Goal: Information Seeking & Learning: Get advice/opinions

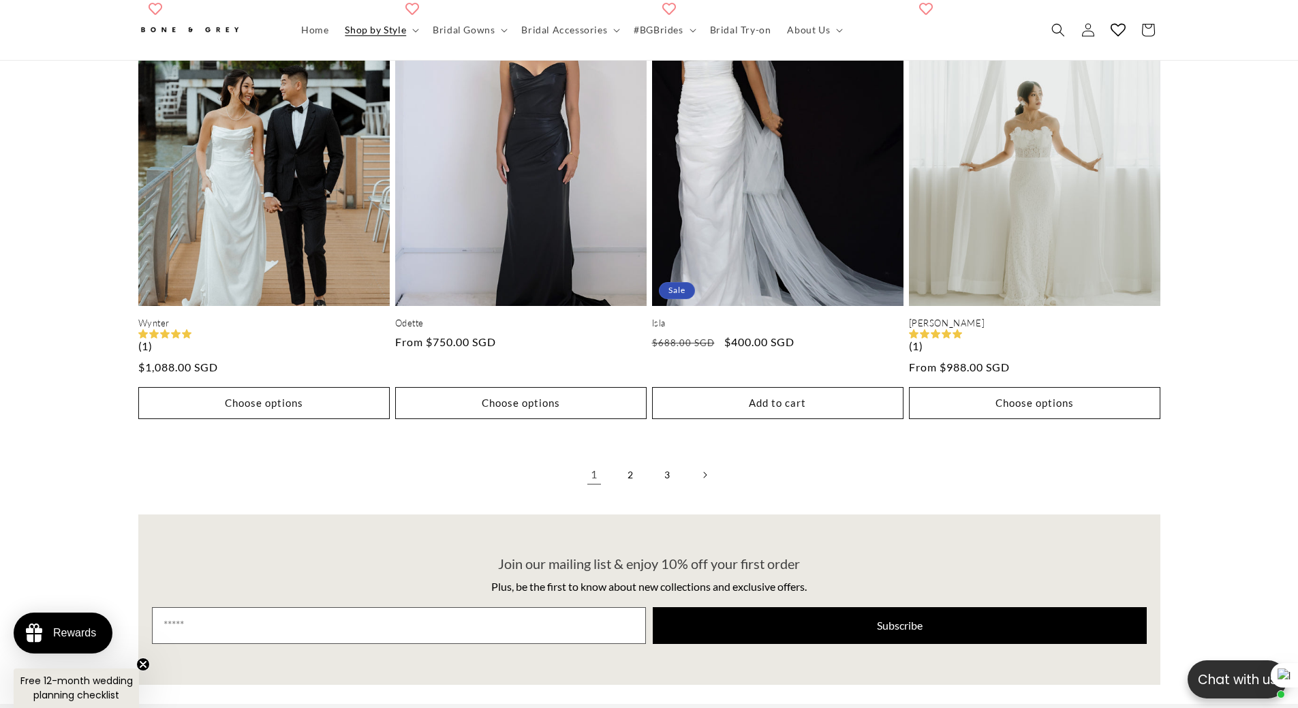
scroll to position [0, 375]
click at [624, 467] on link "2" at bounding box center [631, 475] width 30 height 30
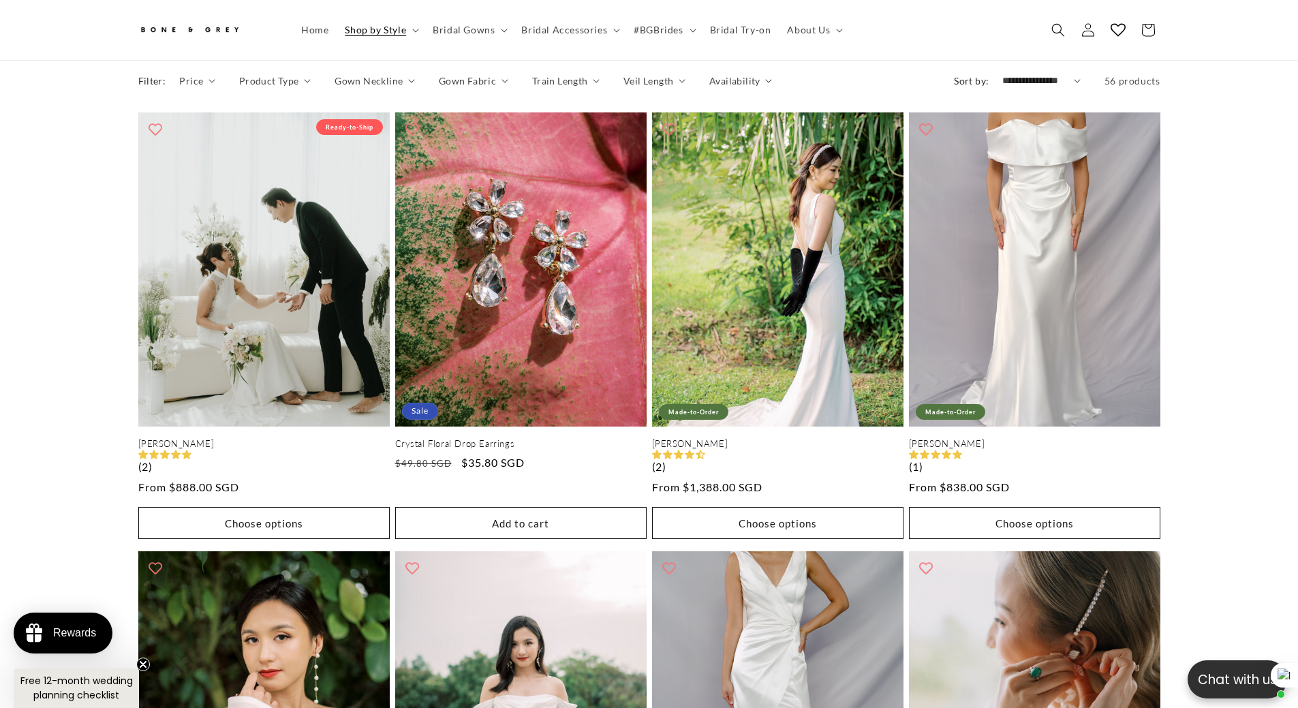
scroll to position [0, 375]
click at [410, 35] on summary "Shop by Style" at bounding box center [380, 30] width 88 height 29
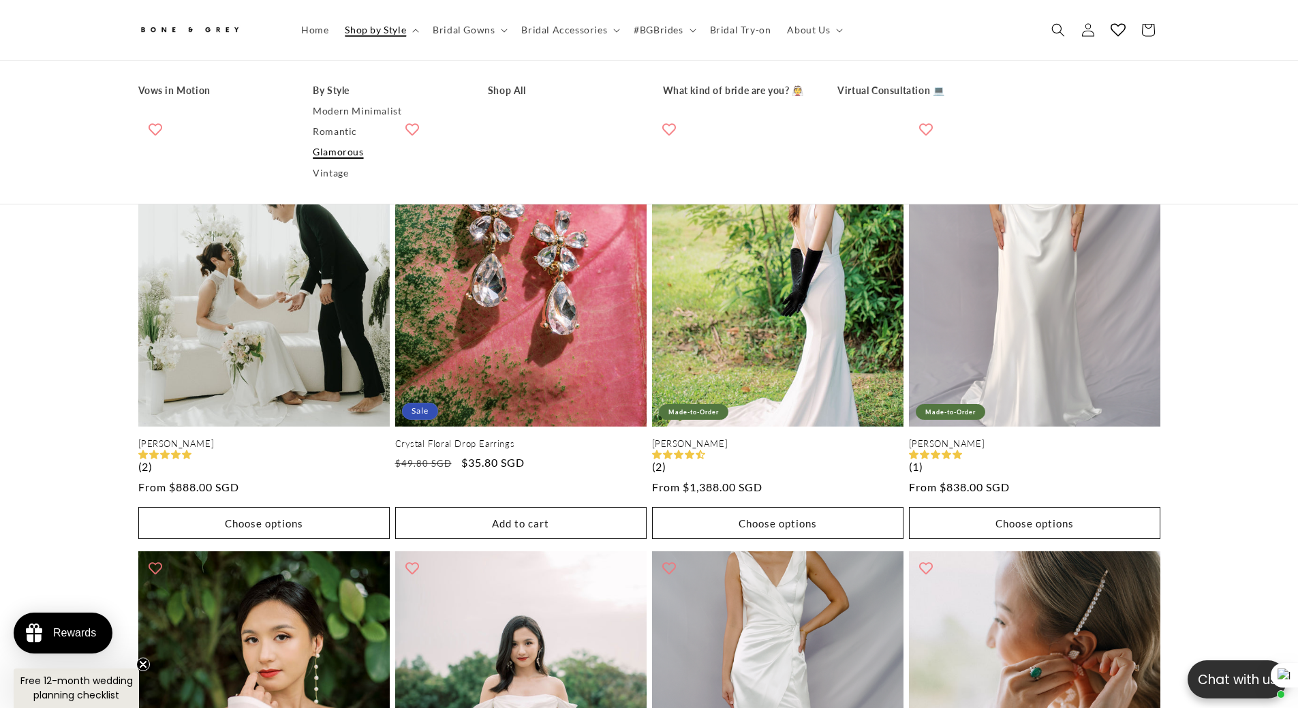
scroll to position [0, 749]
click at [706, 91] on link "What kind of bride are you? 👰" at bounding box center [737, 90] width 148 height 20
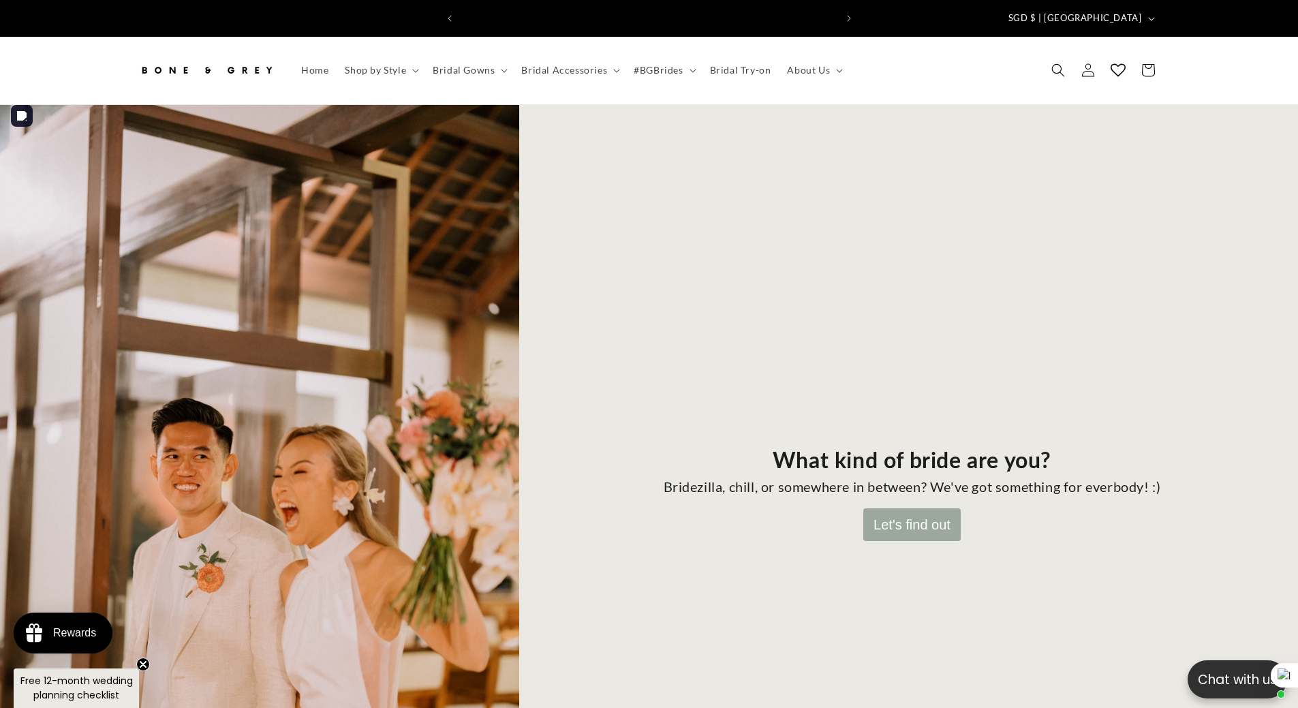
scroll to position [0, 749]
click at [935, 520] on button "Let's find out" at bounding box center [911, 524] width 97 height 33
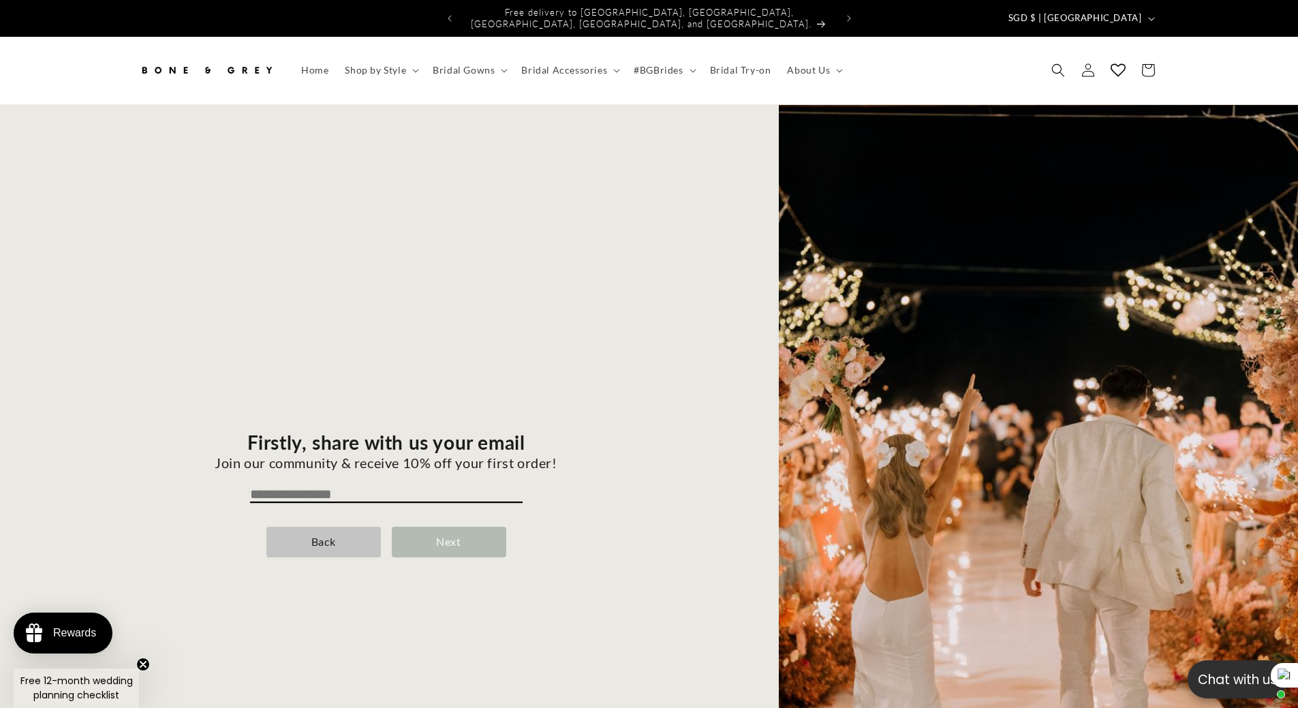
click at [426, 537] on div "Next" at bounding box center [449, 542] width 114 height 31
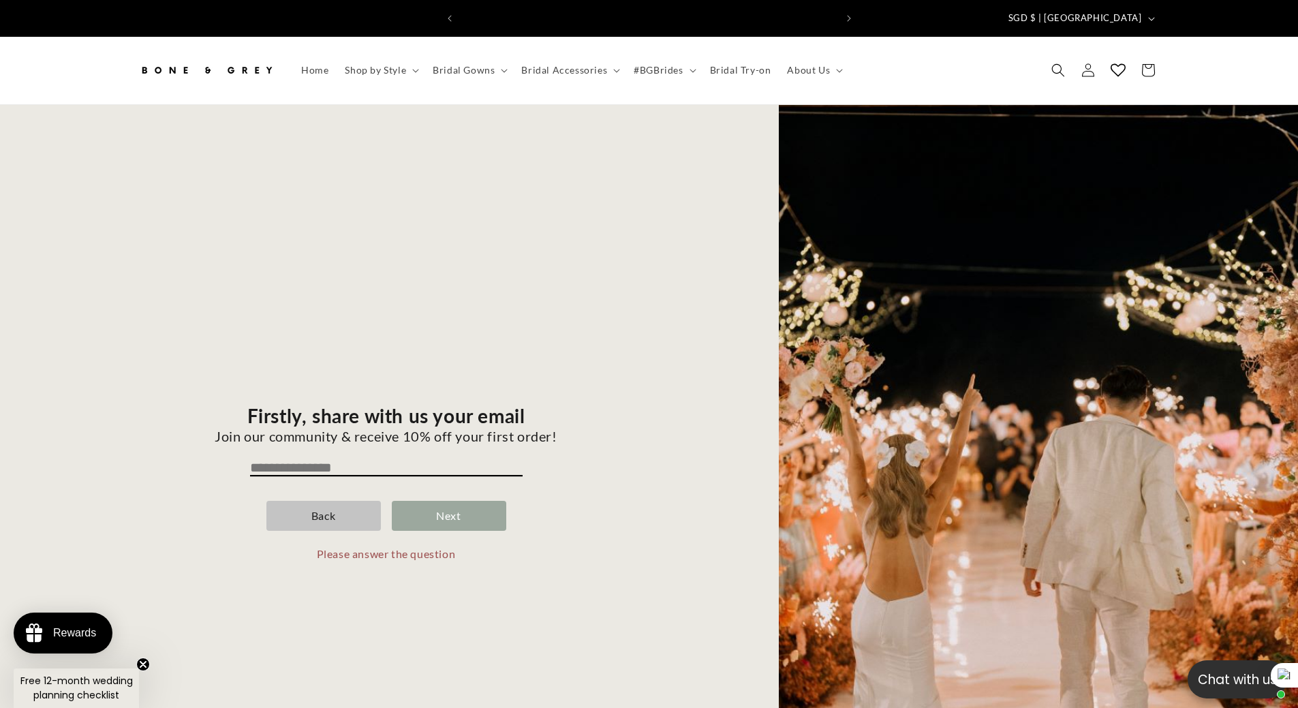
scroll to position [0, 0]
click at [344, 443] on div "Firstly, share with us your email Join our community & receive 10% off your fir…" at bounding box center [386, 494] width 723 height 747
click at [343, 460] on input "email" at bounding box center [386, 468] width 272 height 16
type input "**********"
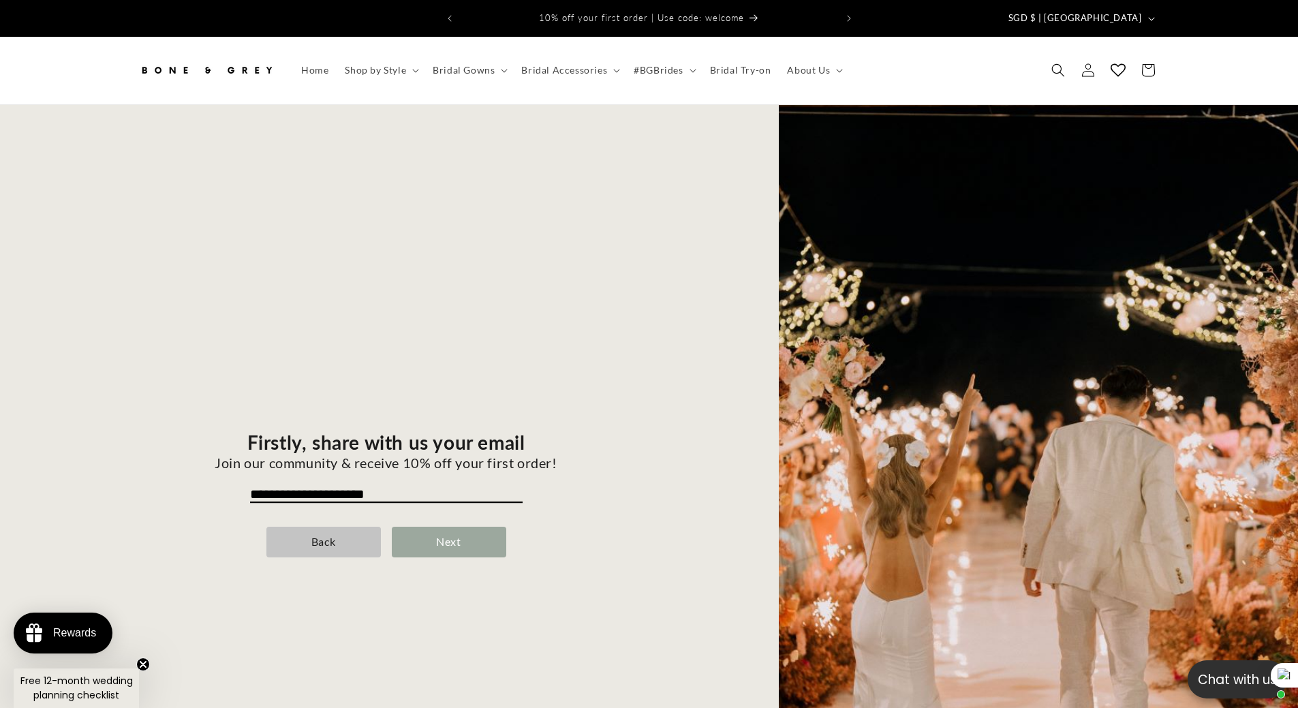
click at [444, 529] on div "Next" at bounding box center [449, 542] width 114 height 31
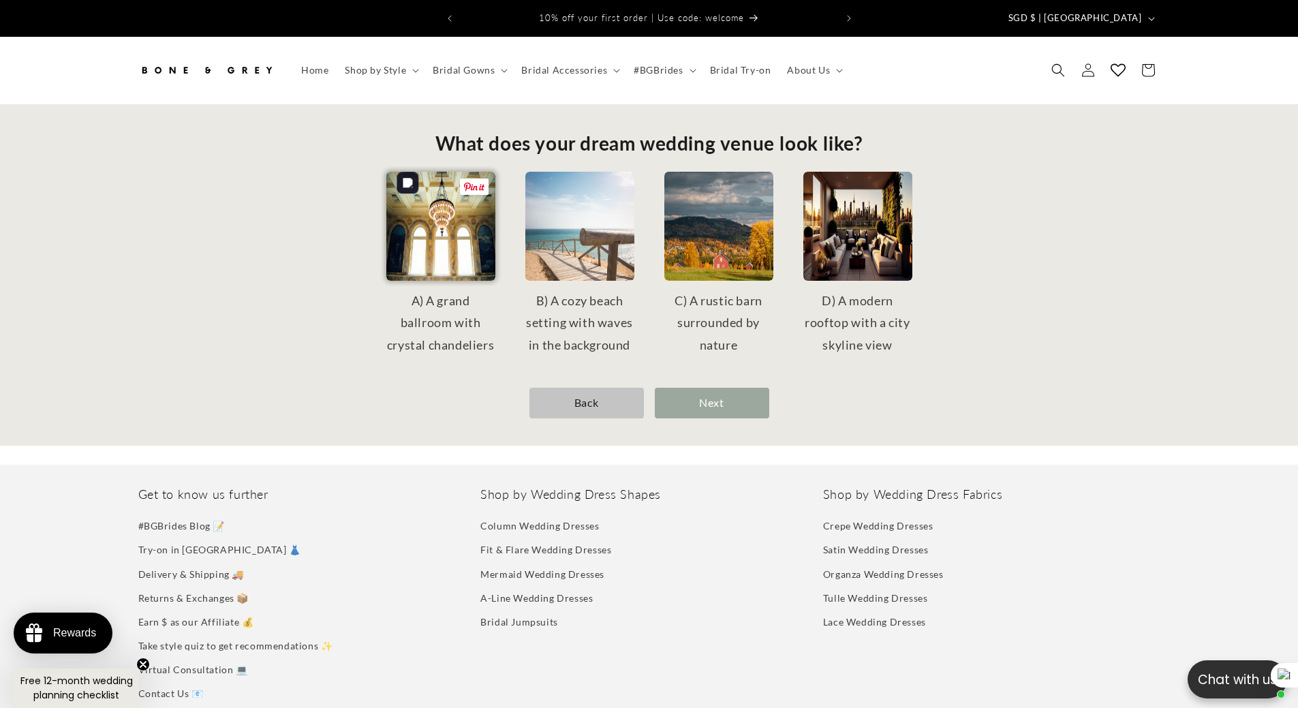
click at [442, 260] on img at bounding box center [440, 226] width 109 height 109
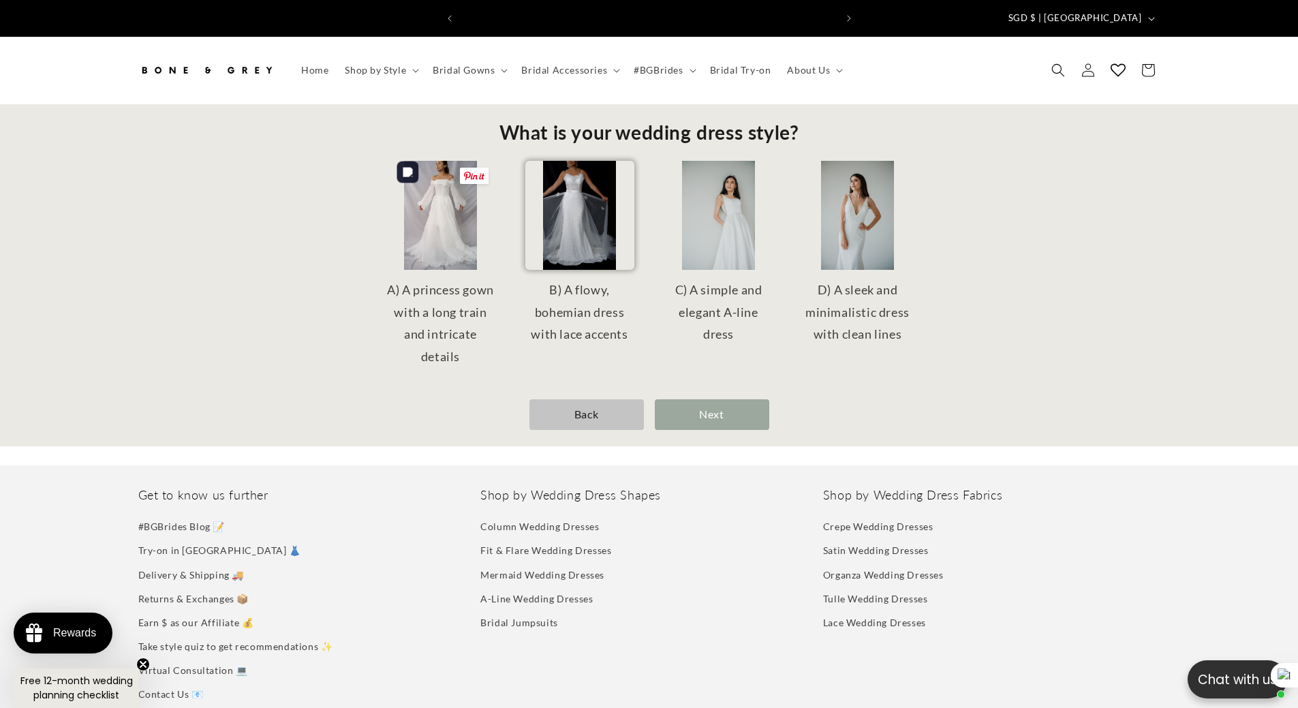
scroll to position [0, 375]
click at [454, 222] on img at bounding box center [440, 215] width 109 height 109
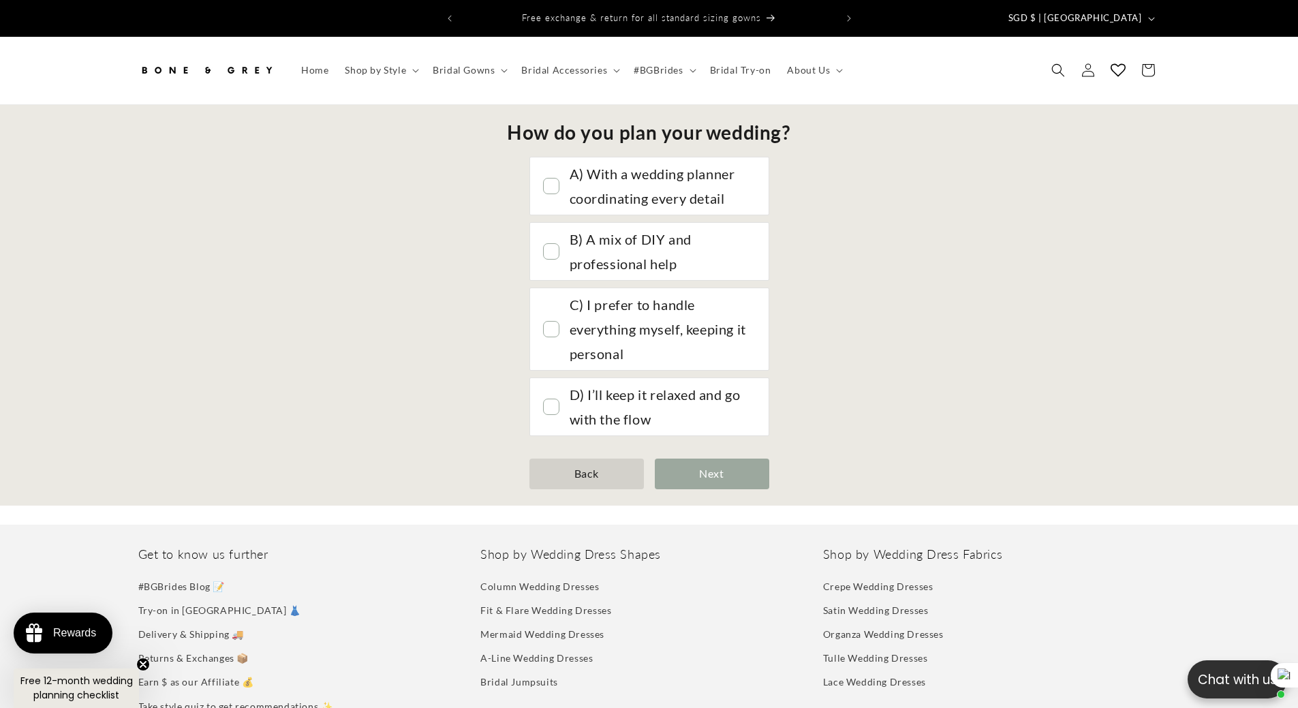
click at [599, 469] on div "Back" at bounding box center [586, 473] width 114 height 31
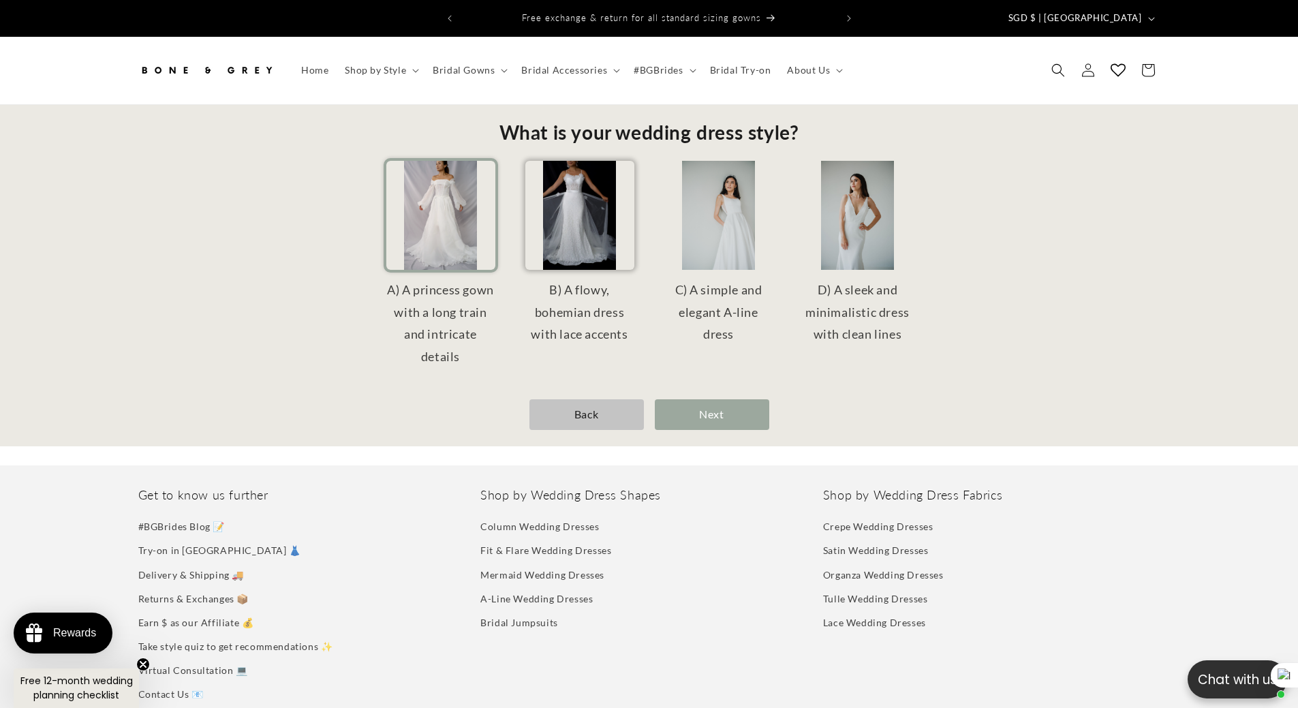
click at [565, 249] on img at bounding box center [579, 215] width 109 height 109
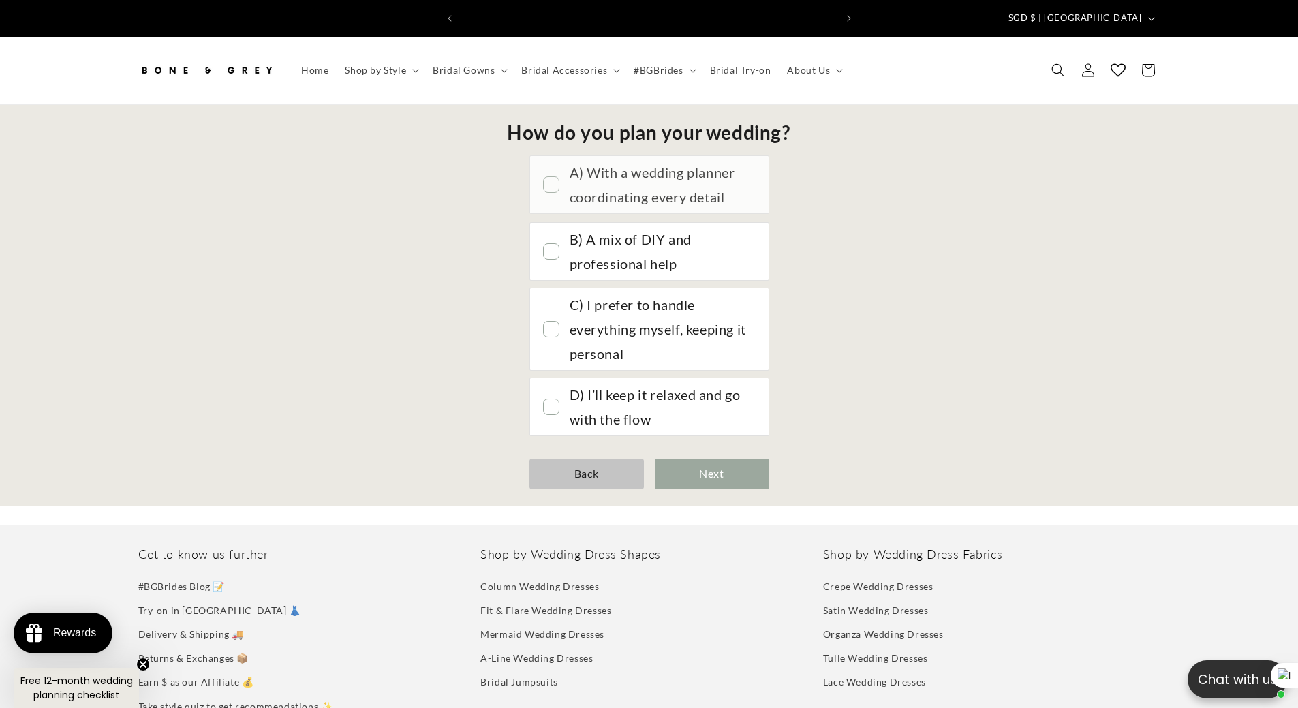
scroll to position [0, 749]
click at [660, 184] on div "A) With a wedding planner coordinating every detail" at bounding box center [661, 184] width 185 height 49
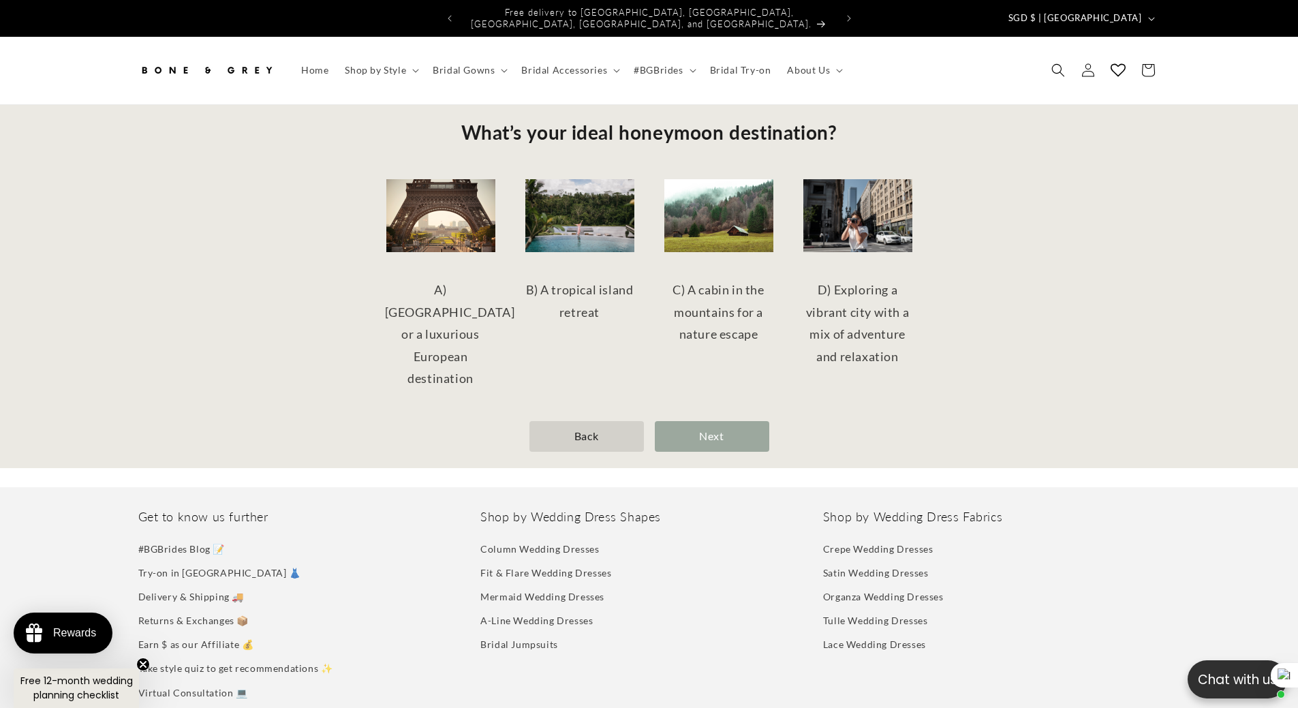
click at [600, 421] on div "Back" at bounding box center [586, 436] width 114 height 31
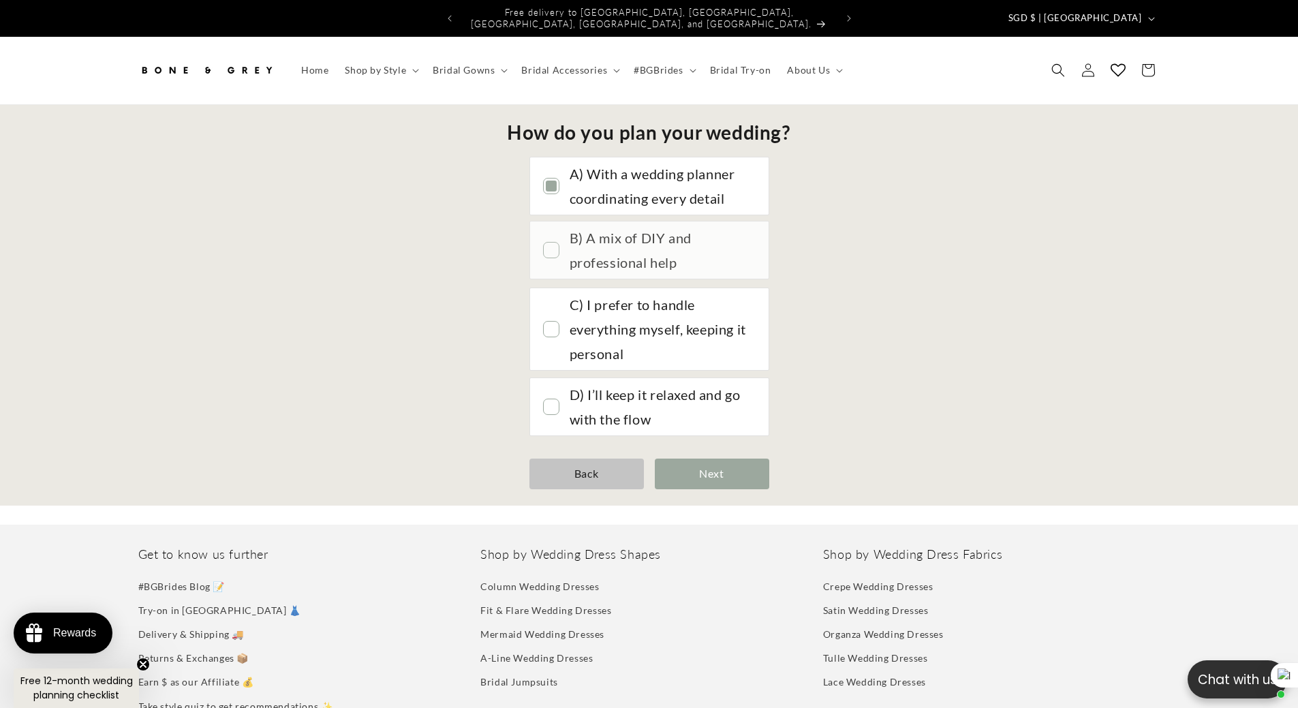
click at [646, 245] on div "B) A mix of DIY and professional help" at bounding box center [661, 249] width 185 height 49
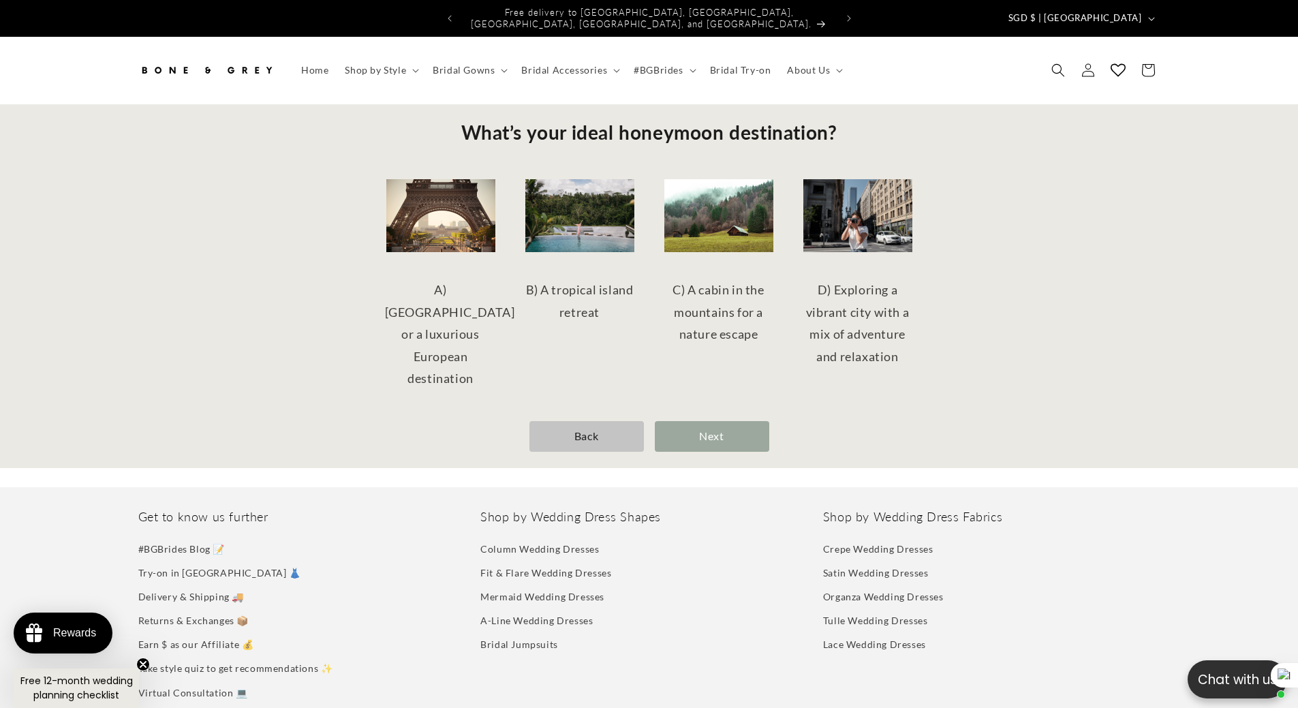
click at [742, 471] on body "x by Timesact" at bounding box center [649, 551] width 1298 height 1103
click at [589, 421] on div "Back" at bounding box center [586, 436] width 114 height 31
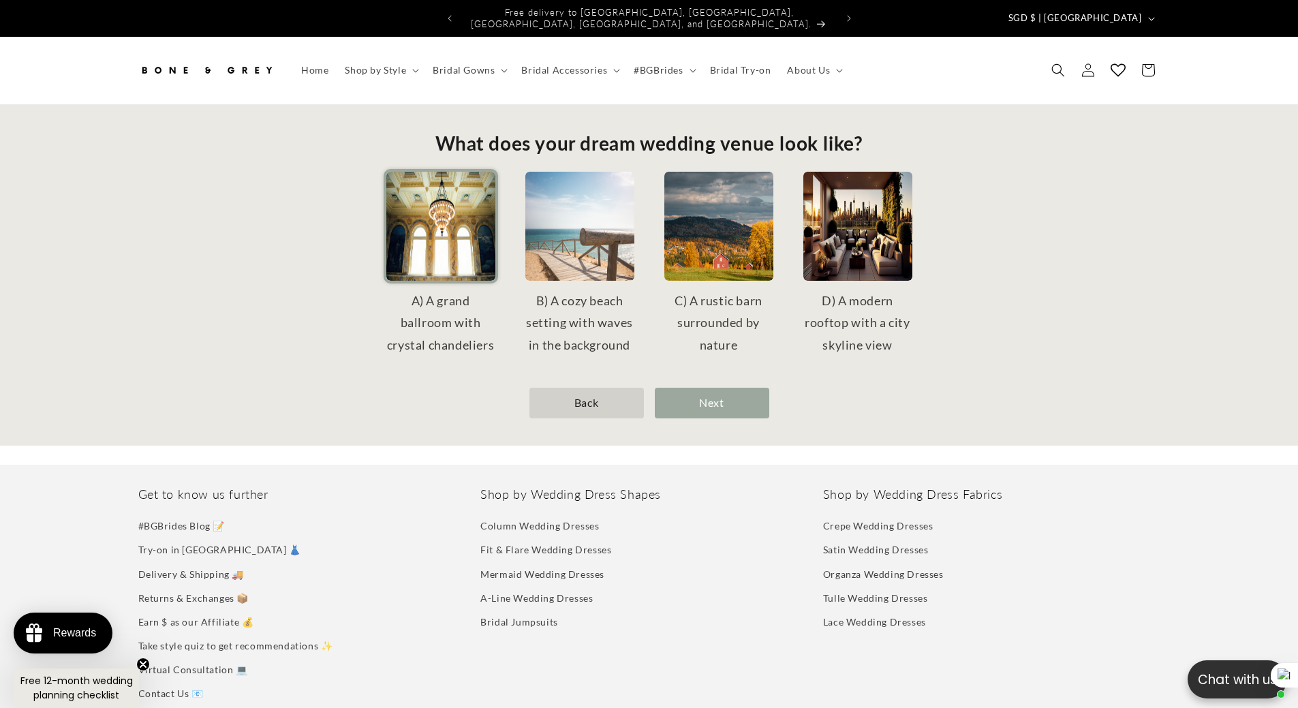
drag, startPoint x: 610, startPoint y: 405, endPoint x: 622, endPoint y: 264, distance: 140.9
click at [610, 404] on div "Back" at bounding box center [586, 403] width 114 height 31
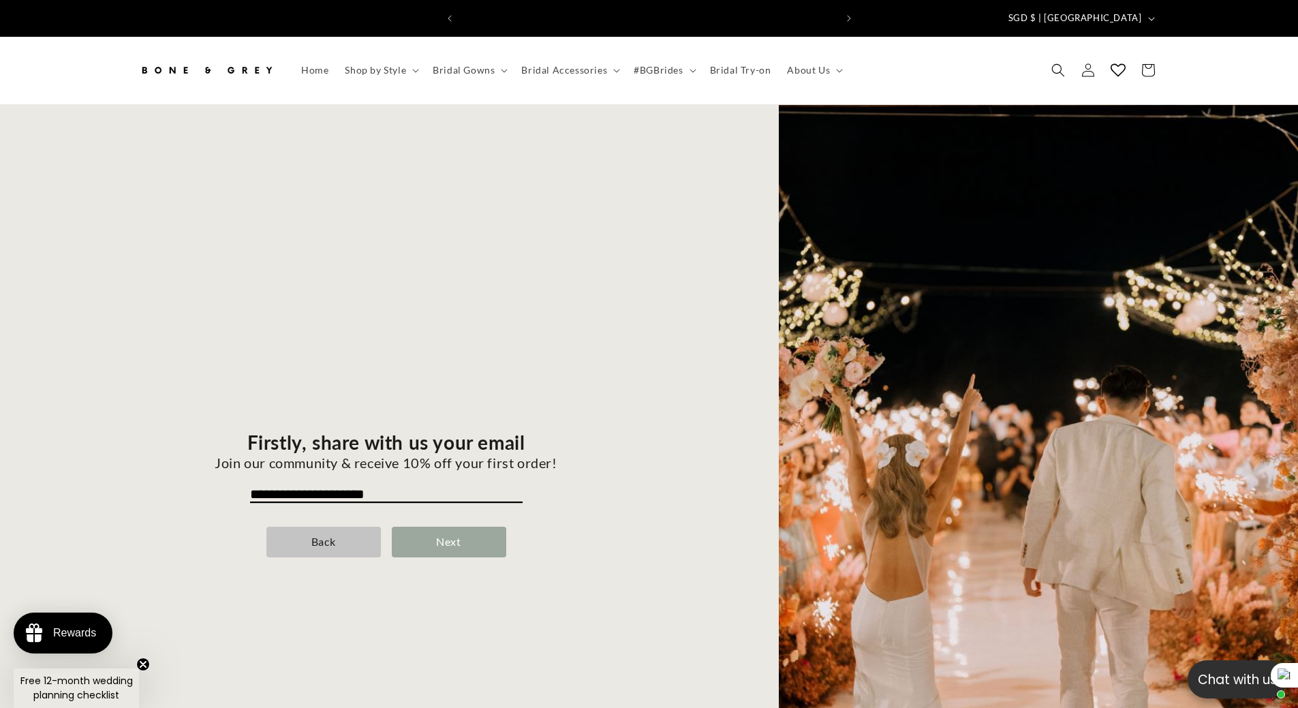
scroll to position [0, 0]
click at [478, 547] on div "**********" at bounding box center [386, 494] width 723 height 747
click at [486, 531] on div "Next" at bounding box center [449, 542] width 114 height 31
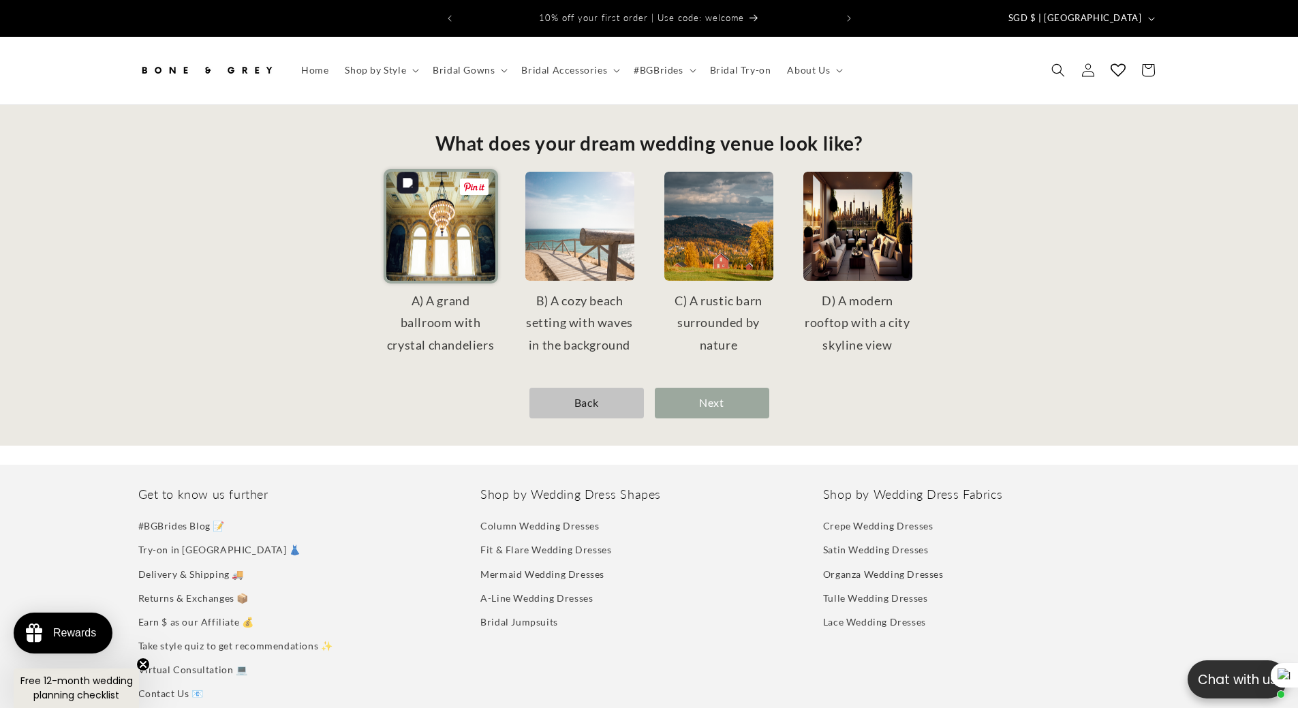
click at [463, 232] on img at bounding box center [440, 226] width 109 height 109
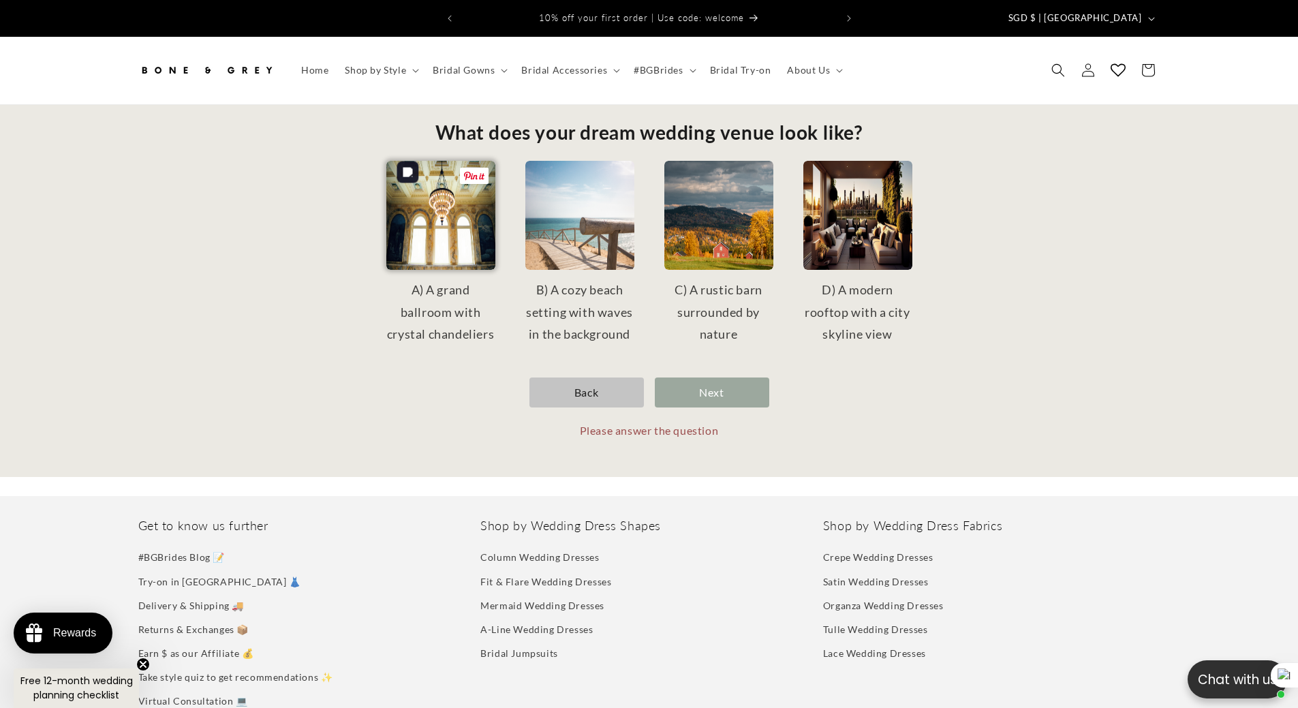
click at [407, 210] on img at bounding box center [440, 215] width 109 height 109
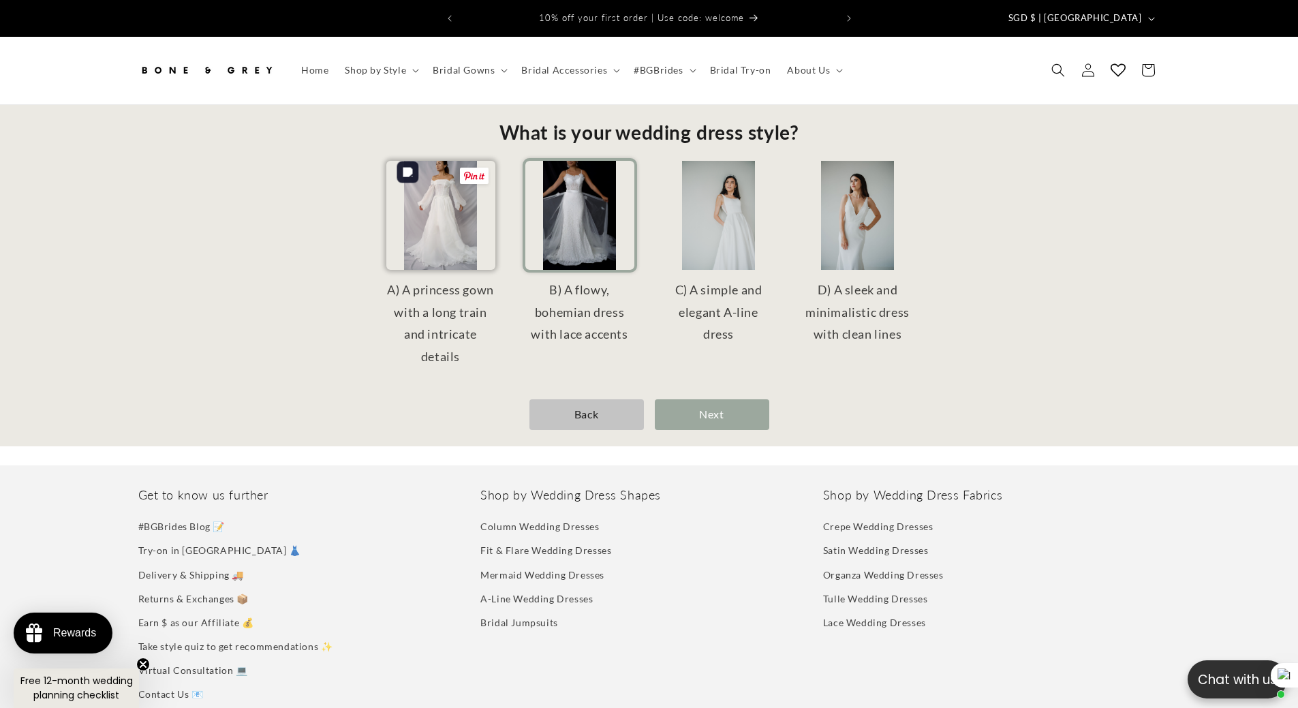
click at [453, 213] on img at bounding box center [440, 215] width 109 height 109
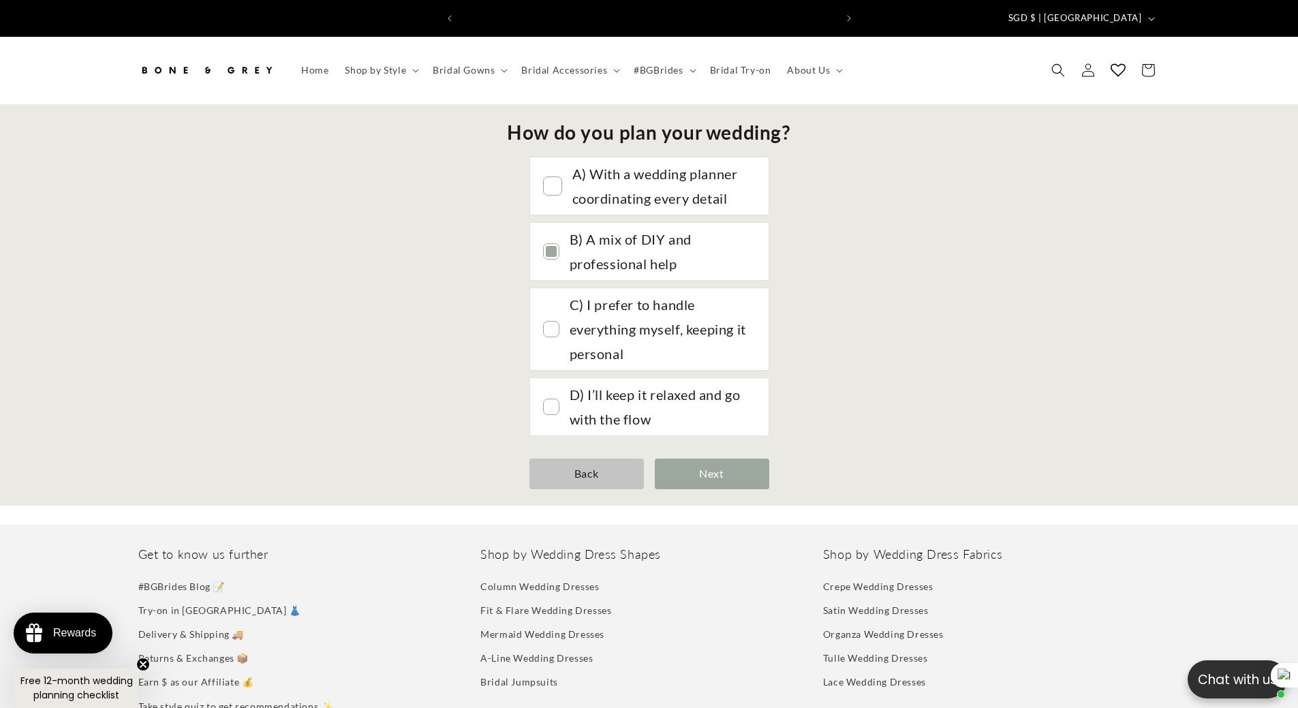
scroll to position [0, 375]
click at [698, 474] on div "Next" at bounding box center [712, 473] width 114 height 31
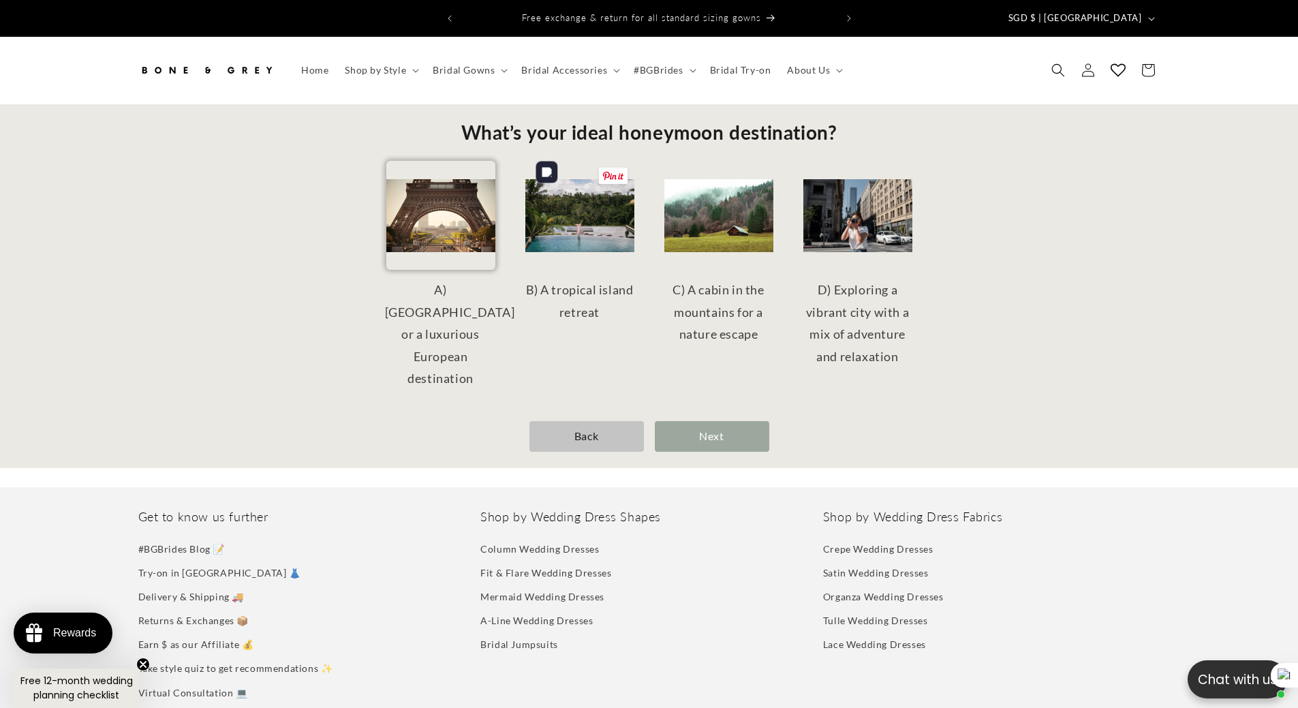
click at [438, 225] on img at bounding box center [440, 215] width 109 height 109
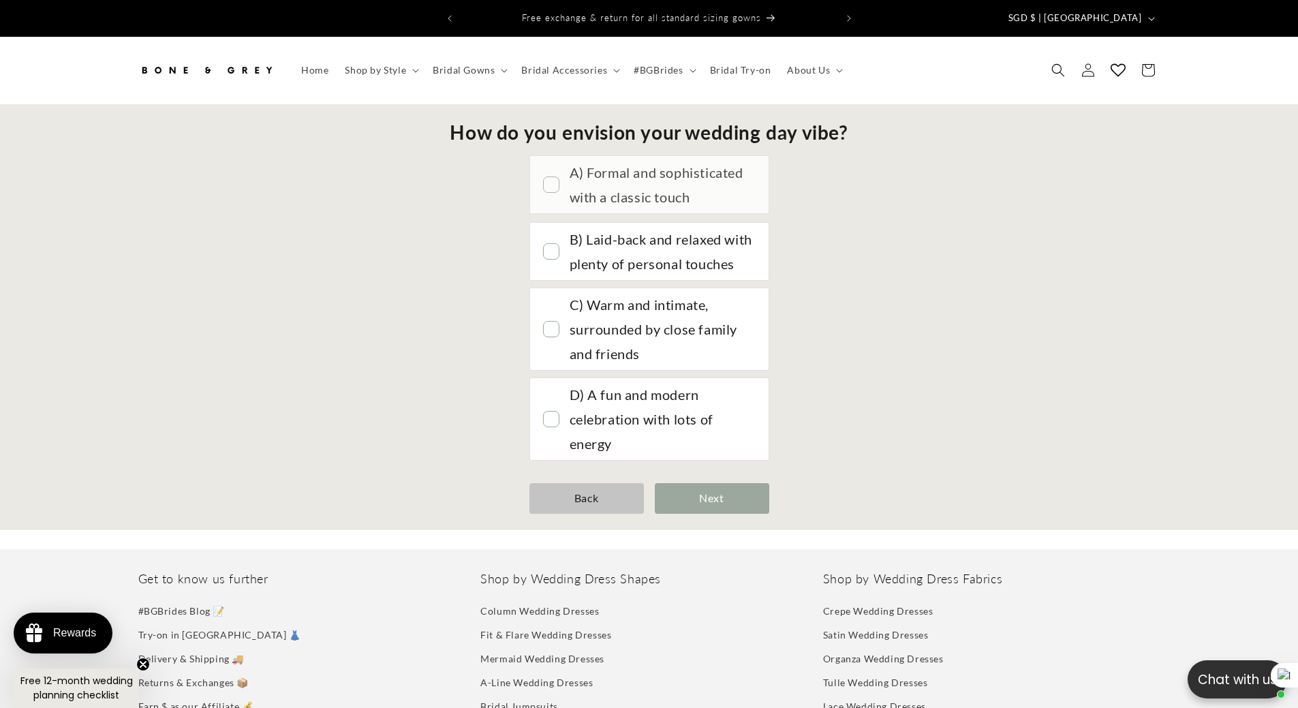
click at [667, 170] on div "A) Formal and sophisticated with a classic touch" at bounding box center [661, 184] width 185 height 49
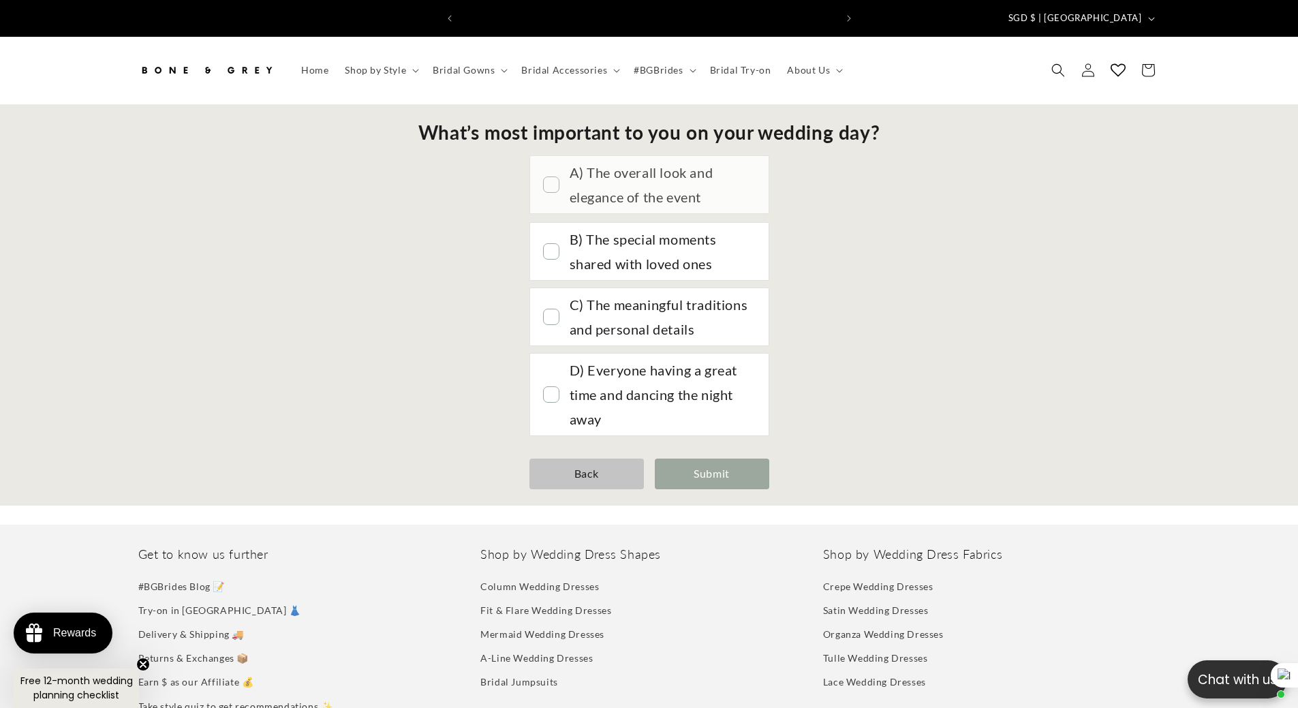
scroll to position [0, 749]
click at [649, 192] on div "A) The overall look and elegance of the event" at bounding box center [661, 184] width 185 height 49
click at [712, 458] on div "Submit" at bounding box center [712, 473] width 114 height 31
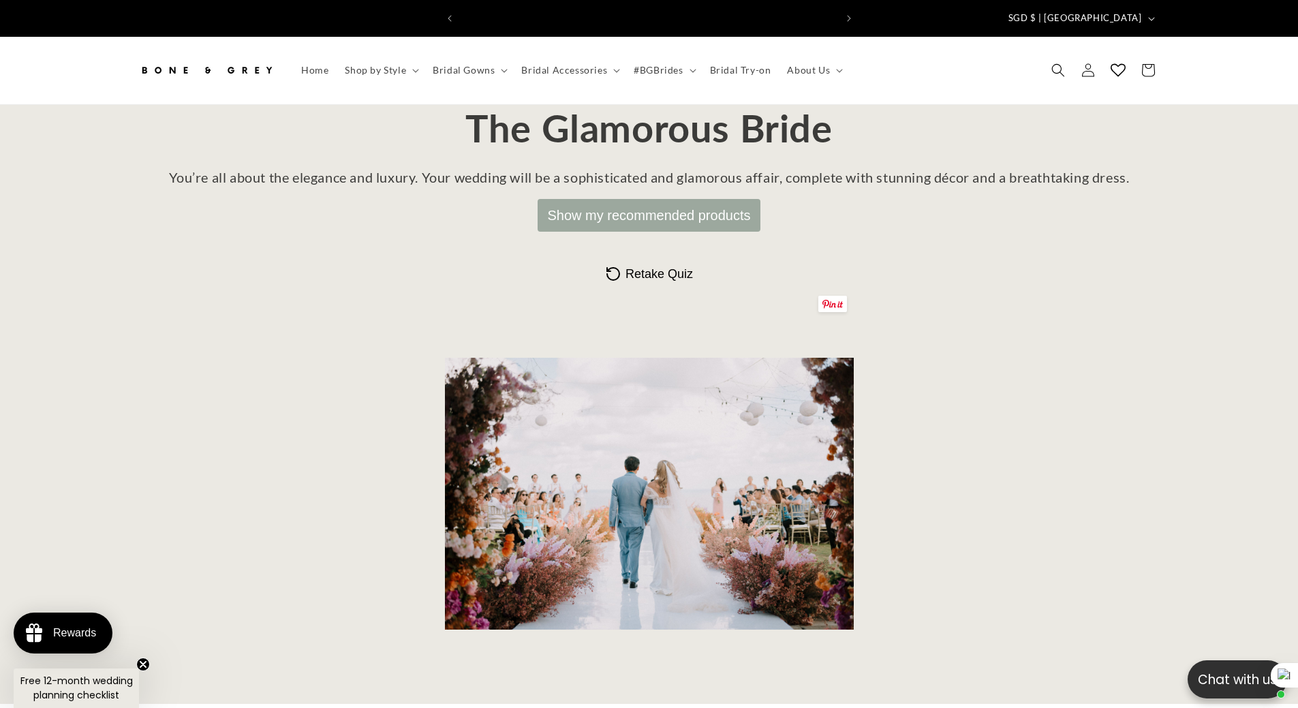
scroll to position [0, 0]
click at [668, 215] on button "Show my recommended products" at bounding box center [648, 215] width 223 height 33
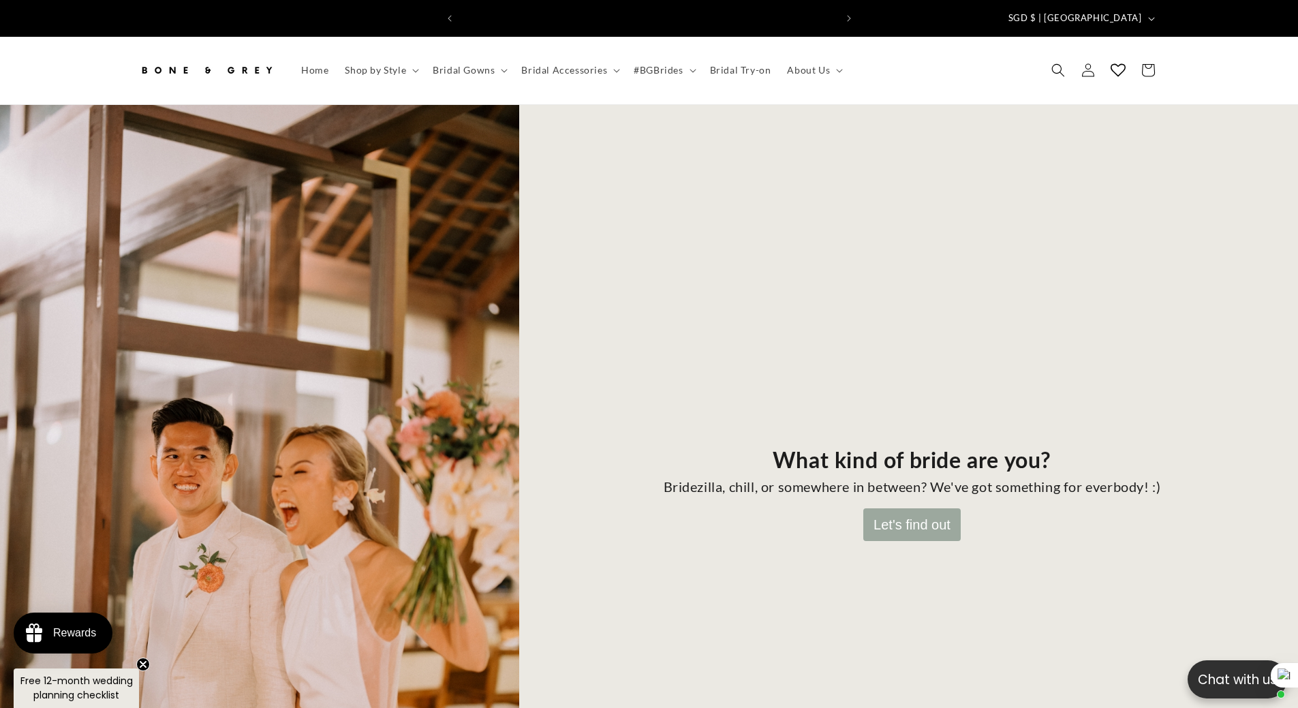
scroll to position [0, 375]
click at [933, 530] on button "Let's find out" at bounding box center [911, 524] width 97 height 33
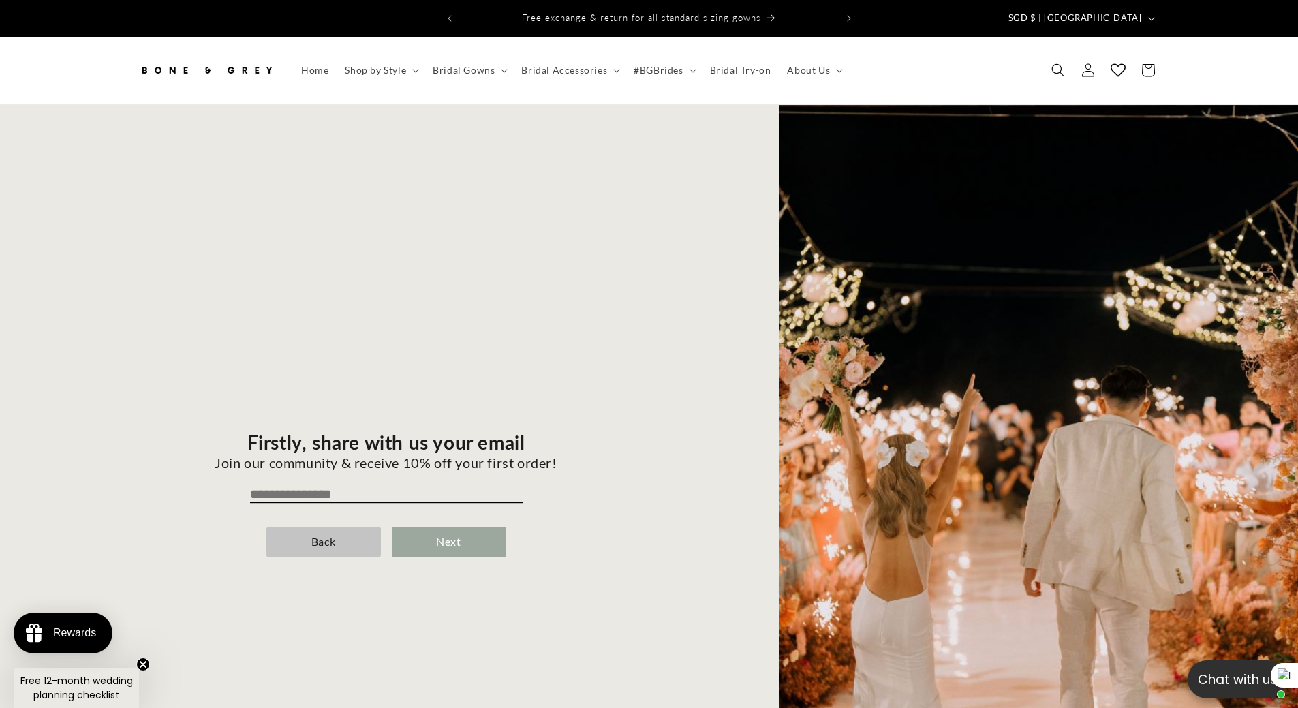
click at [303, 486] on input "email" at bounding box center [386, 494] width 272 height 16
type input "**********"
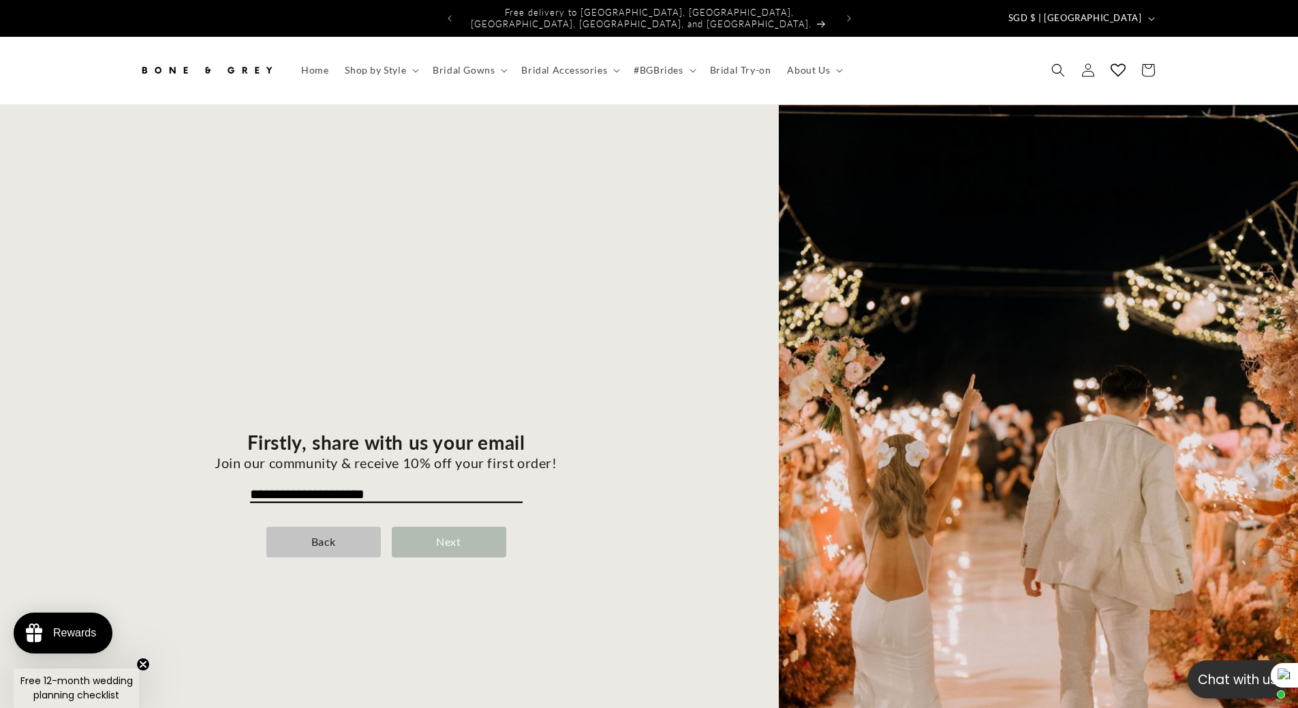
click at [429, 533] on div "Next" at bounding box center [449, 542] width 114 height 31
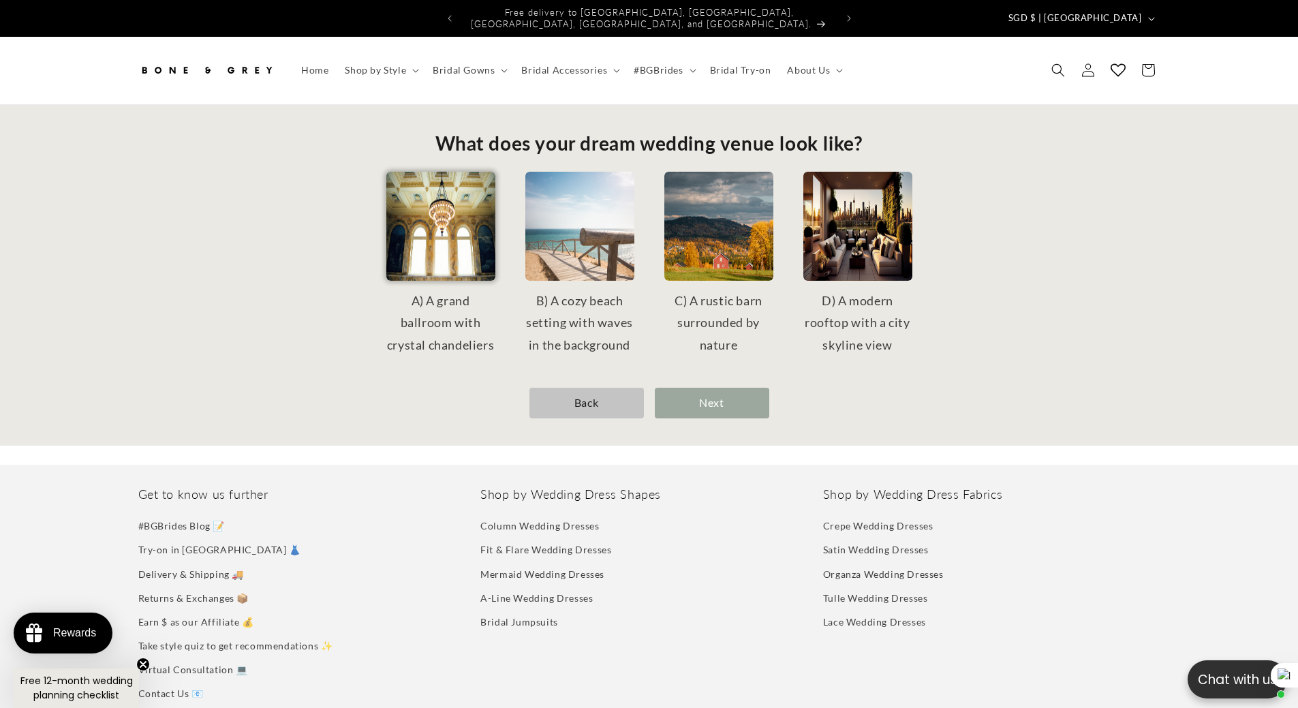
click at [437, 238] on img at bounding box center [440, 226] width 109 height 109
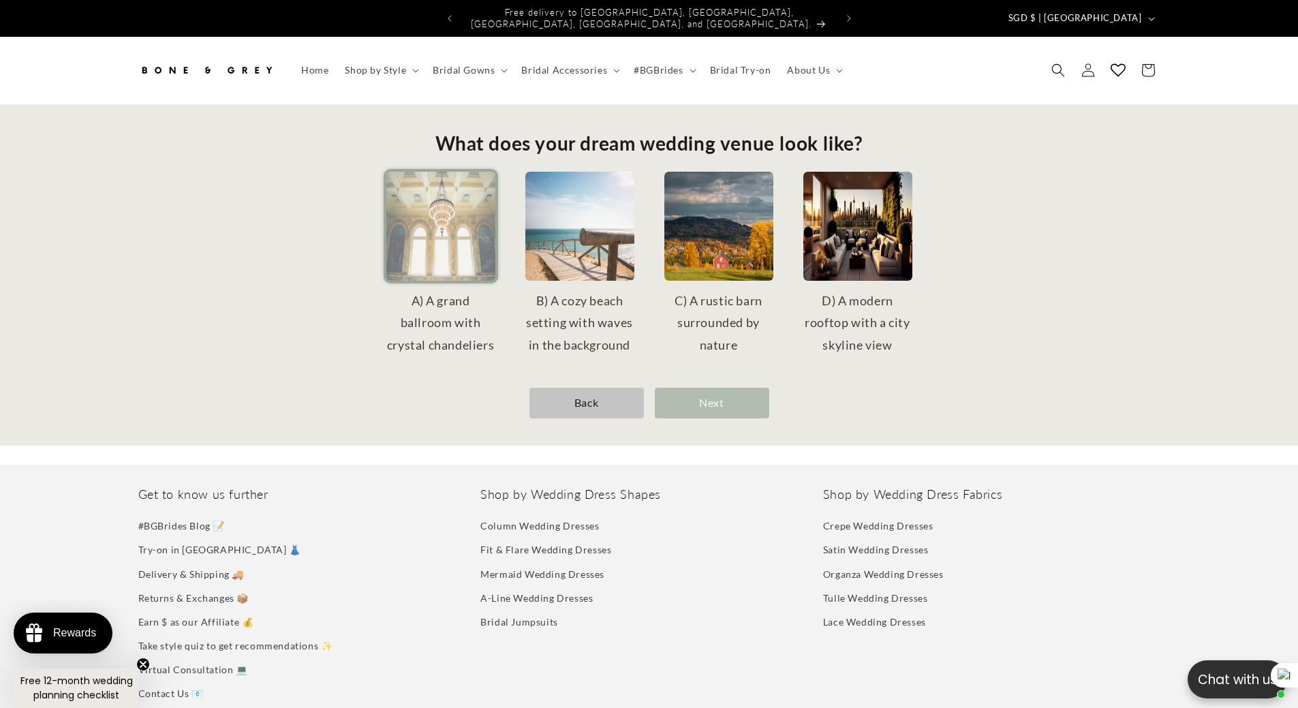
click at [718, 399] on div "Next" at bounding box center [712, 403] width 114 height 31
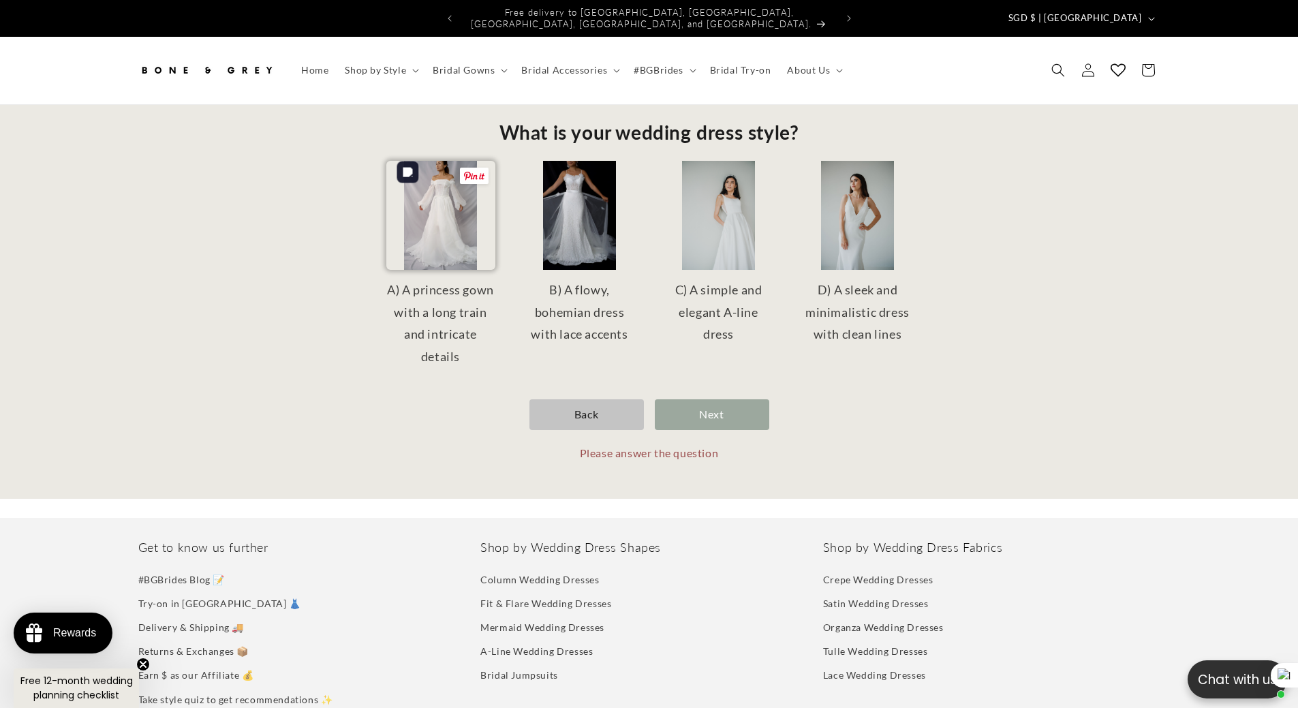
click at [454, 232] on img at bounding box center [440, 215] width 109 height 109
click at [576, 217] on img at bounding box center [579, 215] width 109 height 109
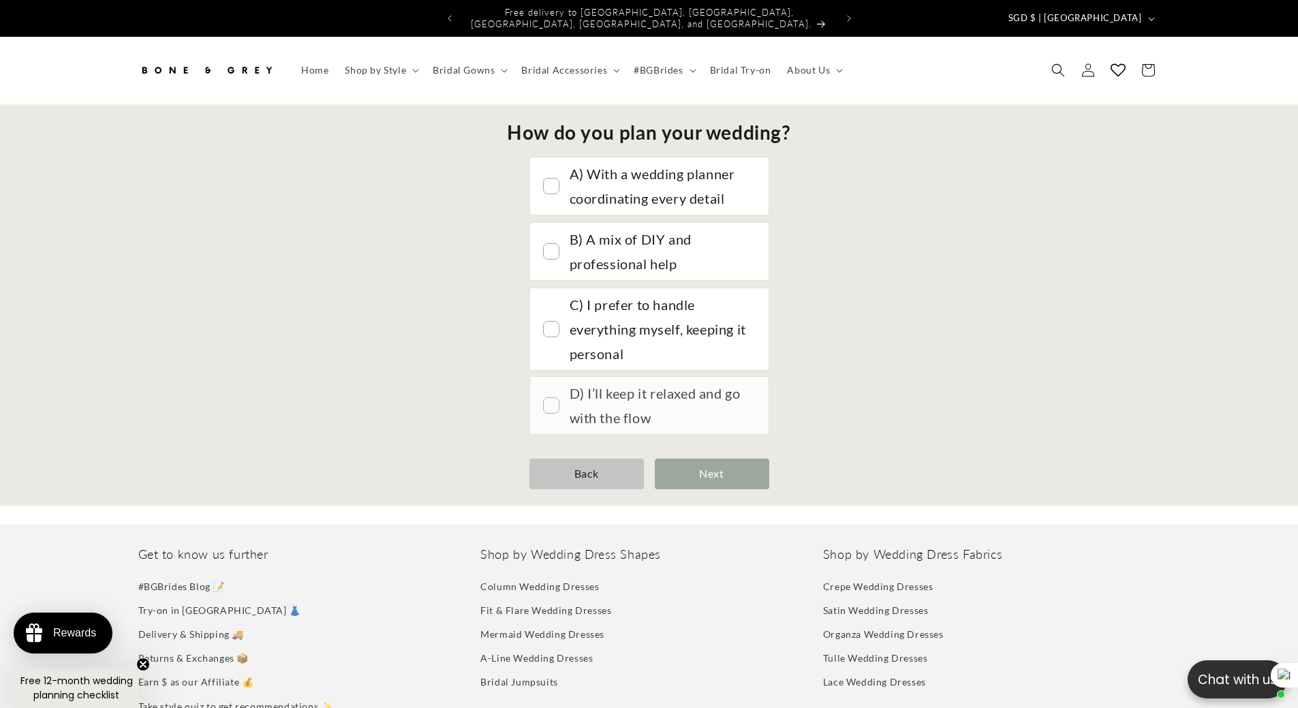
click at [687, 393] on div "D) I’ll keep it relaxed and go with the flow" at bounding box center [661, 405] width 185 height 49
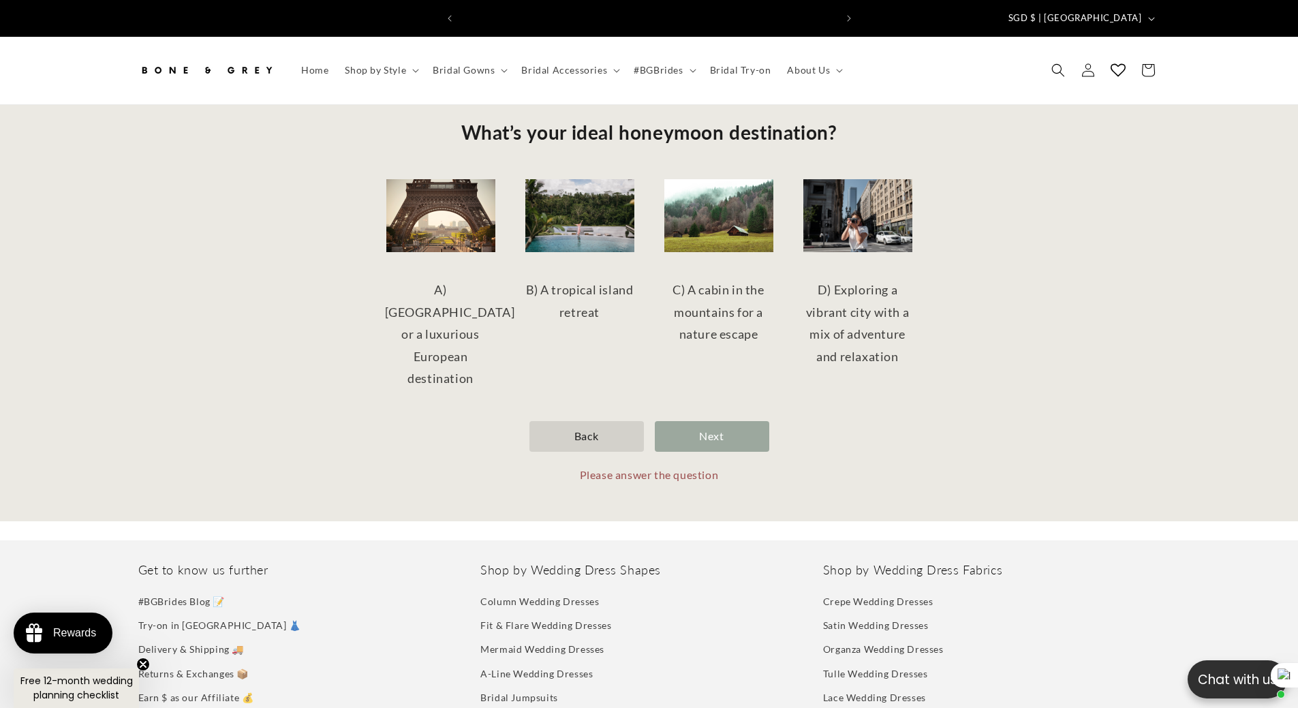
click at [582, 421] on div "Back" at bounding box center [586, 436] width 114 height 31
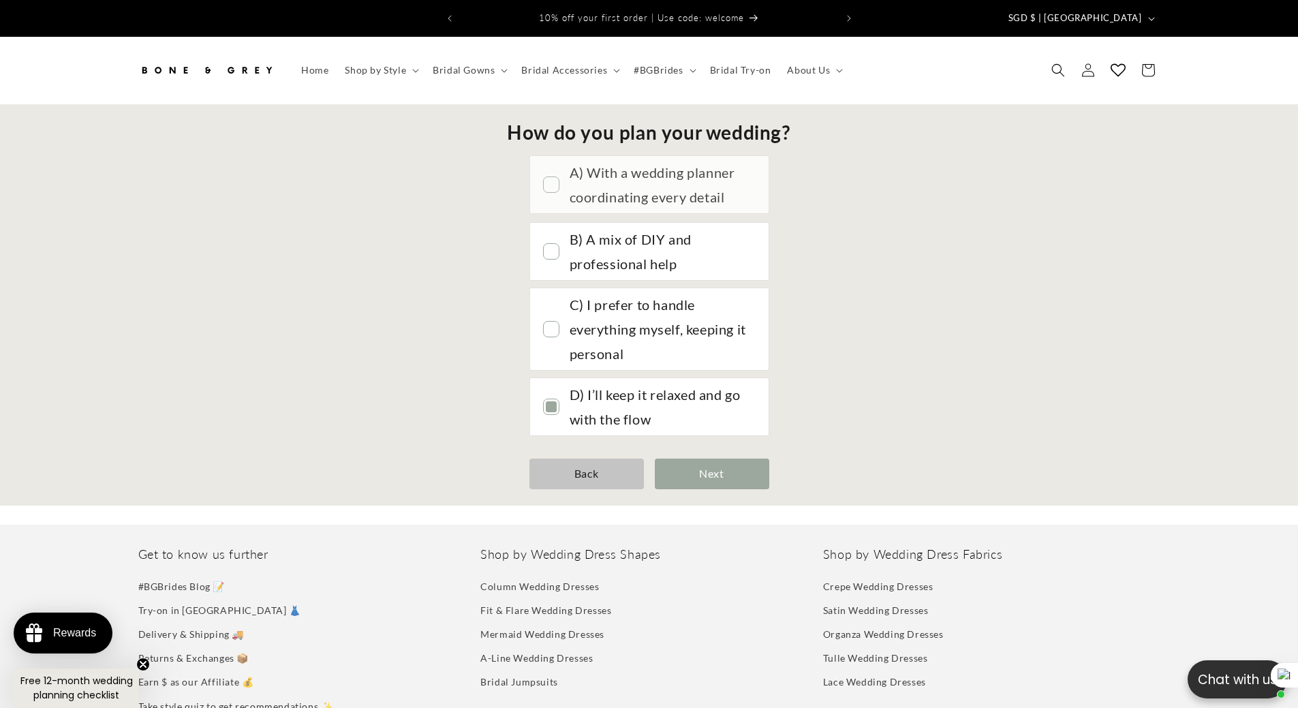
click at [721, 198] on div "A) With a wedding planner coordinating every detail" at bounding box center [661, 184] width 185 height 49
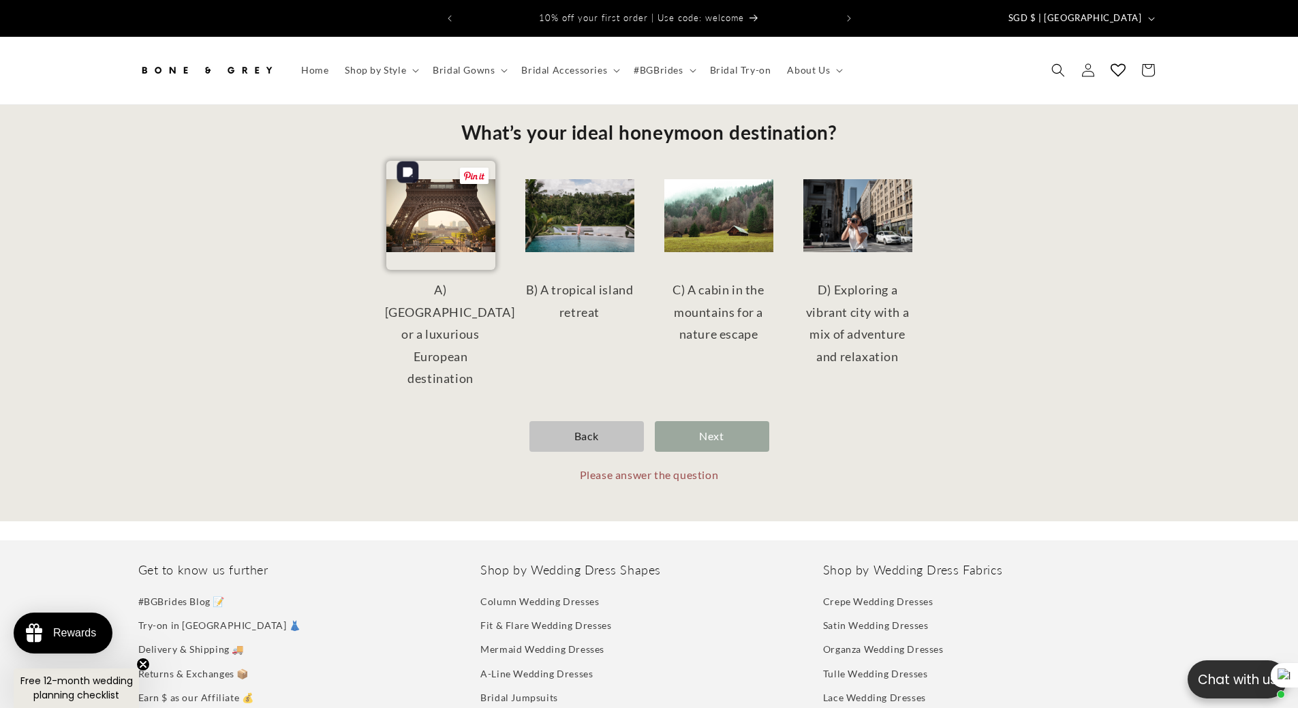
click at [445, 223] on img at bounding box center [440, 215] width 109 height 109
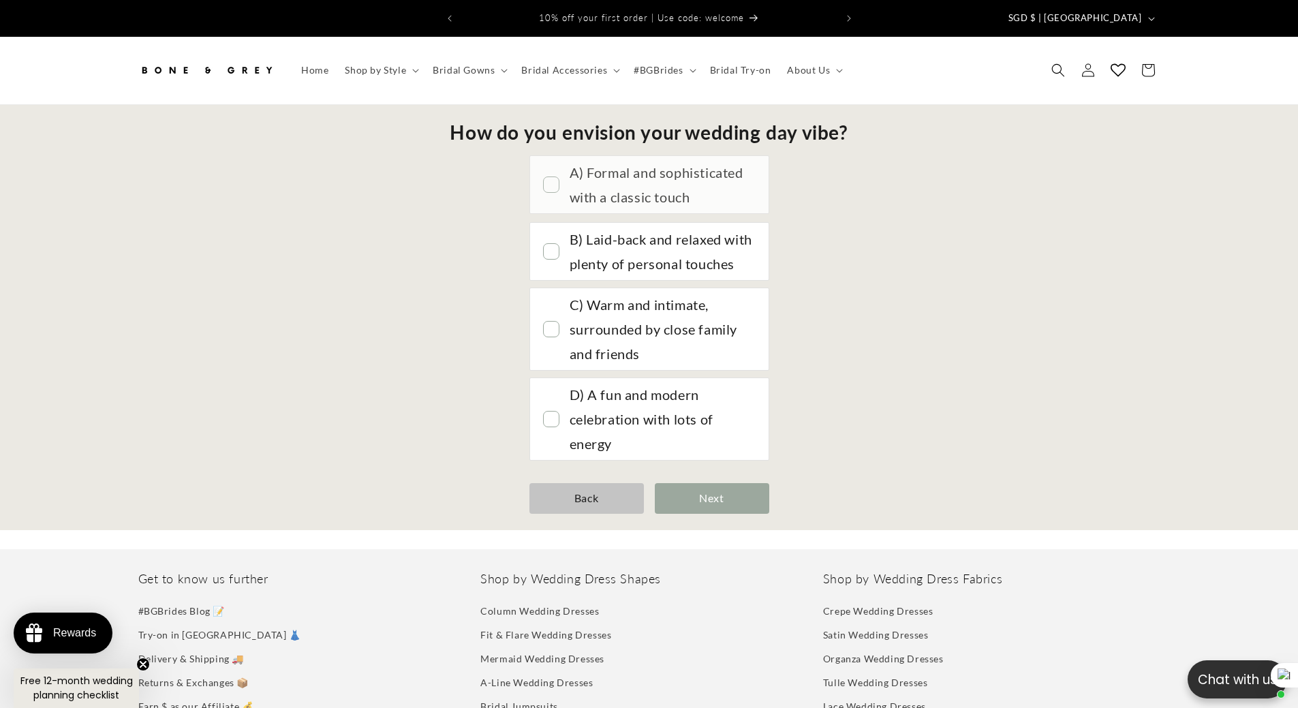
click at [625, 173] on div "A) Formal and sophisticated with a classic touch" at bounding box center [661, 184] width 185 height 49
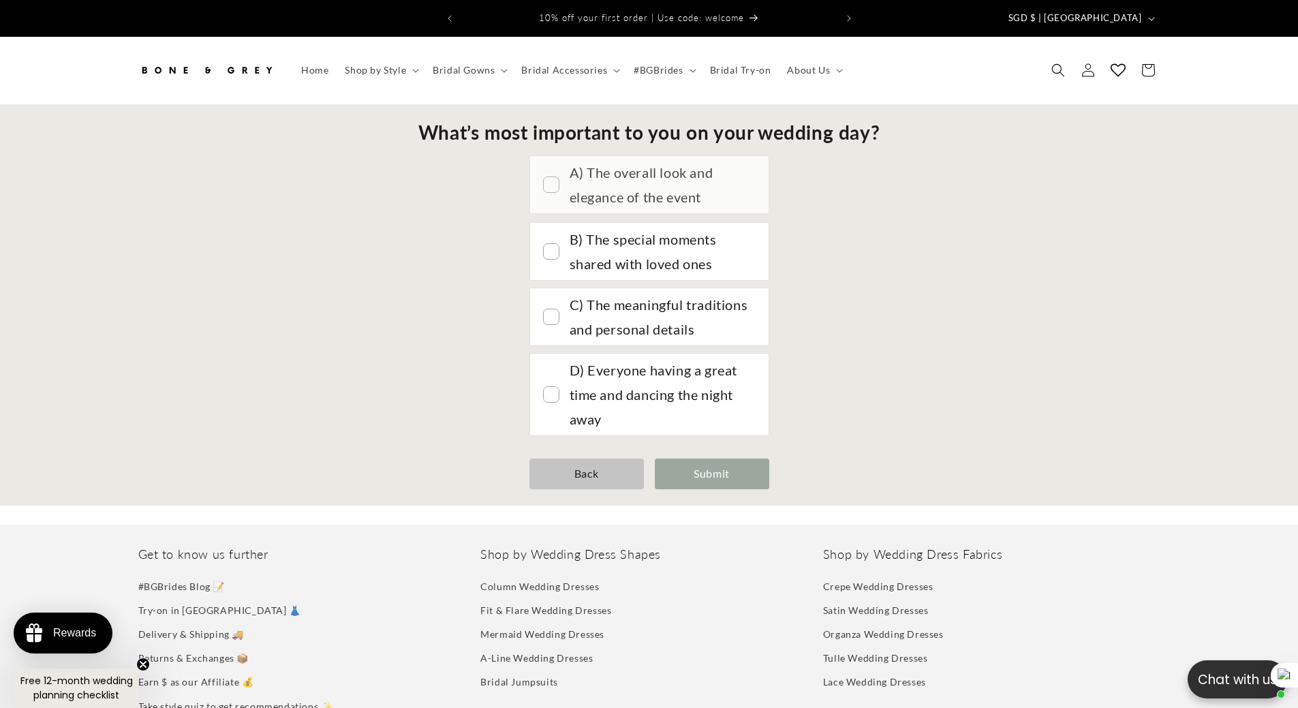
click at [736, 181] on div "A) The overall look and elegance of the event" at bounding box center [661, 184] width 185 height 49
click at [727, 458] on div "Submit" at bounding box center [712, 473] width 114 height 31
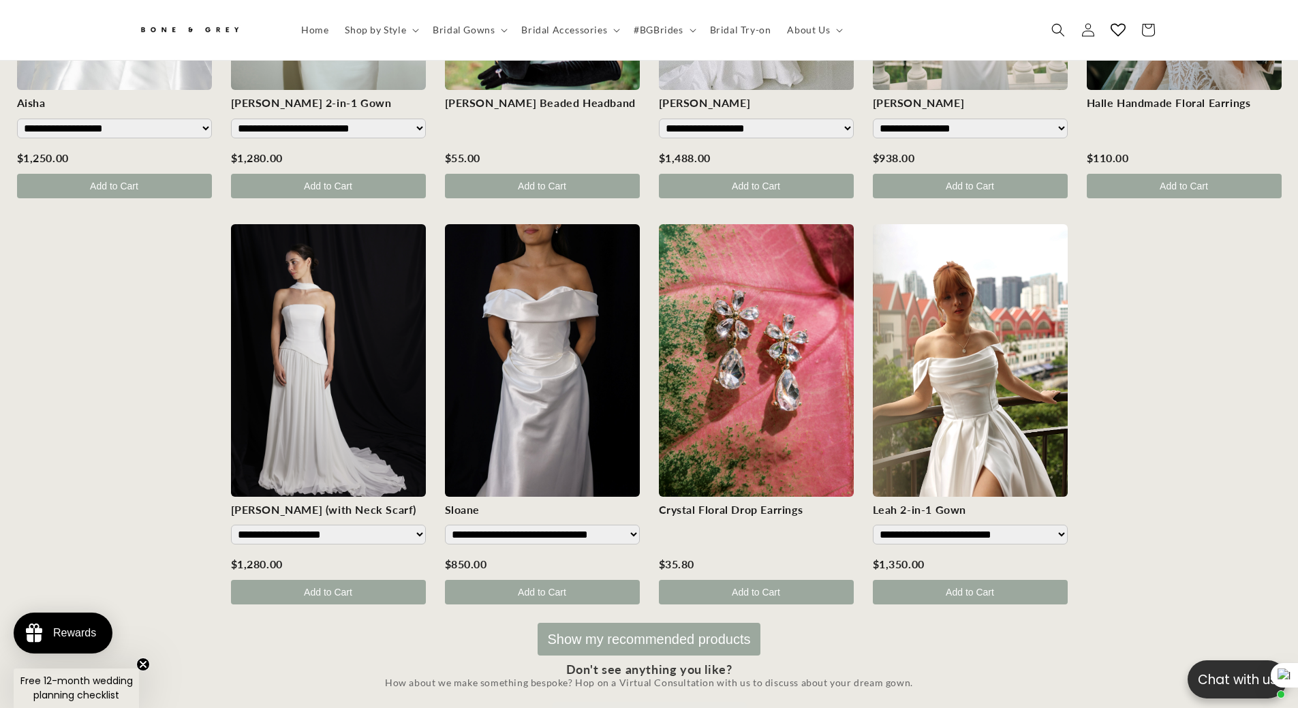
scroll to position [0, 0]
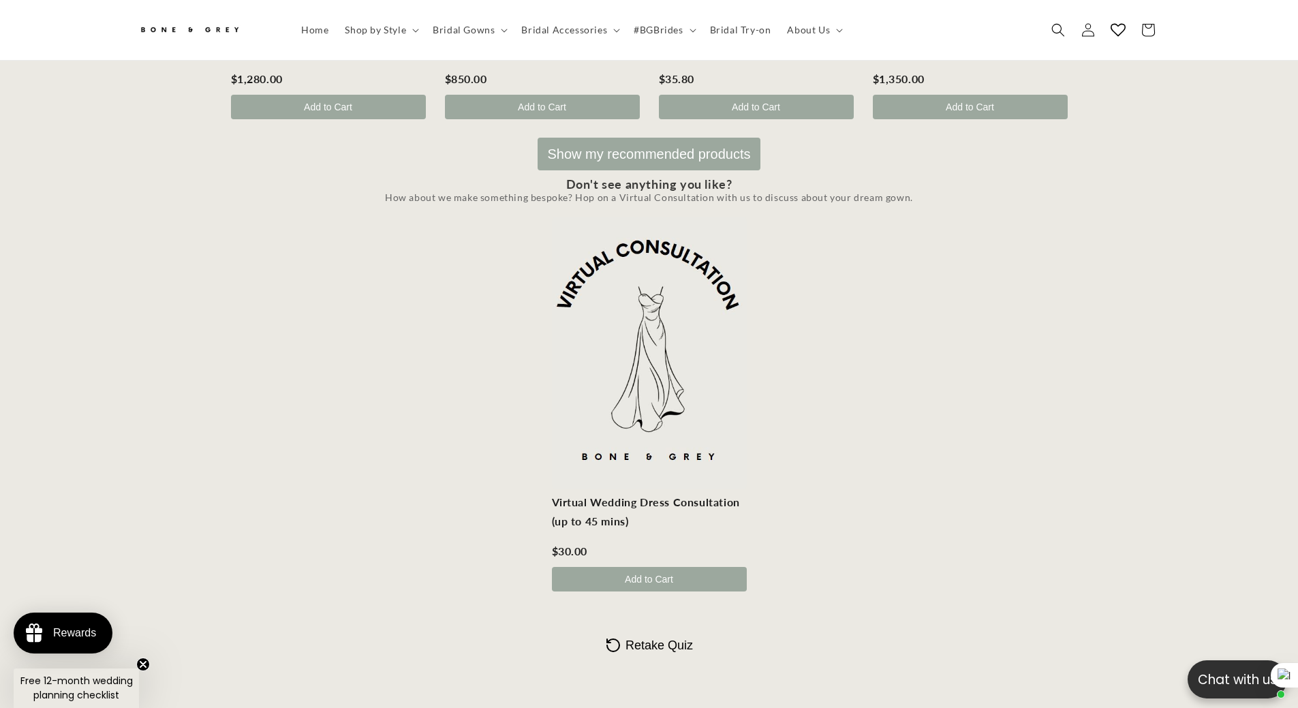
scroll to position [0, 749]
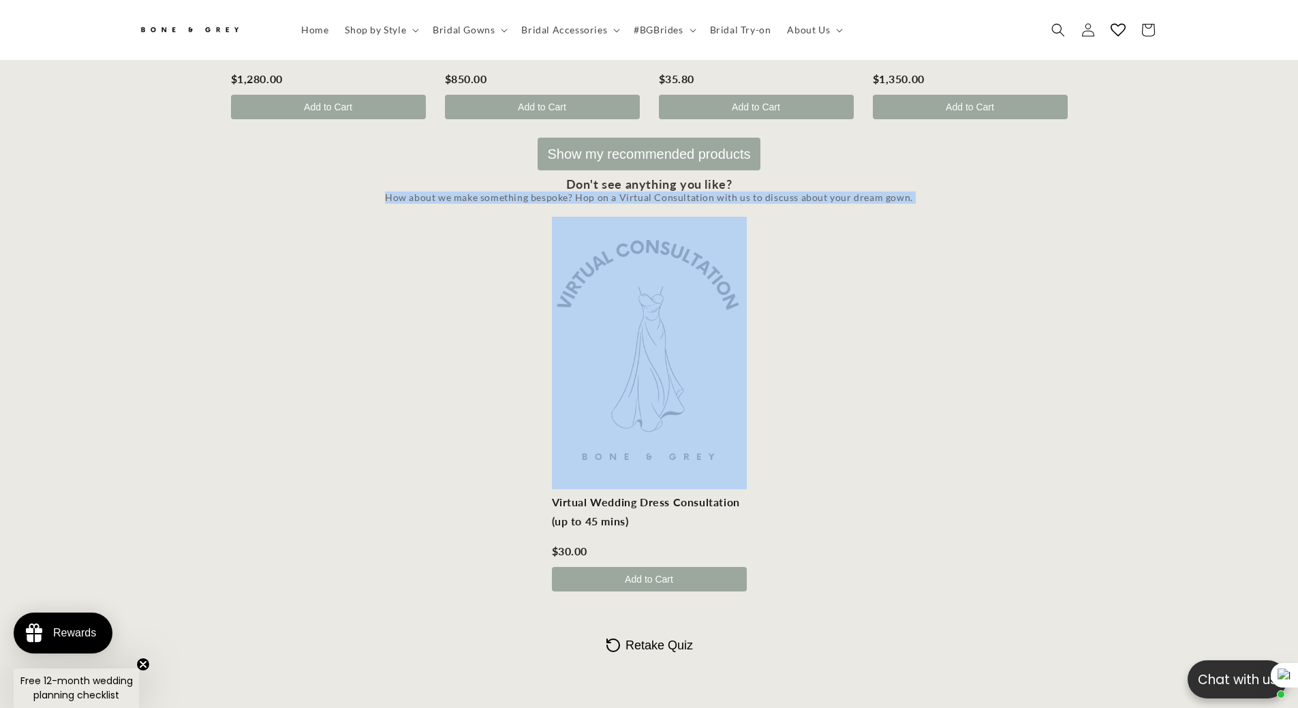
drag, startPoint x: 392, startPoint y: 188, endPoint x: 983, endPoint y: 189, distance: 591.3
click at [1021, 190] on div "Don't see anything you like? How about we make something bespoke? Hop on a Virt…" at bounding box center [649, 390] width 1298 height 426
copy div "How about we make something bespoke? Hop on a Virtual Consultation with us to d…"
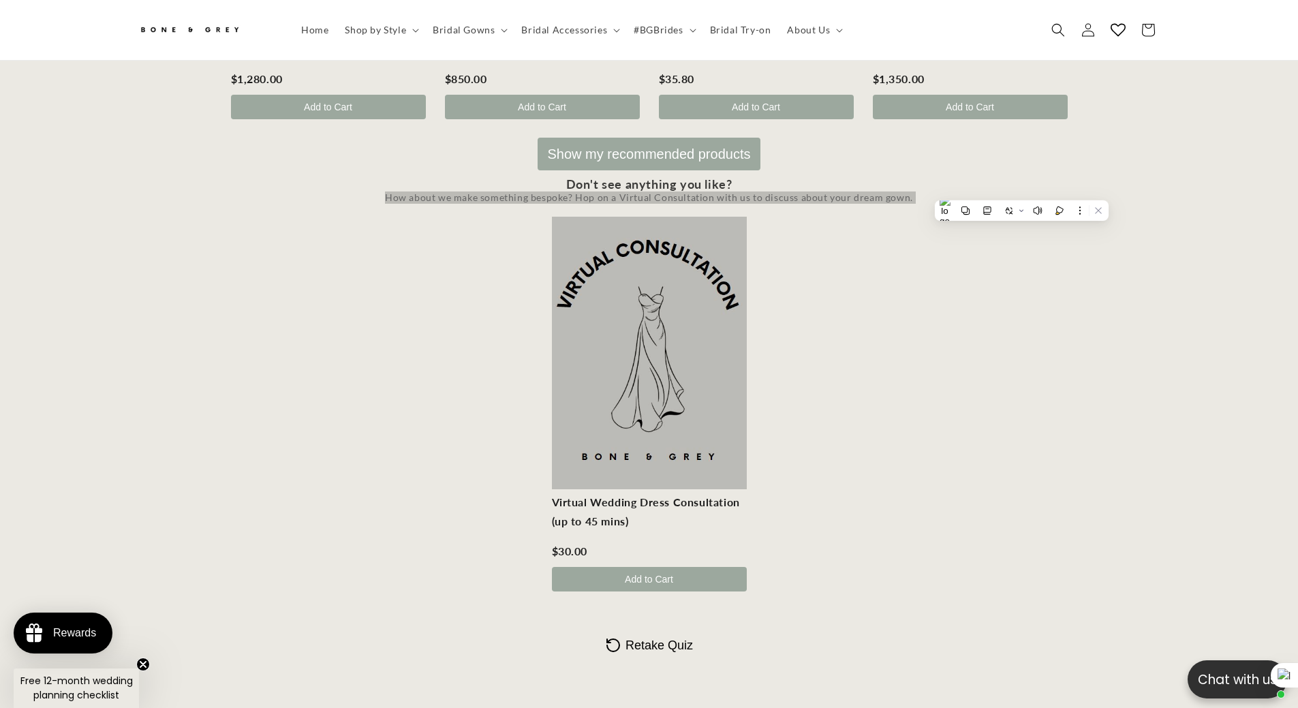
scroll to position [0, 375]
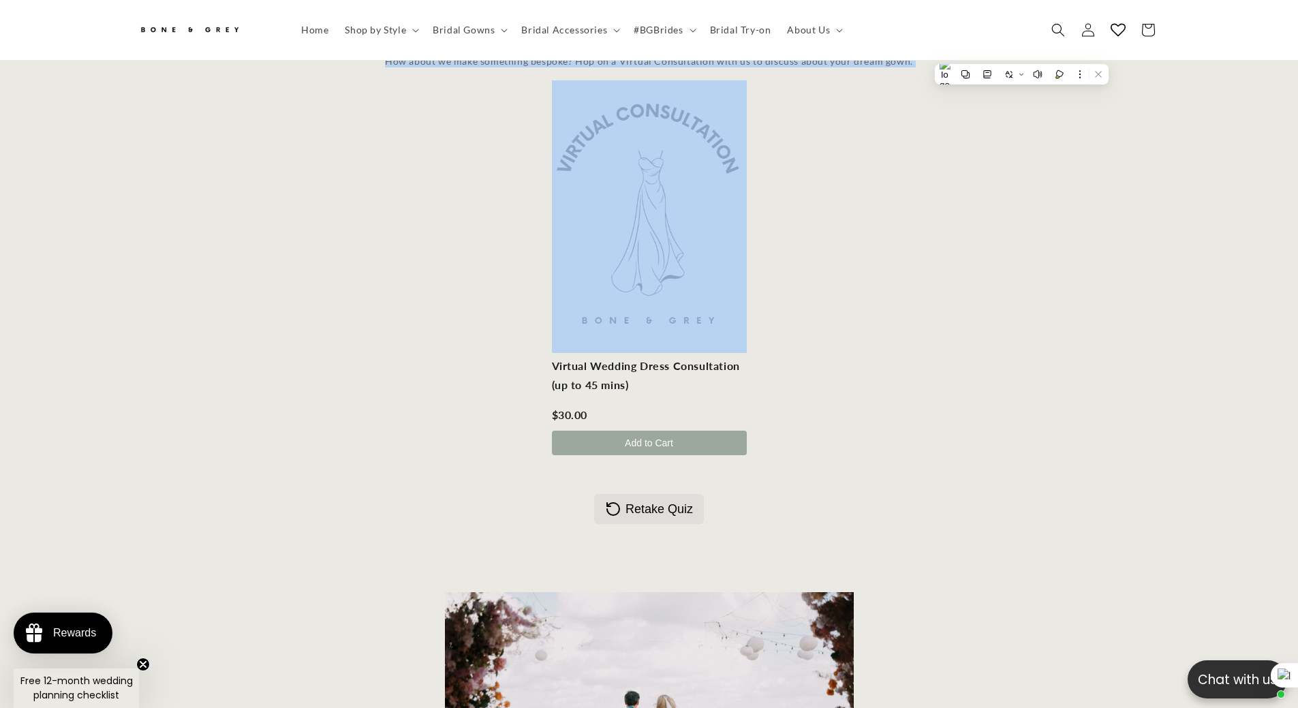
click at [653, 505] on span "Retake Quiz" at bounding box center [658, 509] width 67 height 14
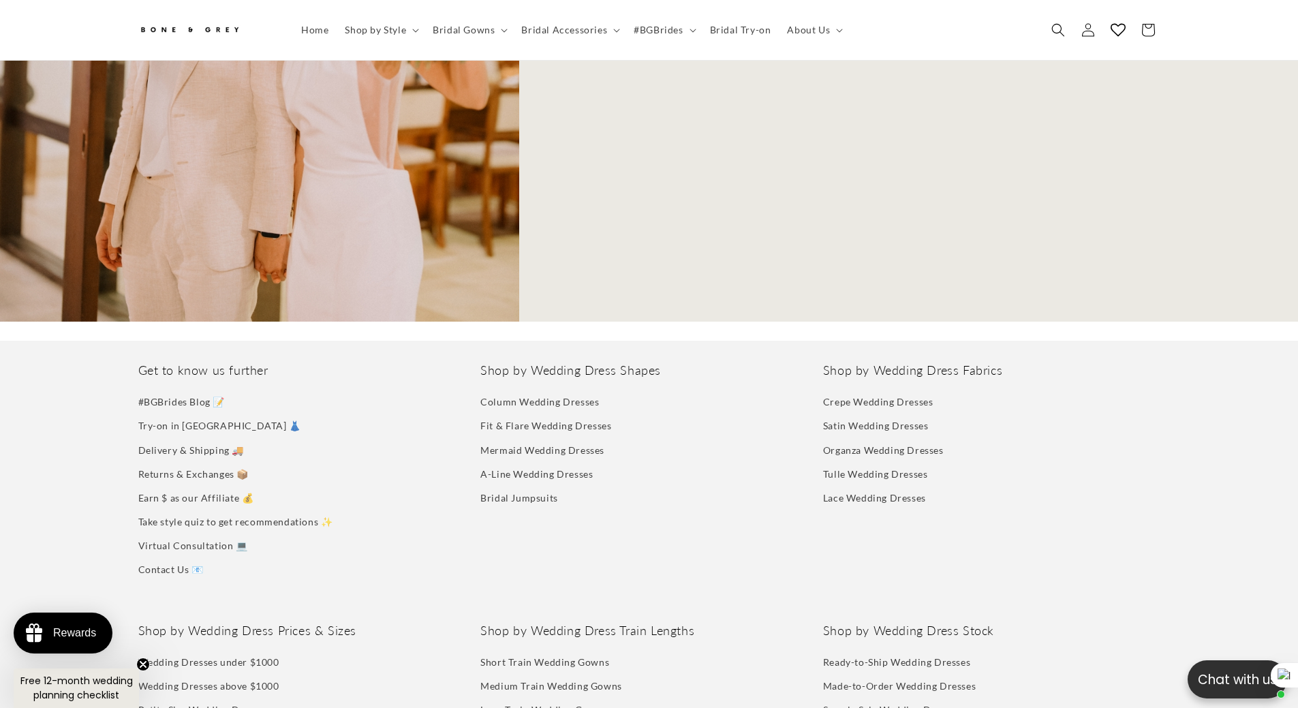
scroll to position [316, 0]
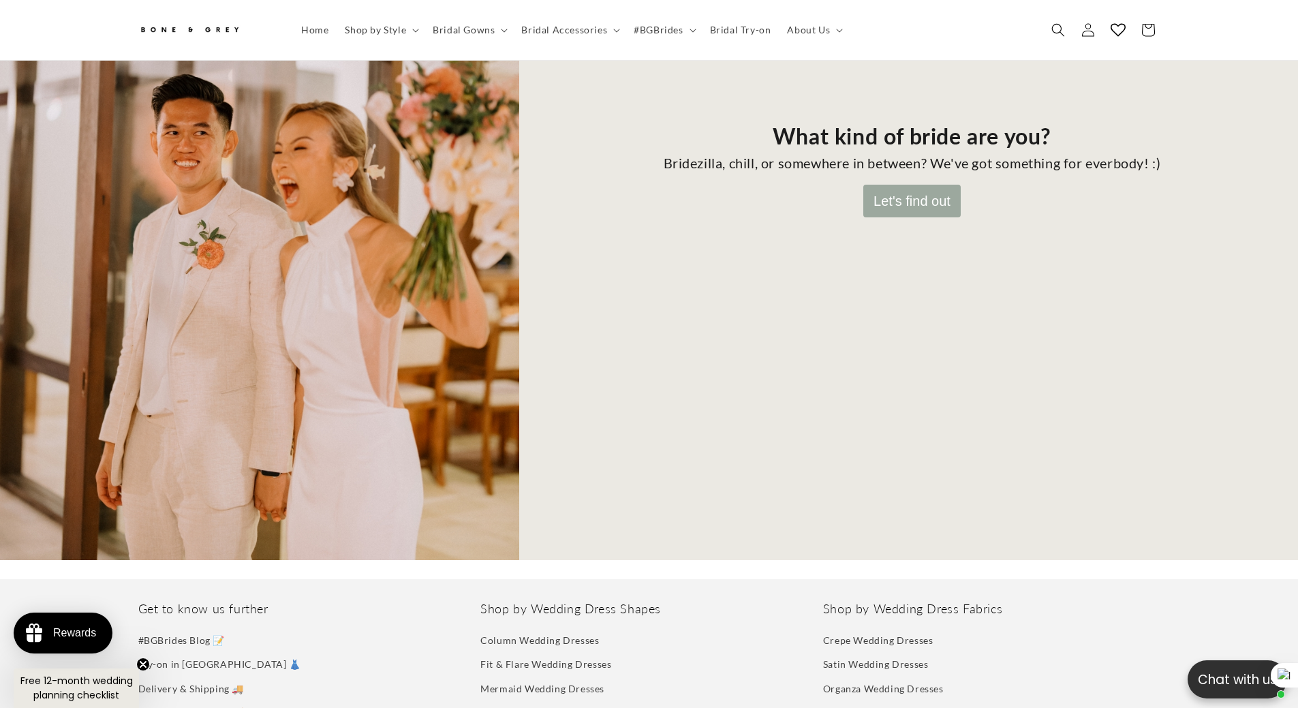
click at [883, 185] on button "Let's find out" at bounding box center [911, 201] width 97 height 33
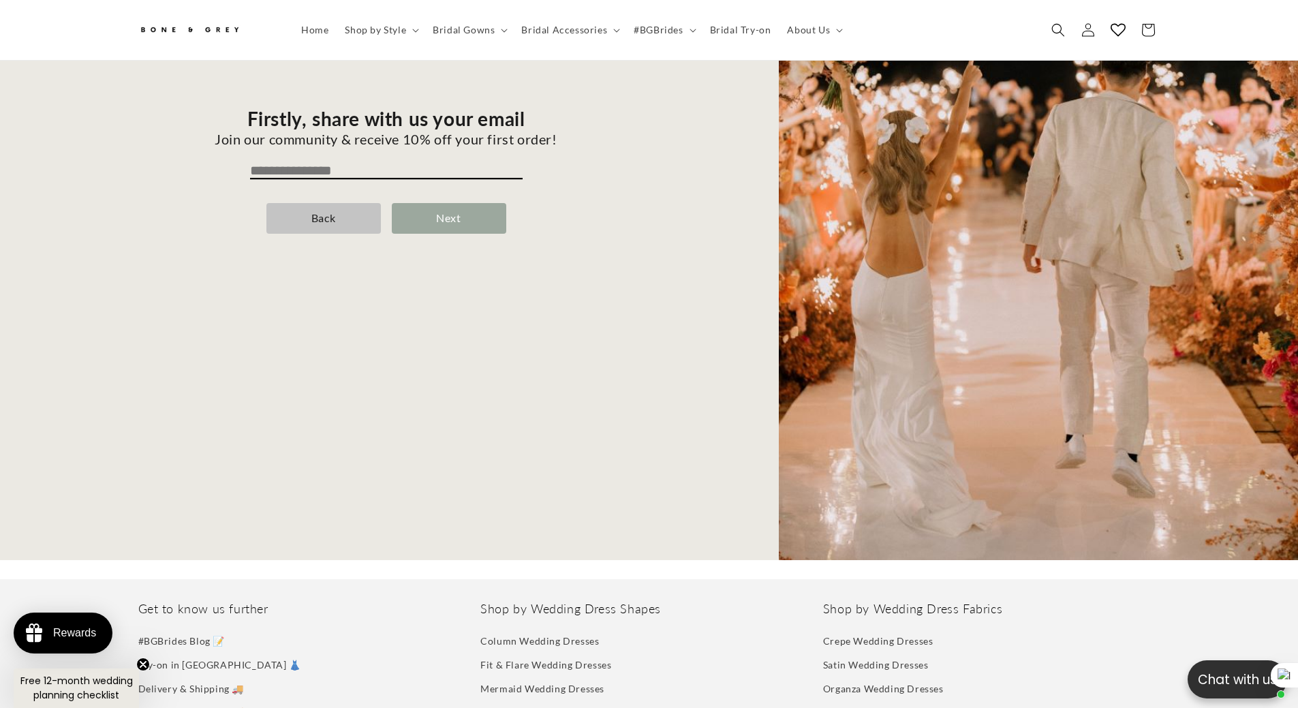
click at [330, 163] on input "email" at bounding box center [386, 171] width 272 height 16
type input "**********"
click at [426, 206] on div "Next" at bounding box center [449, 218] width 114 height 31
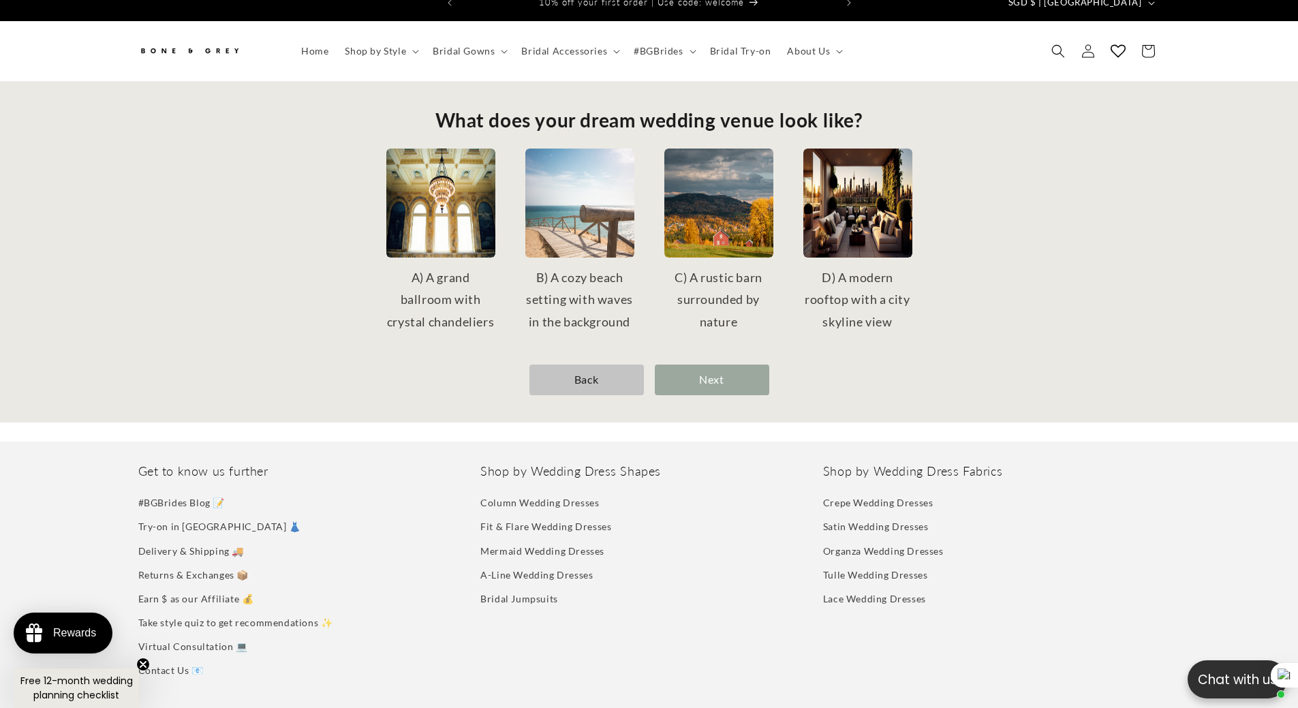
scroll to position [0, 0]
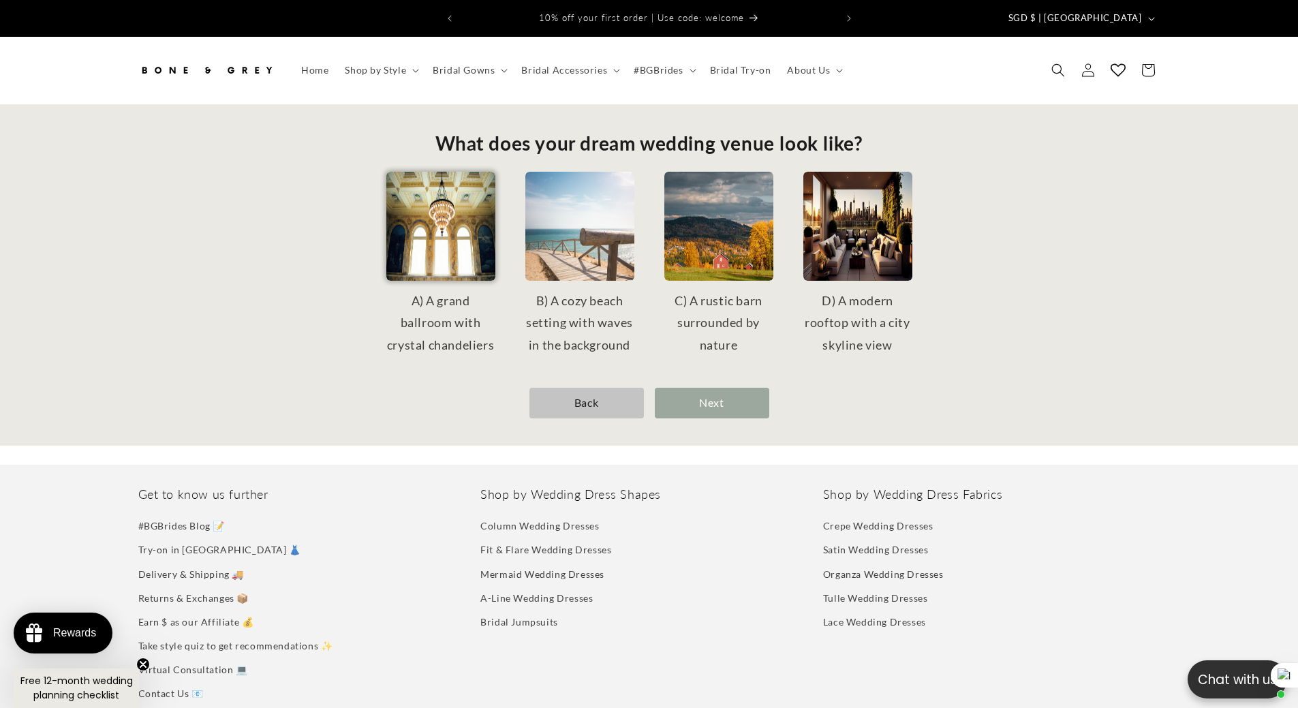
click at [449, 249] on img at bounding box center [440, 226] width 109 height 109
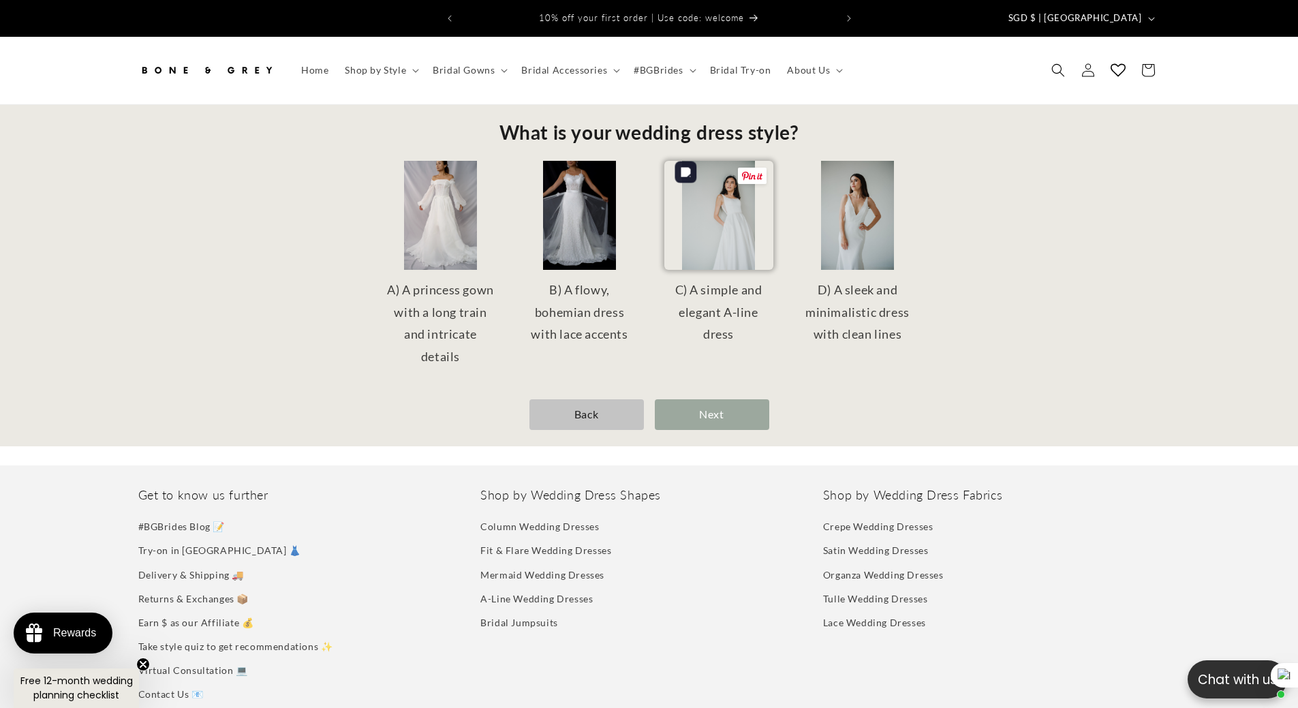
click at [719, 234] on img at bounding box center [718, 215] width 109 height 109
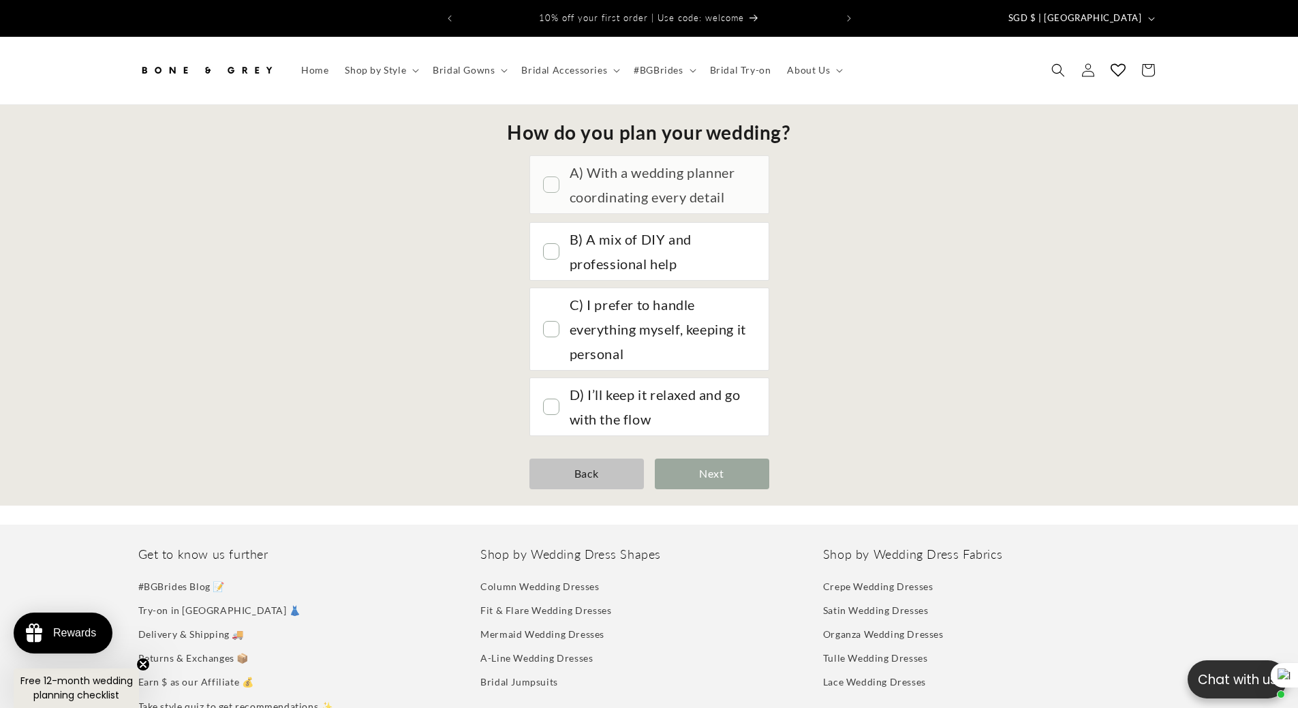
click at [647, 181] on div "A) With a wedding planner coordinating every detail" at bounding box center [661, 184] width 185 height 49
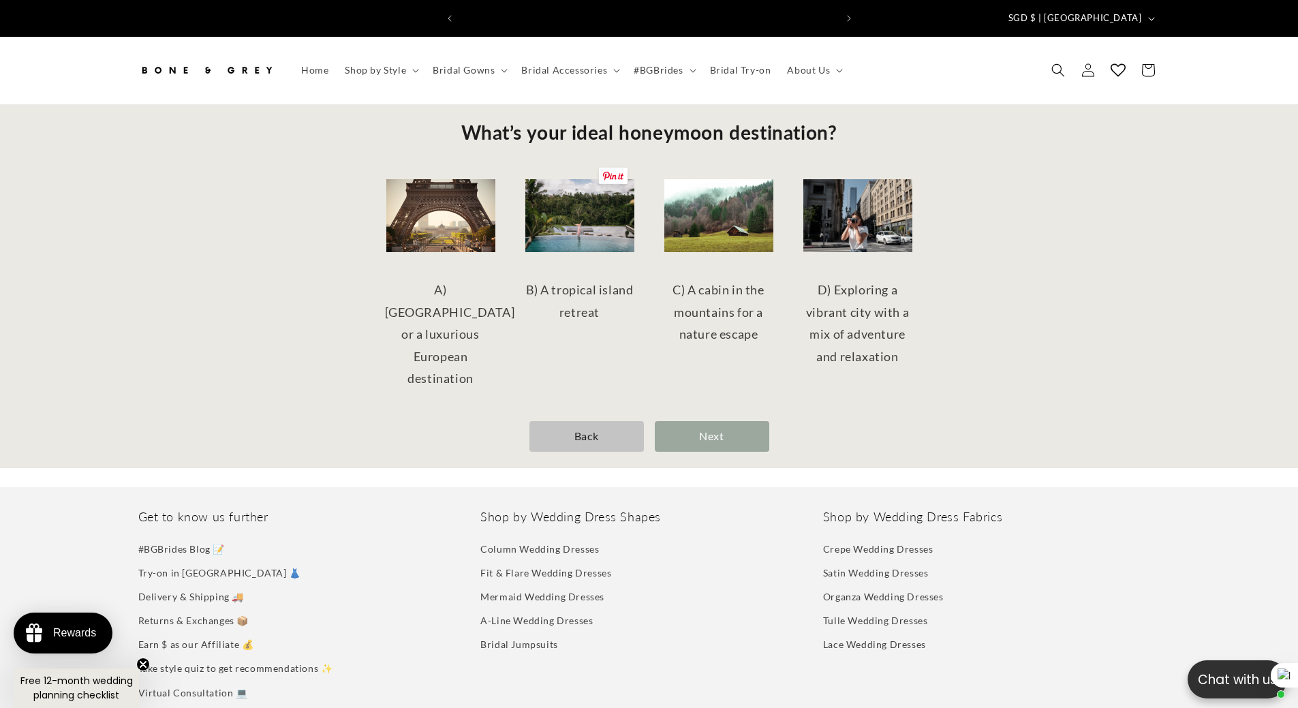
scroll to position [0, 375]
click at [442, 273] on div "A) Paris or a luxurious European destination" at bounding box center [440, 333] width 123 height 121
click at [440, 219] on img at bounding box center [440, 215] width 109 height 109
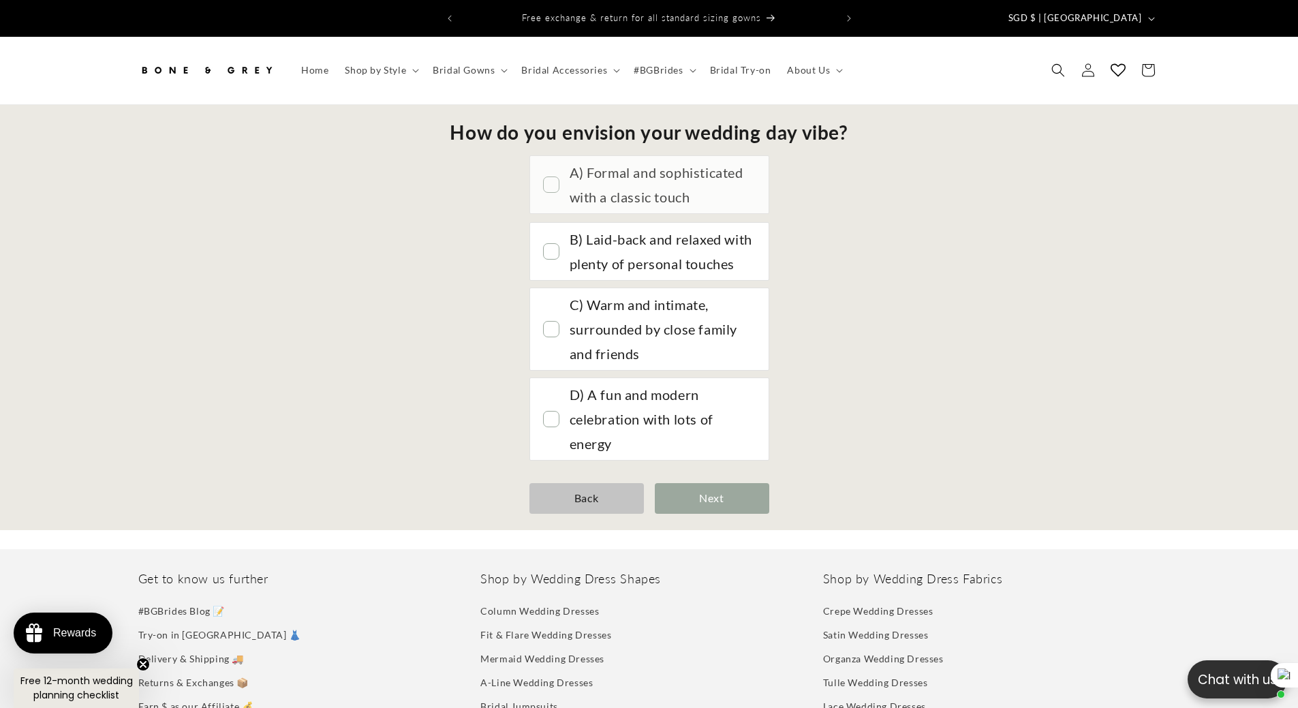
click at [614, 172] on div "A) Formal and sophisticated with a classic touch" at bounding box center [661, 184] width 185 height 49
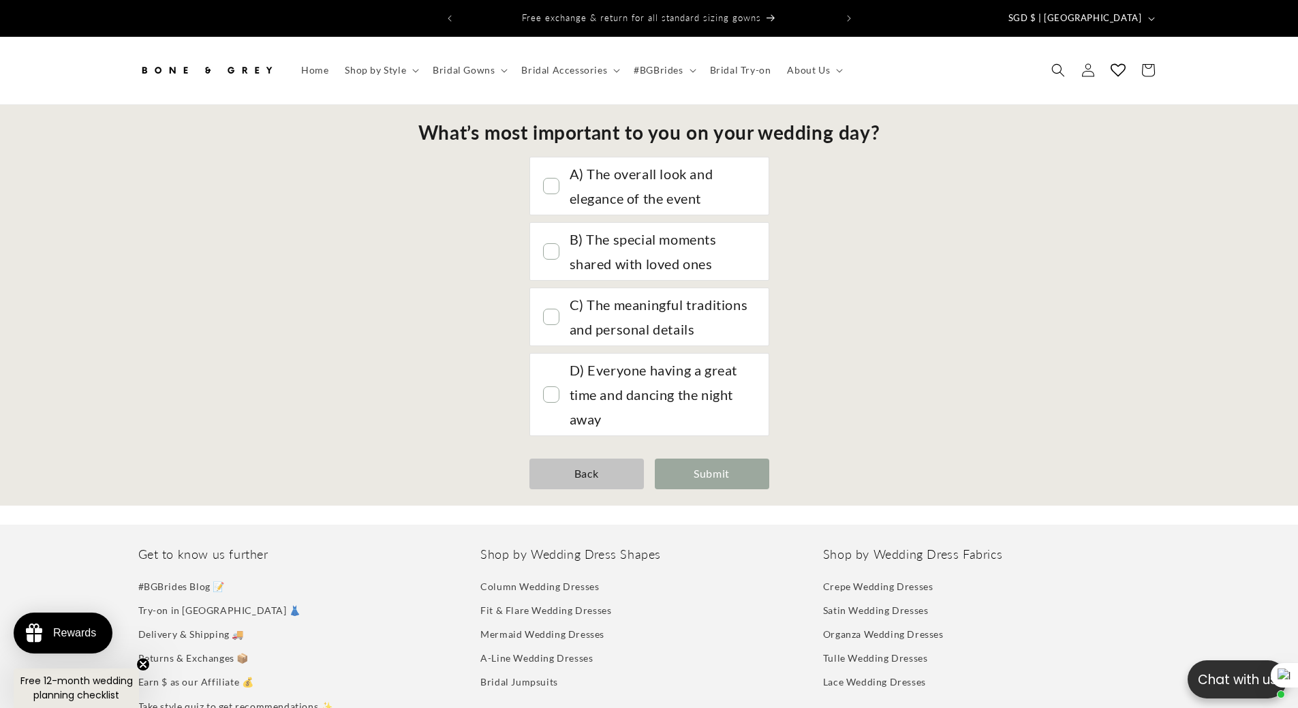
click at [600, 192] on div "A) The overall look and elegance of the event" at bounding box center [661, 185] width 185 height 49
click at [710, 458] on div "Submit" at bounding box center [712, 473] width 114 height 31
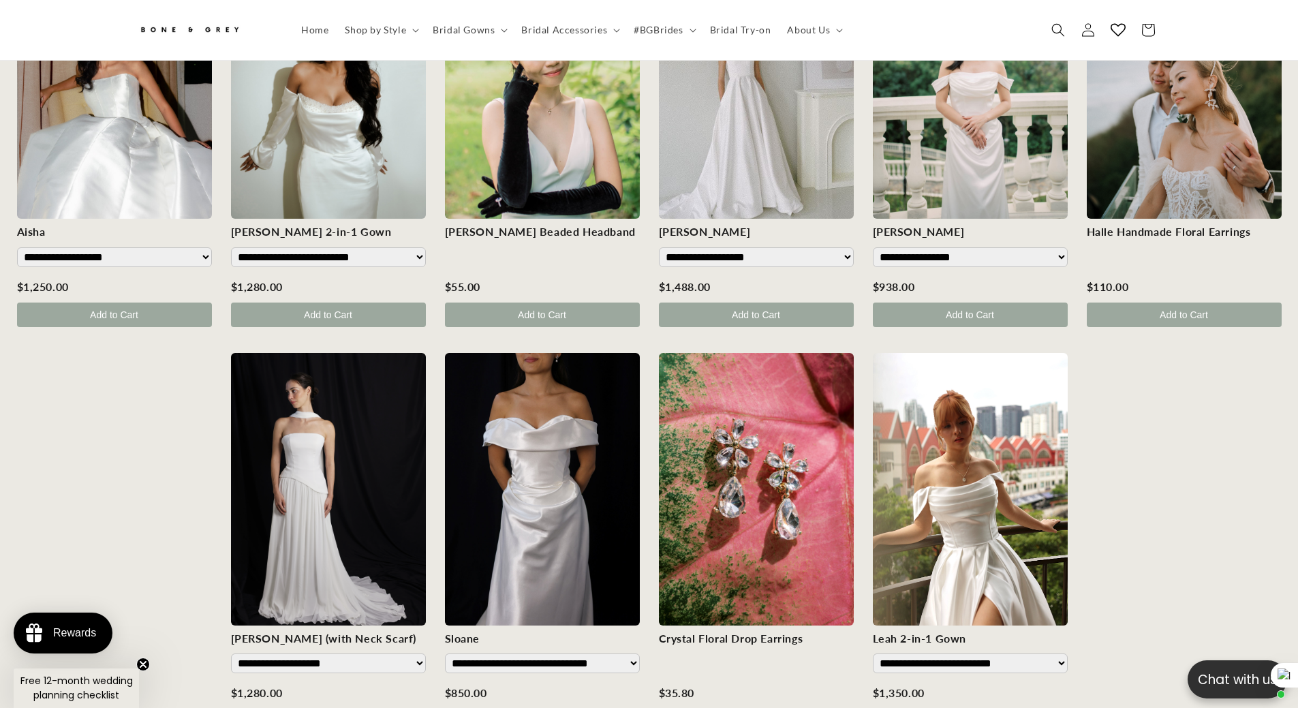
scroll to position [0, 0]
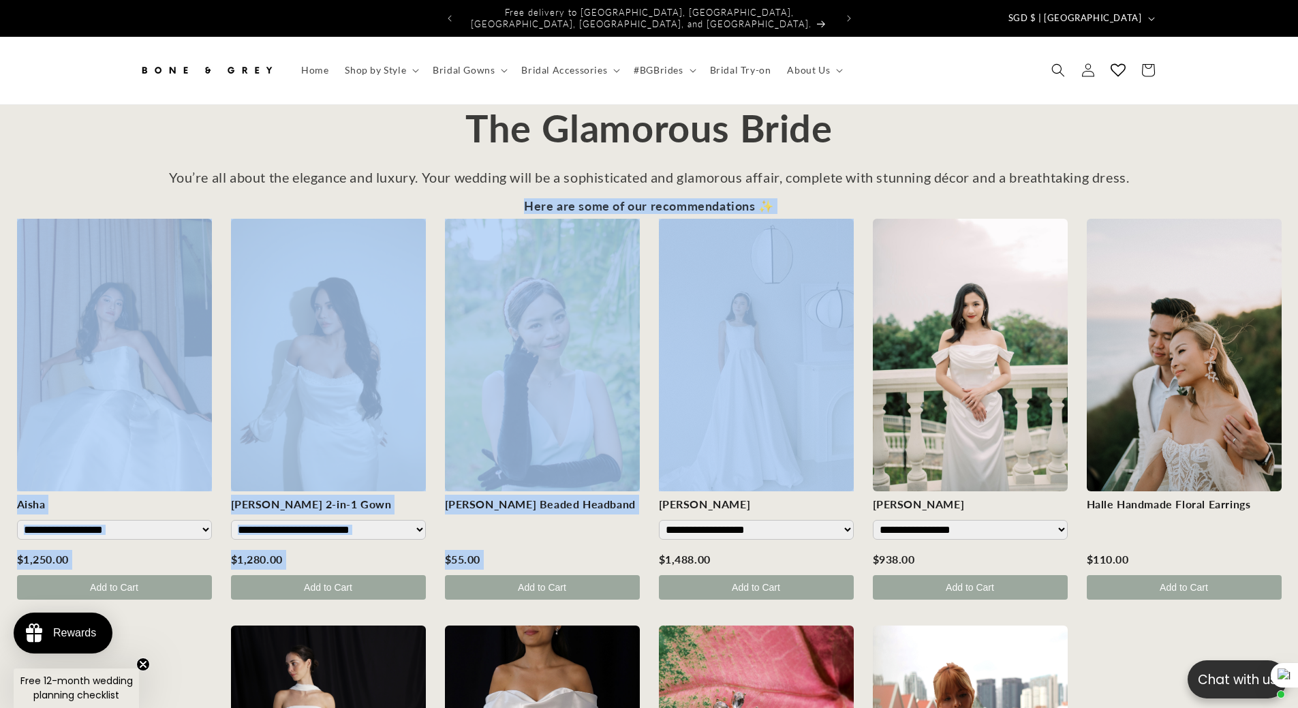
drag, startPoint x: 517, startPoint y: 188, endPoint x: 856, endPoint y: 189, distance: 338.5
click at [856, 199] on div "**********" at bounding box center [649, 608] width 1298 height 818
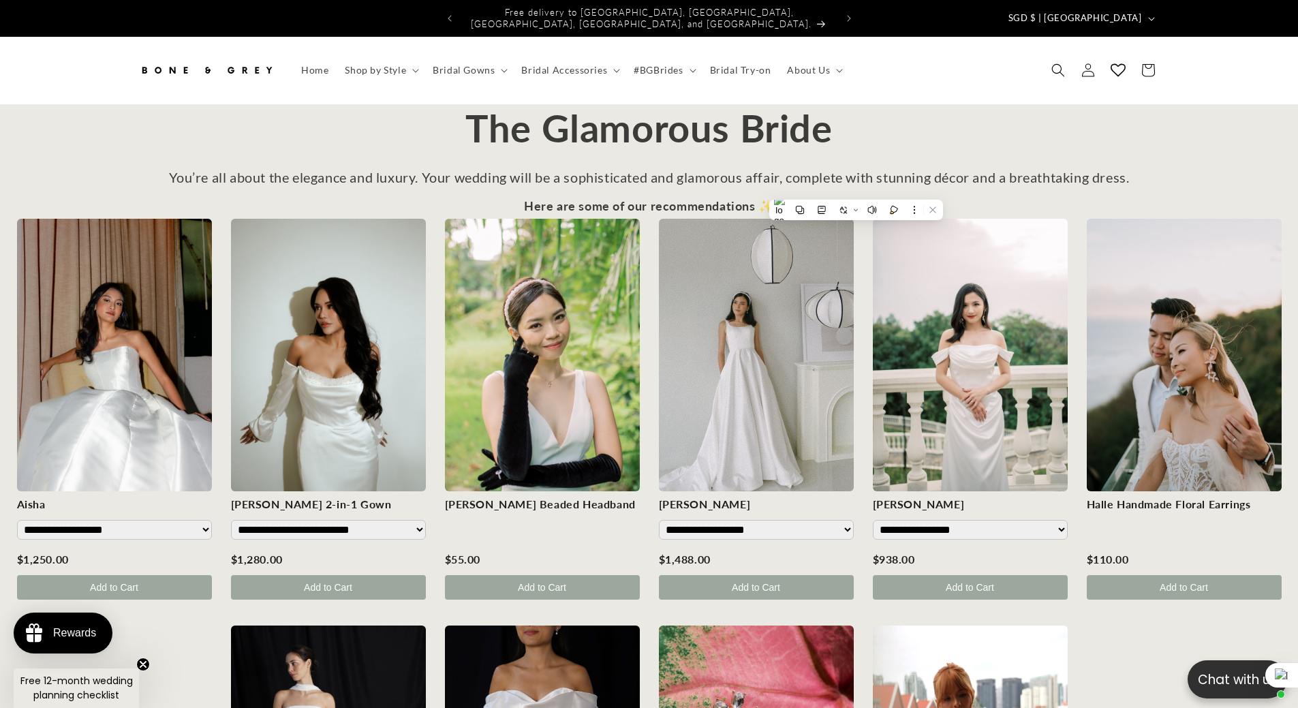
click at [506, 140] on div "The Glamorous Bride" at bounding box center [649, 128] width 1298 height 46
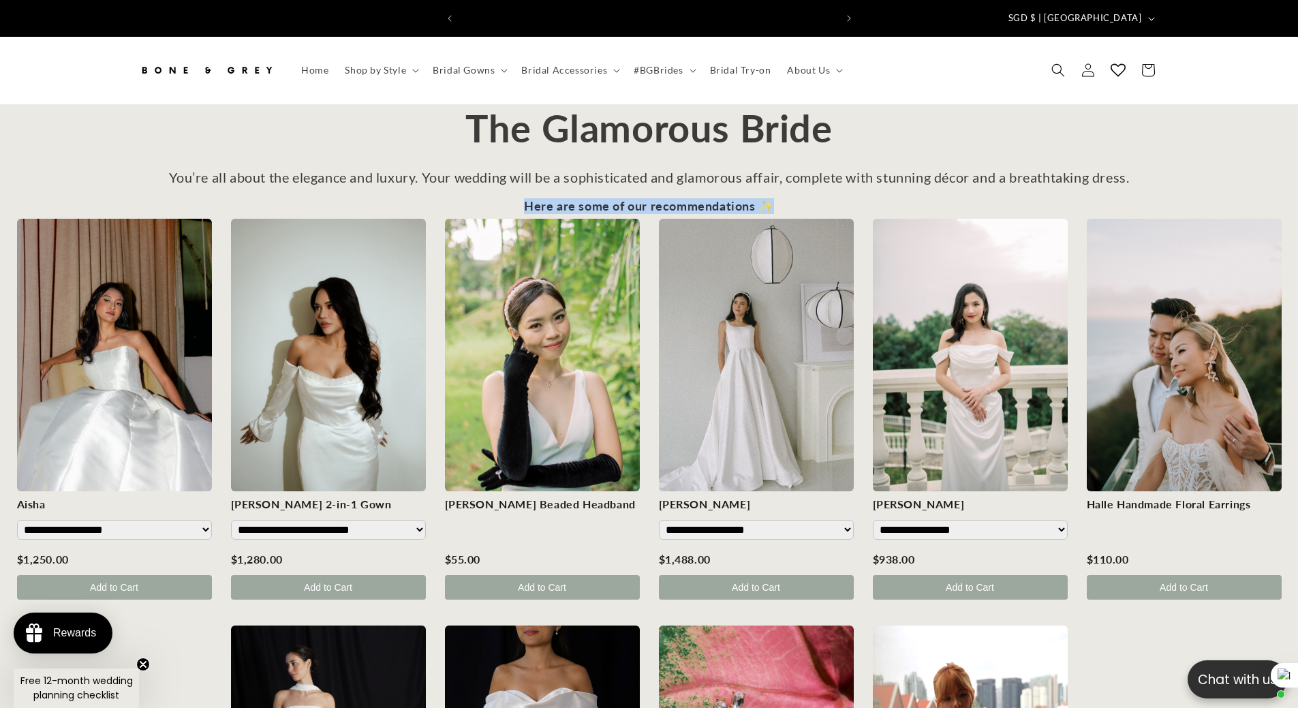
drag, startPoint x: 527, startPoint y: 194, endPoint x: 782, endPoint y: 189, distance: 254.8
click at [782, 199] on div "**********" at bounding box center [649, 608] width 1298 height 818
copy div "Here are some of our recommendations ✨"
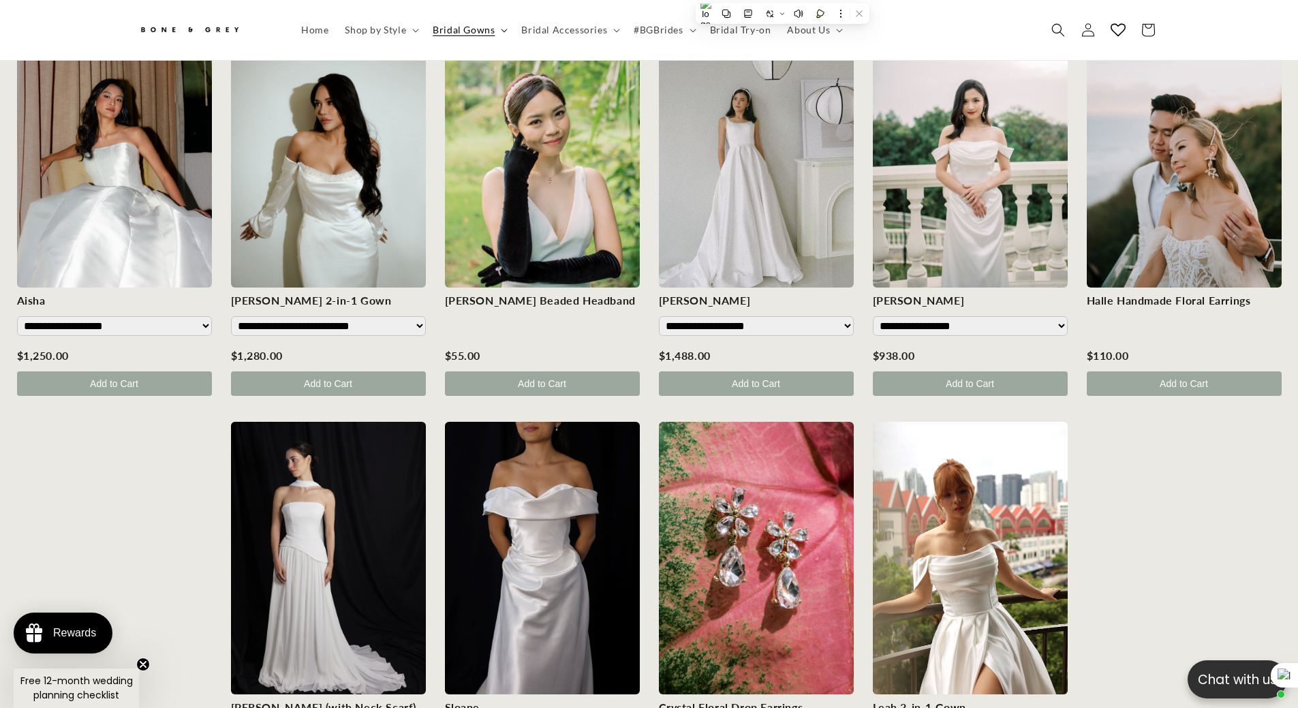
click at [460, 27] on span "Bridal Gowns" at bounding box center [464, 30] width 62 height 12
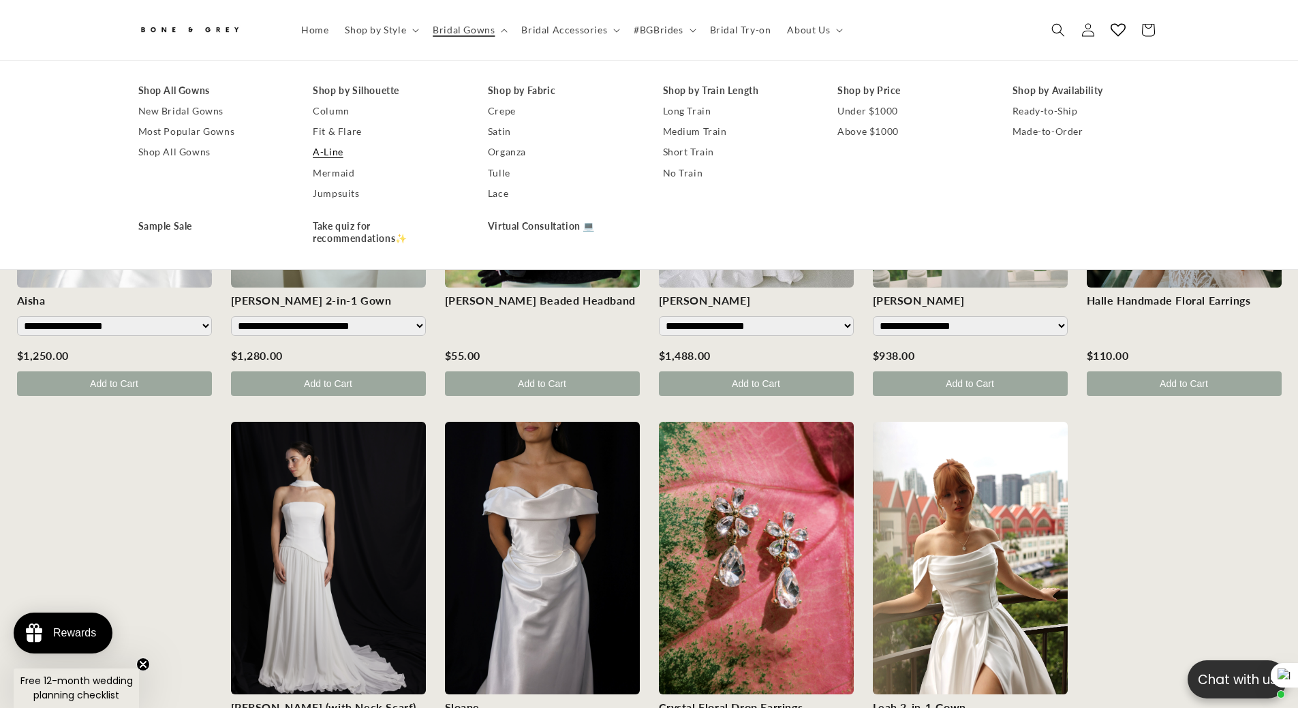
click at [324, 151] on link "A-Line" at bounding box center [387, 152] width 148 height 20
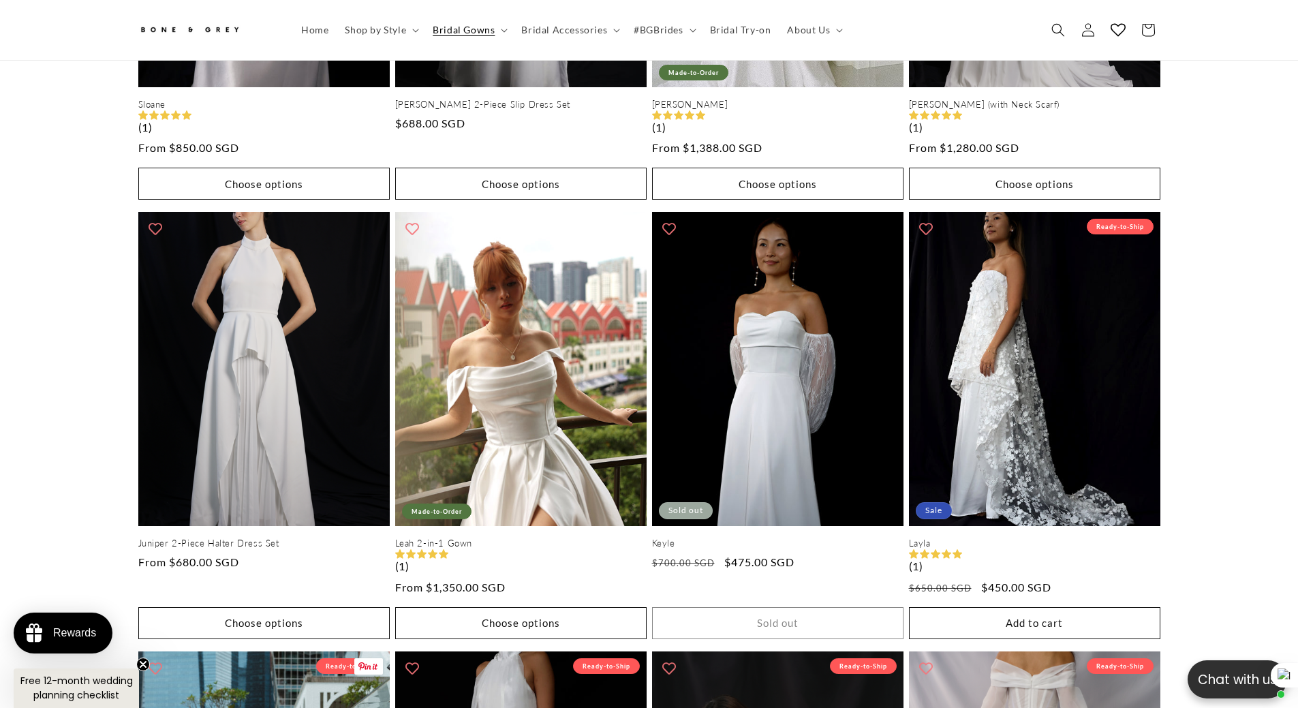
scroll to position [1014, 0]
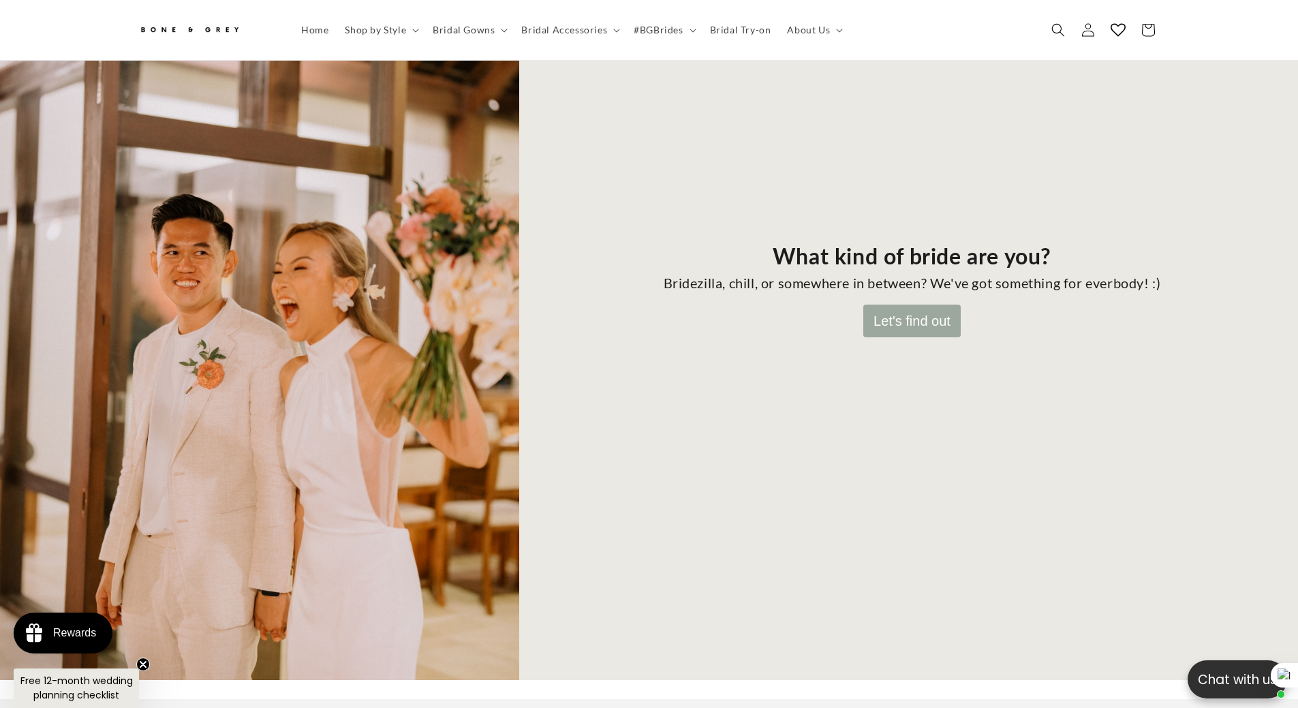
scroll to position [0, 375]
click at [883, 316] on button "Let's find out" at bounding box center [911, 320] width 97 height 33
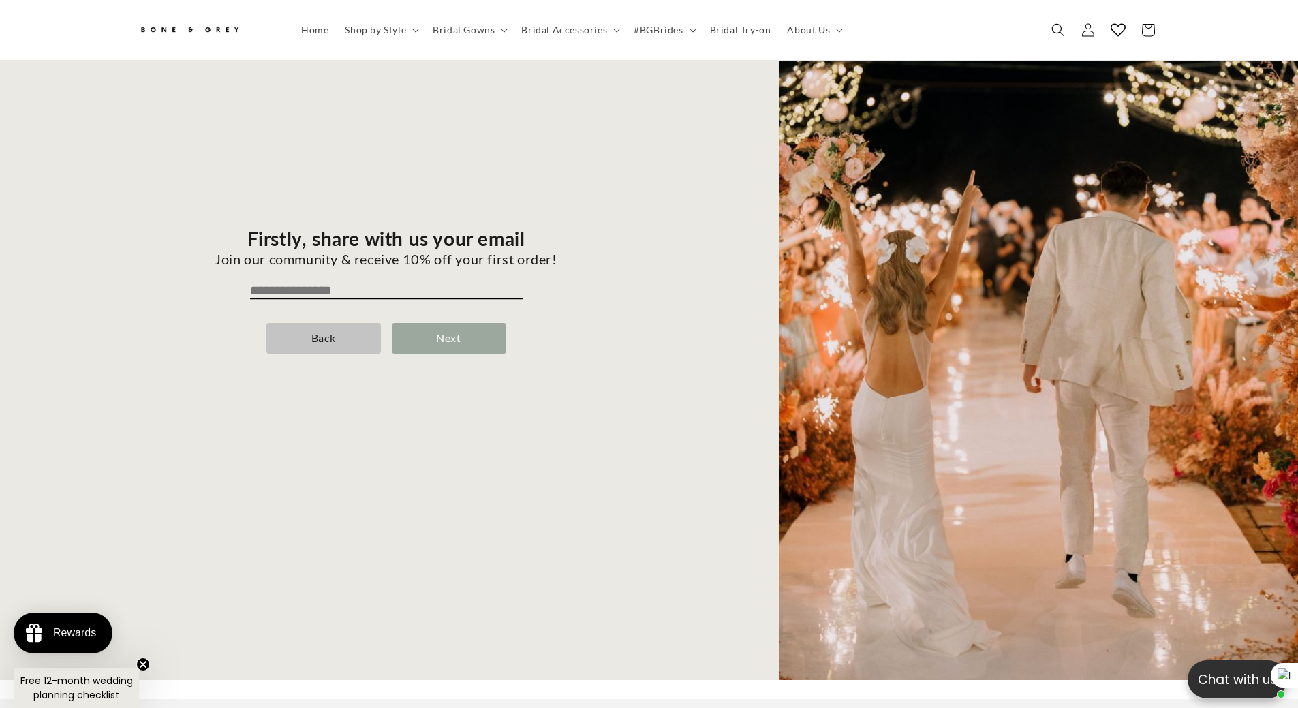
scroll to position [0, 749]
click at [319, 285] on input "email" at bounding box center [386, 291] width 272 height 16
click at [313, 283] on input "email" at bounding box center [386, 291] width 272 height 16
type input "**********"
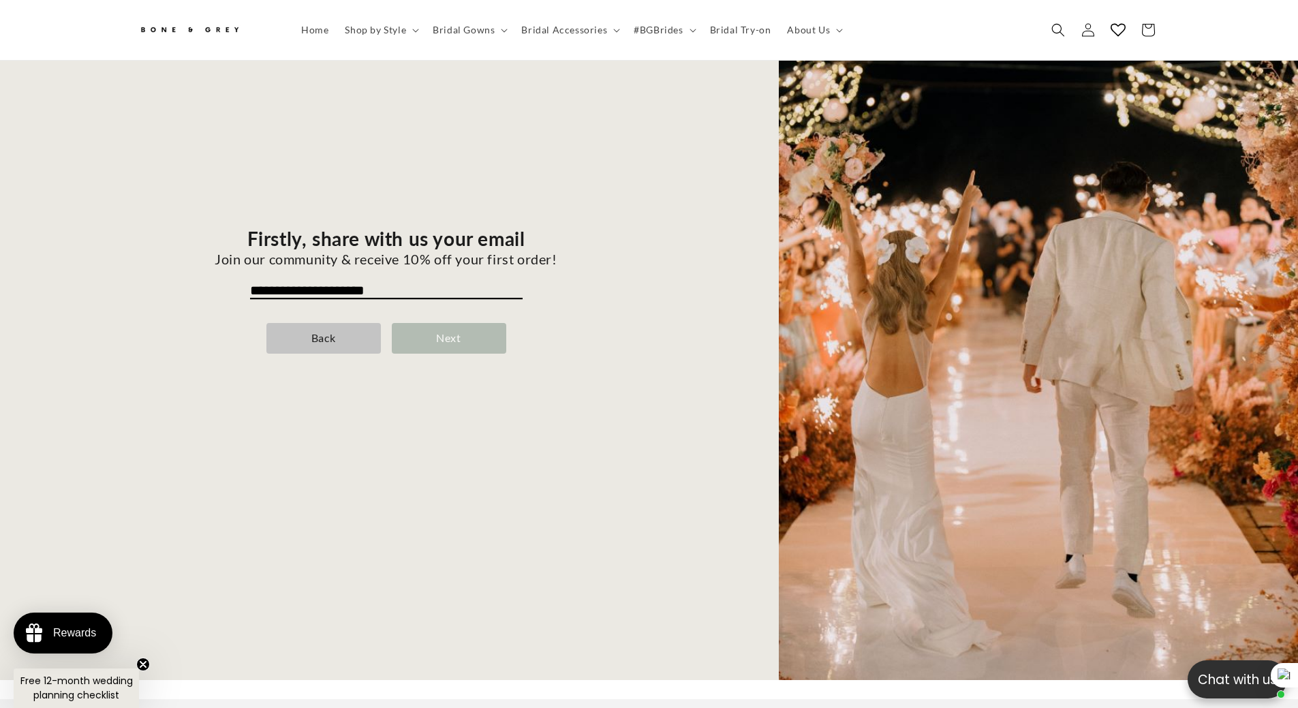
click at [420, 323] on div "Next" at bounding box center [449, 338] width 114 height 31
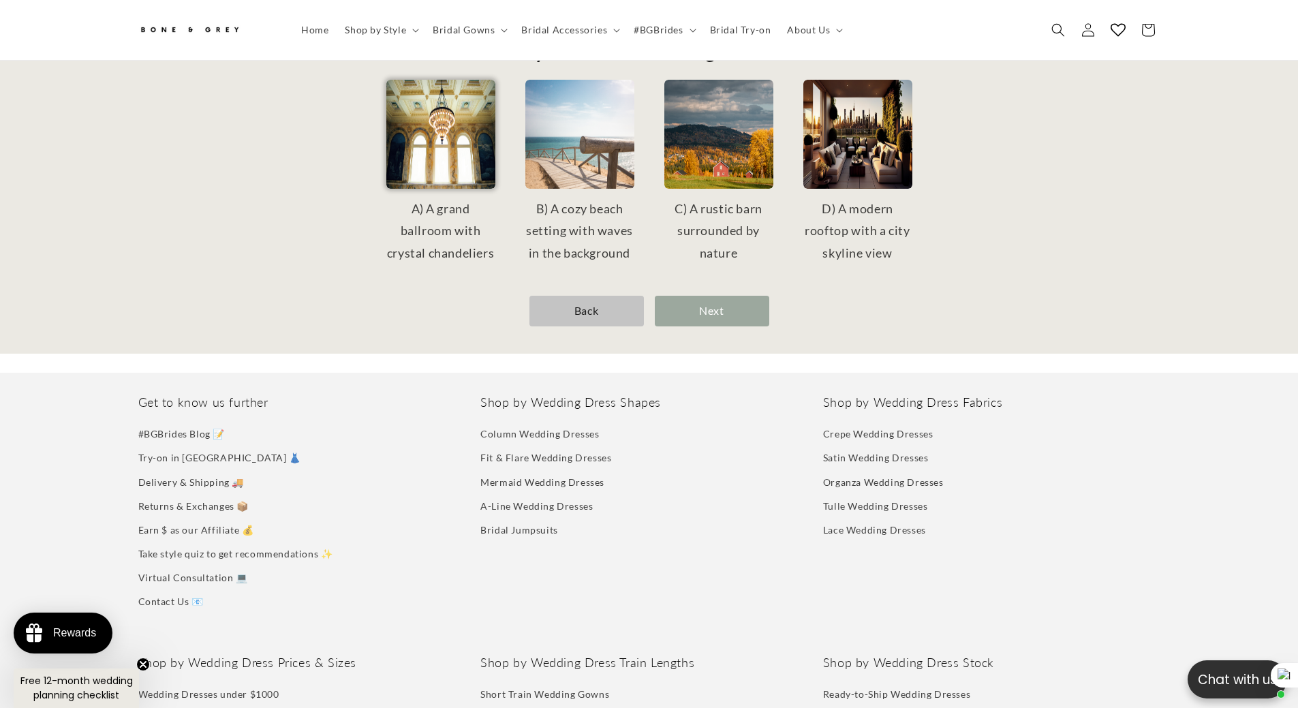
scroll to position [60, 0]
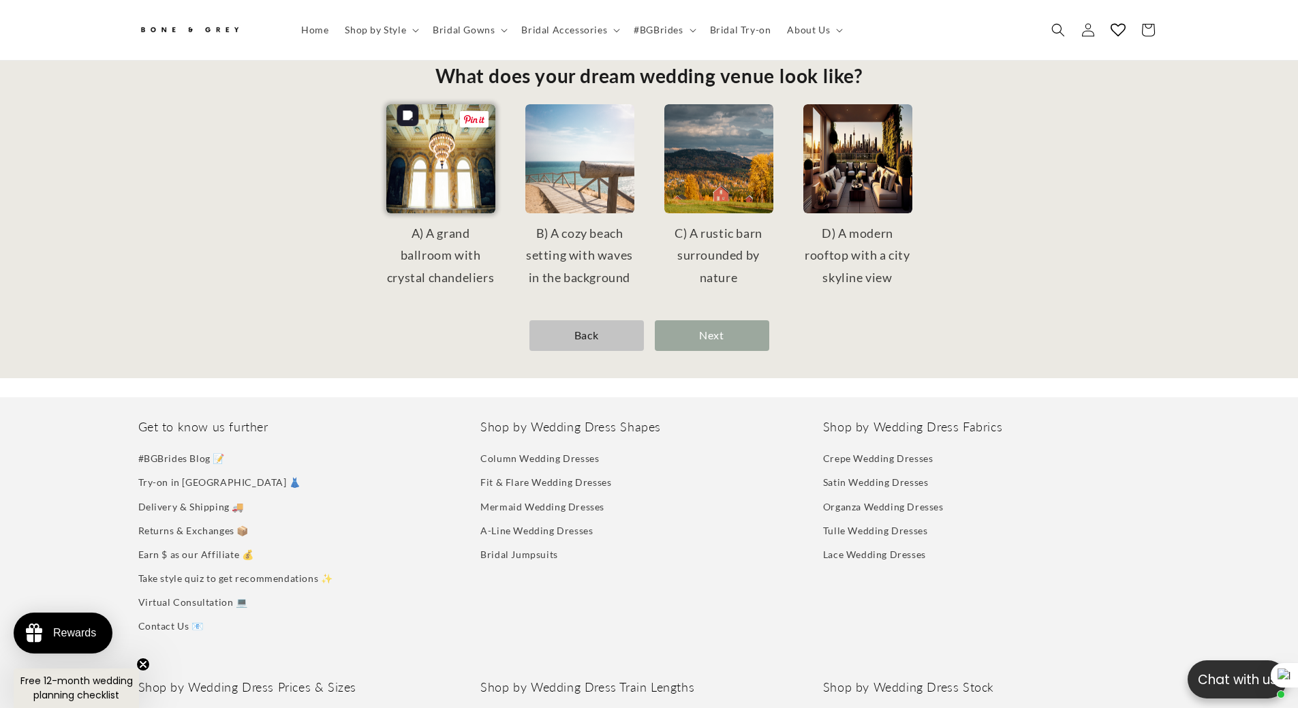
click at [418, 153] on img at bounding box center [440, 158] width 109 height 109
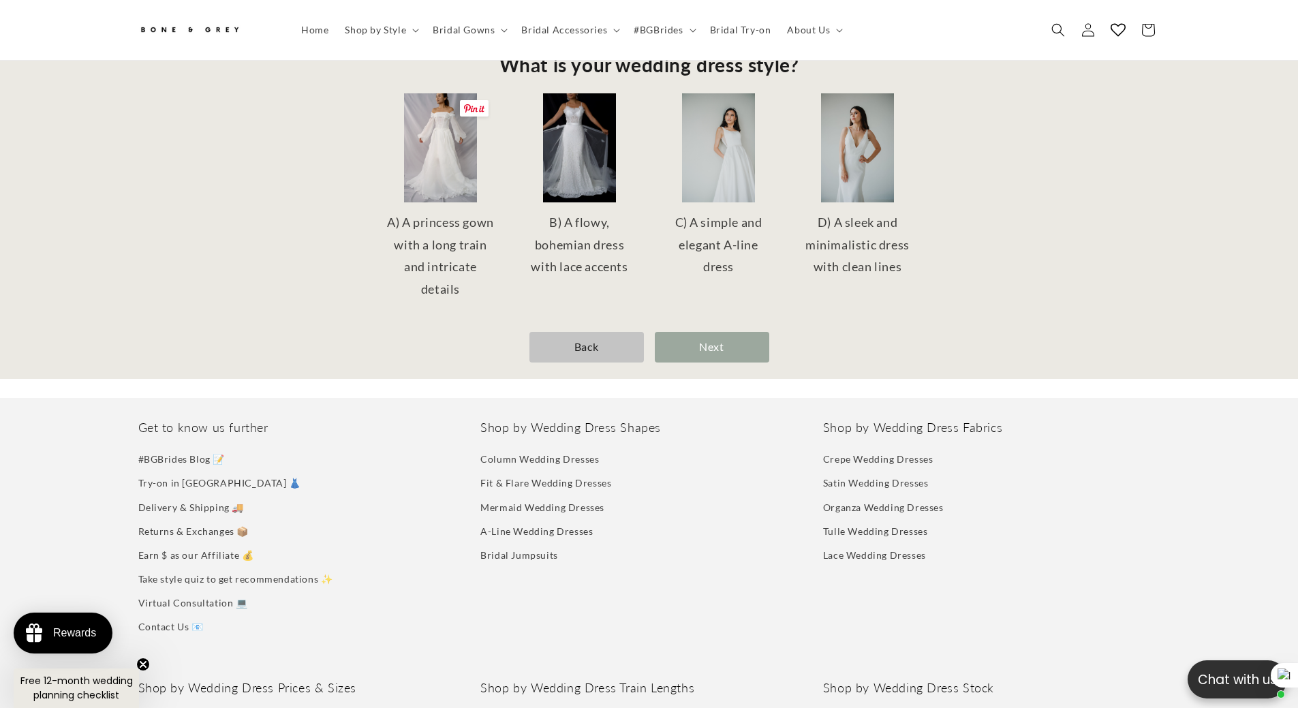
click at [418, 153] on img at bounding box center [440, 147] width 109 height 109
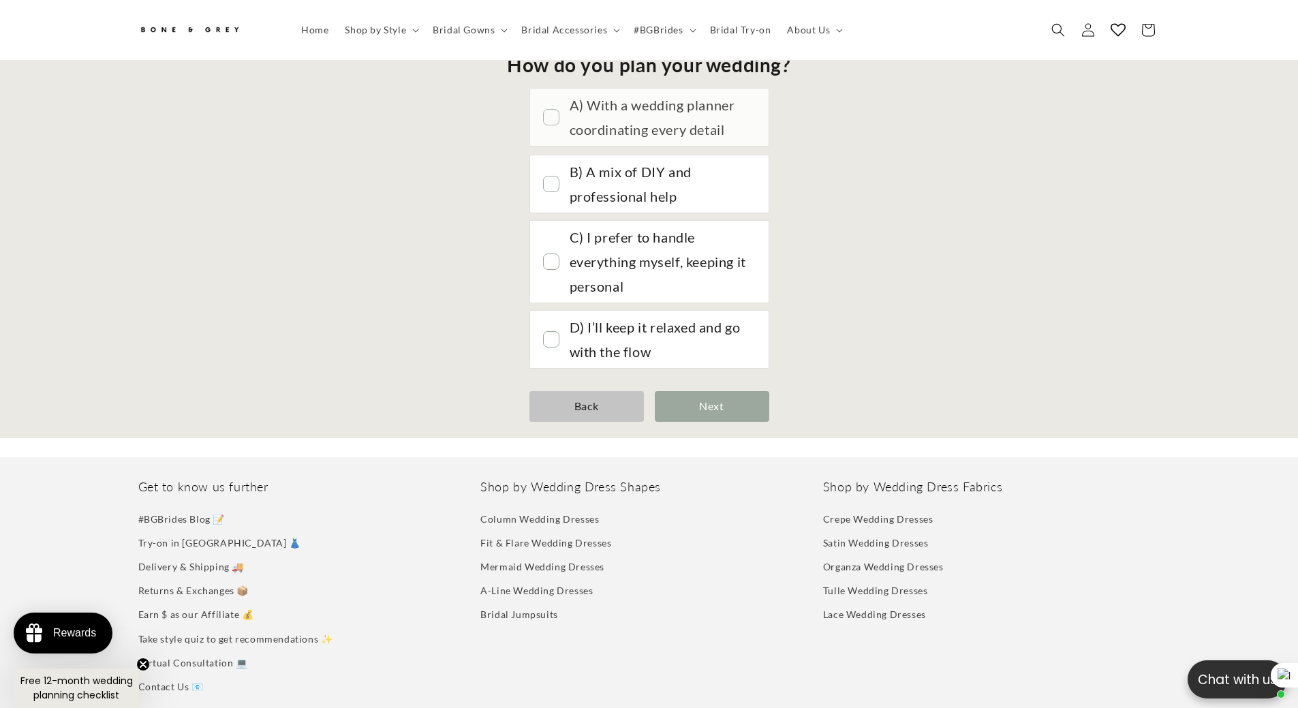
click at [571, 121] on div "A) With a wedding planner coordinating every detail" at bounding box center [661, 117] width 185 height 49
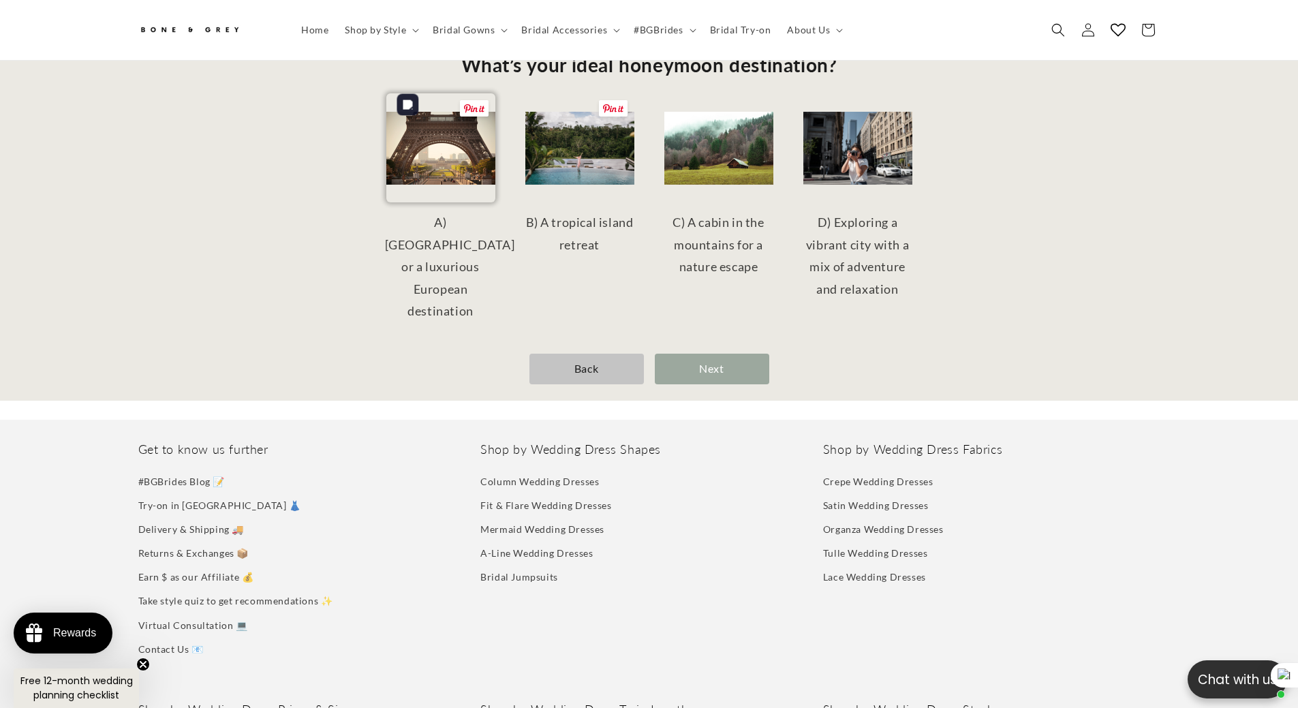
click at [441, 144] on img at bounding box center [440, 147] width 109 height 109
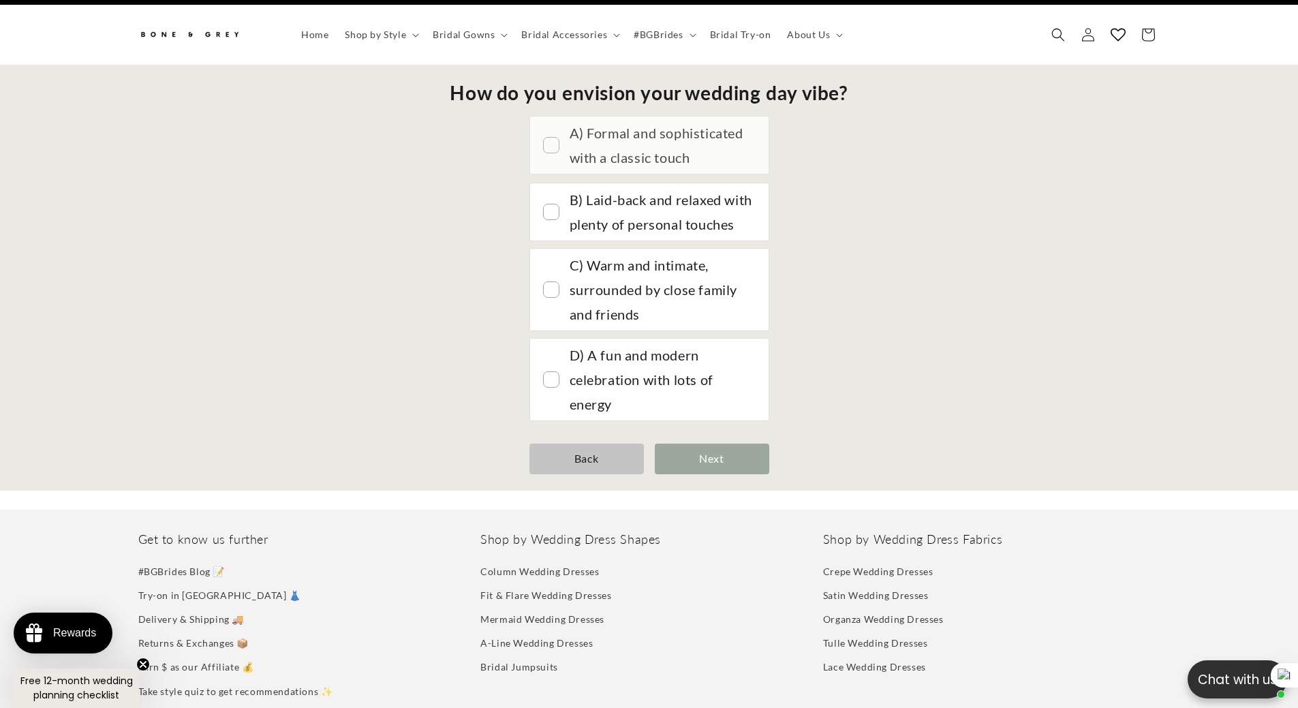
scroll to position [0, 0]
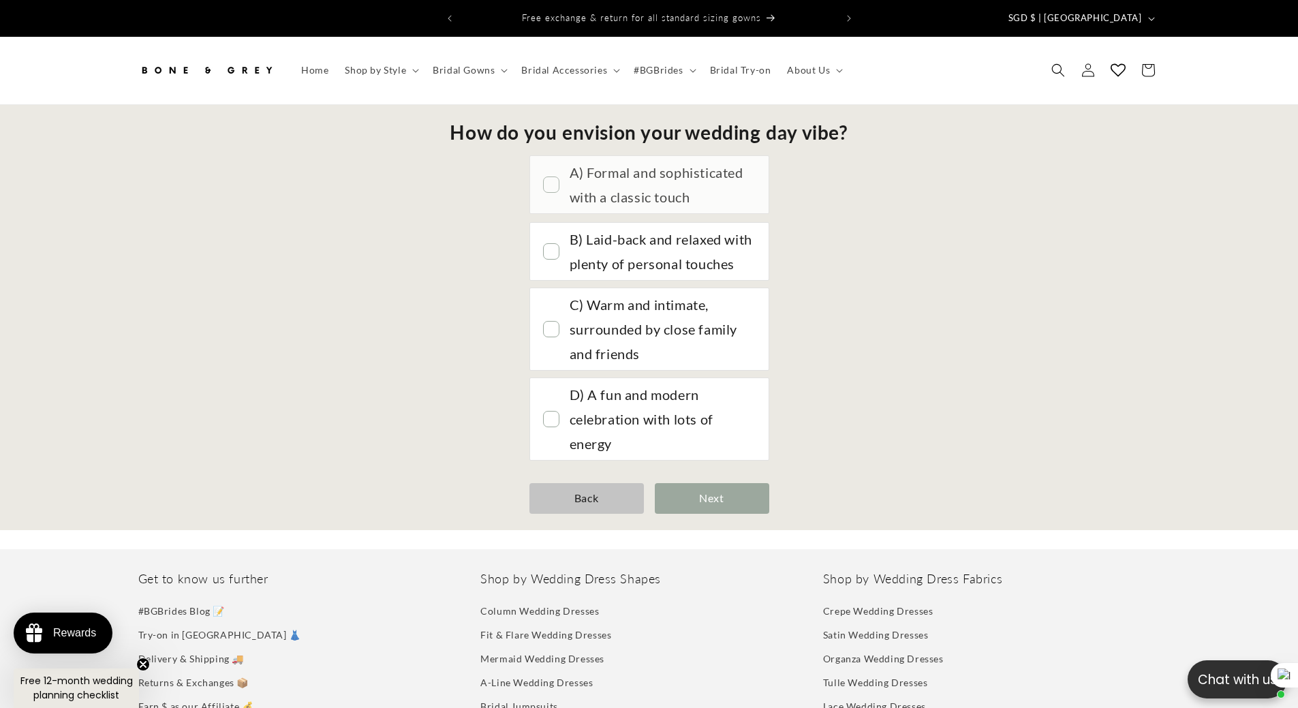
click at [570, 168] on div "A) Formal and sophisticated with a classic touch" at bounding box center [661, 184] width 185 height 49
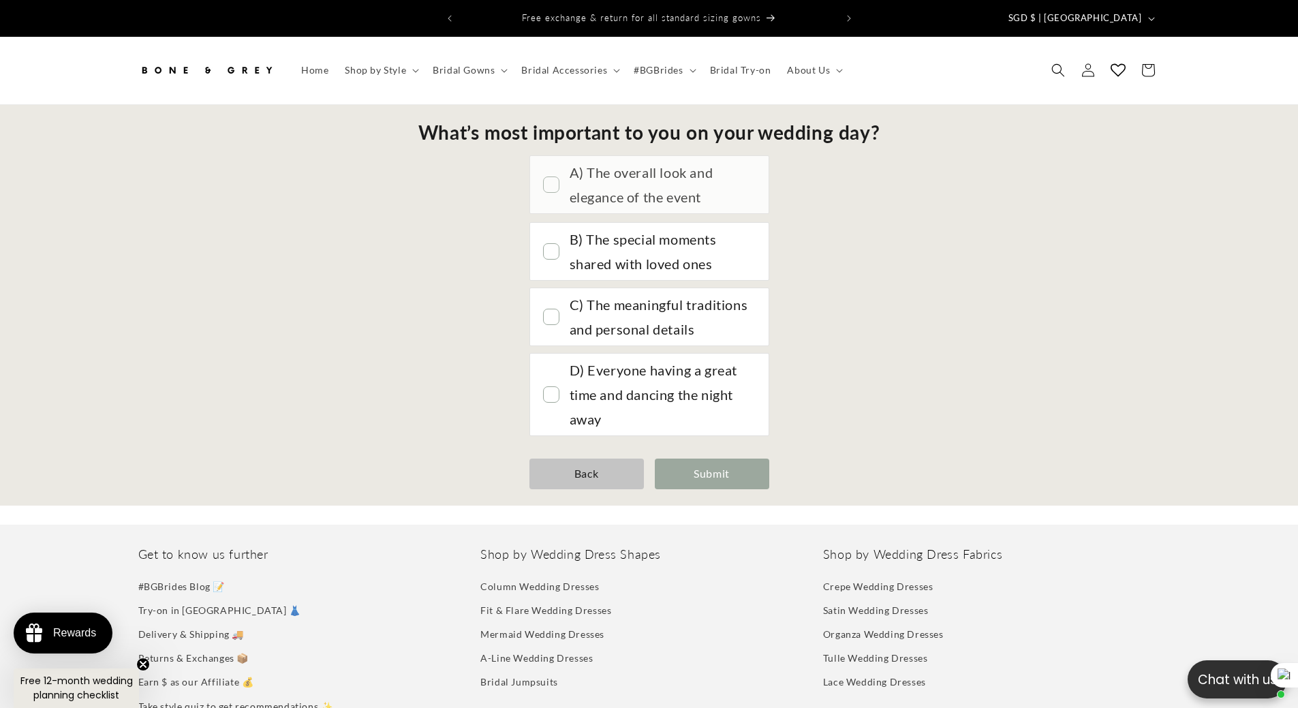
click at [578, 181] on div "A) The overall look and elegance of the event" at bounding box center [661, 184] width 185 height 49
drag, startPoint x: 690, startPoint y: 472, endPoint x: 663, endPoint y: 467, distance: 27.0
click at [689, 471] on div "Submit" at bounding box center [712, 473] width 114 height 31
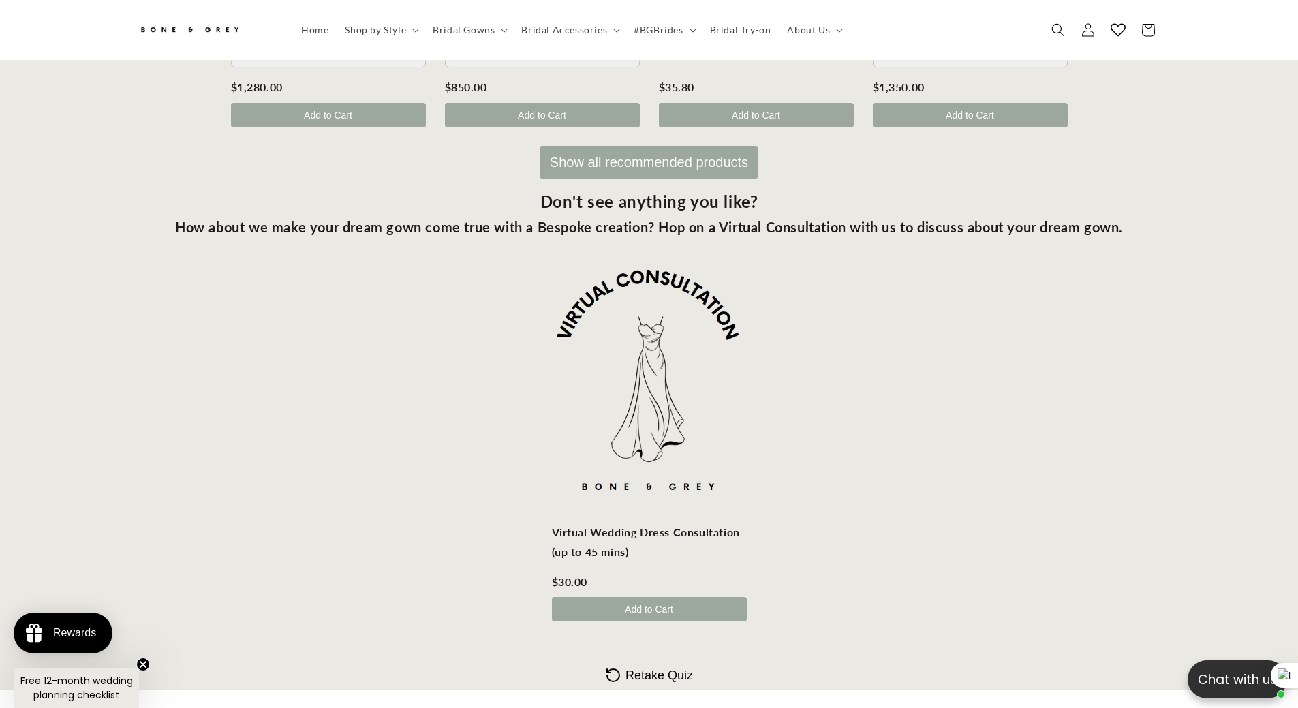
scroll to position [877, 0]
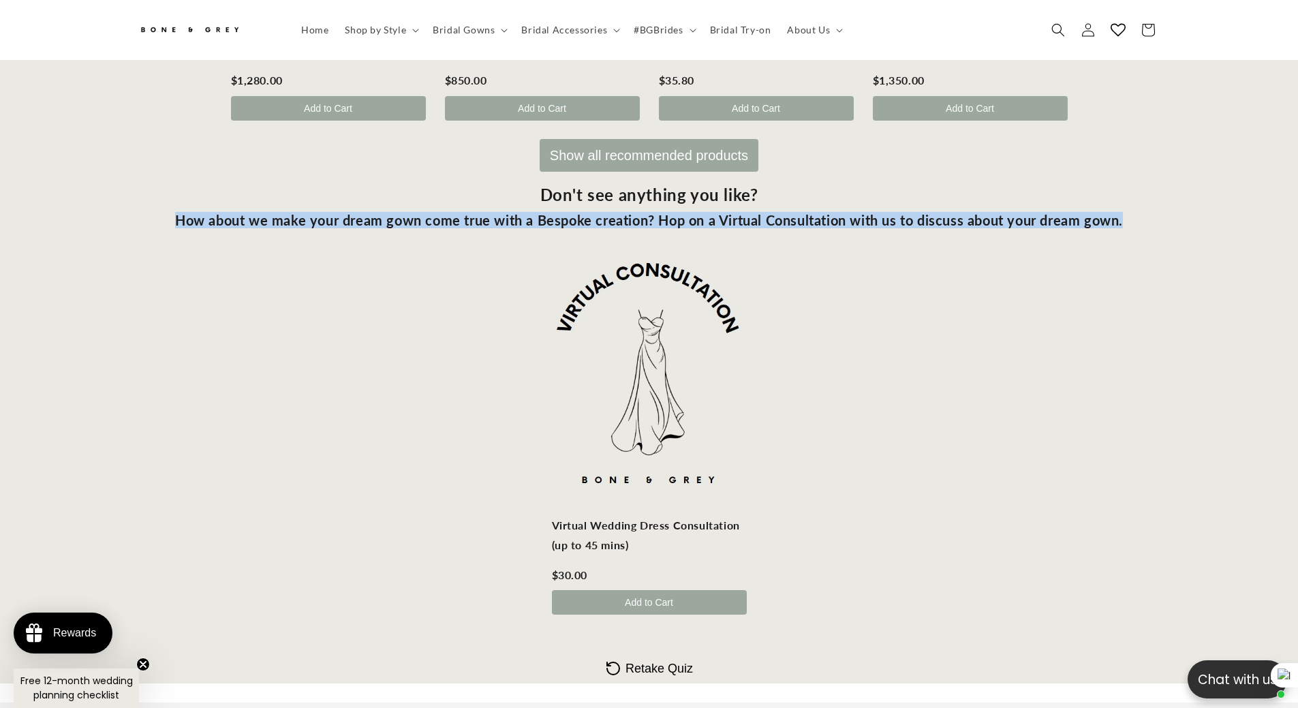
drag, startPoint x: 176, startPoint y: 213, endPoint x: 1162, endPoint y: 217, distance: 986.3
click at [1162, 217] on div "How about we make your dream gown come true with a Bespoke creation? Hop on a V…" at bounding box center [649, 220] width 1298 height 16
copy div "How about we make your dream gown come true with a Bespoke creation? Hop on a V…"
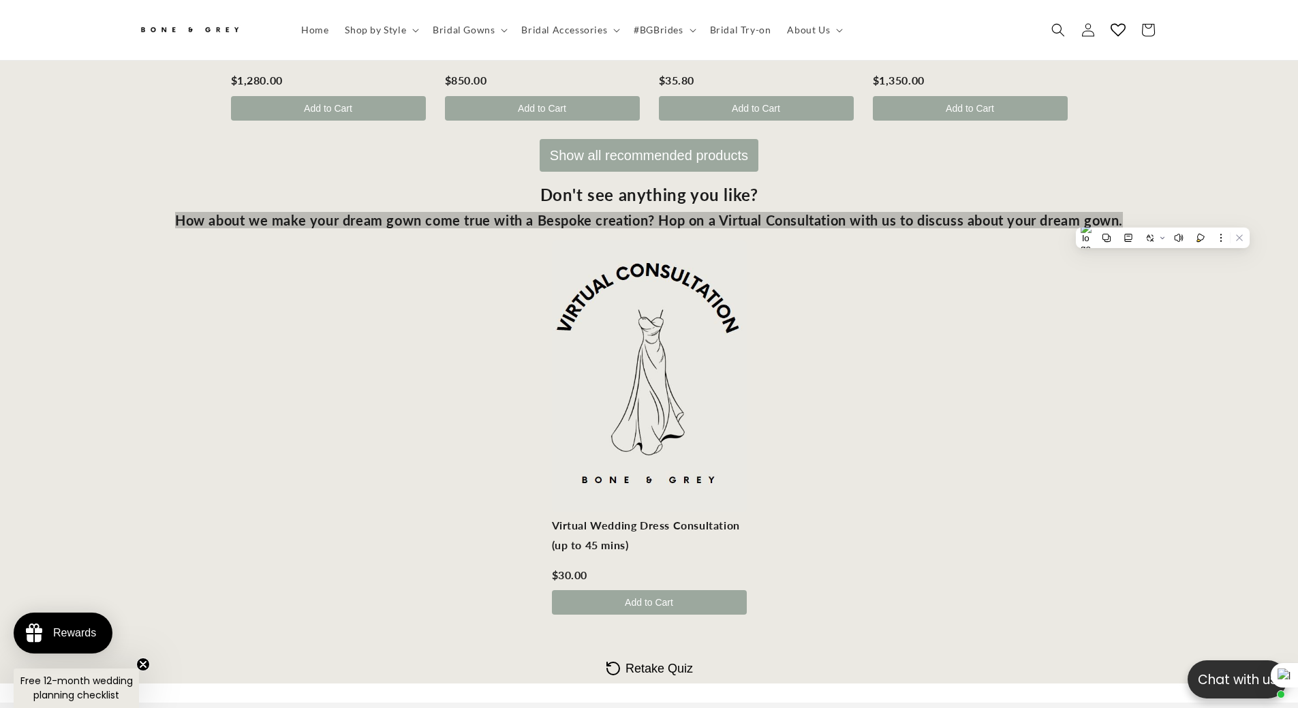
scroll to position [0, 375]
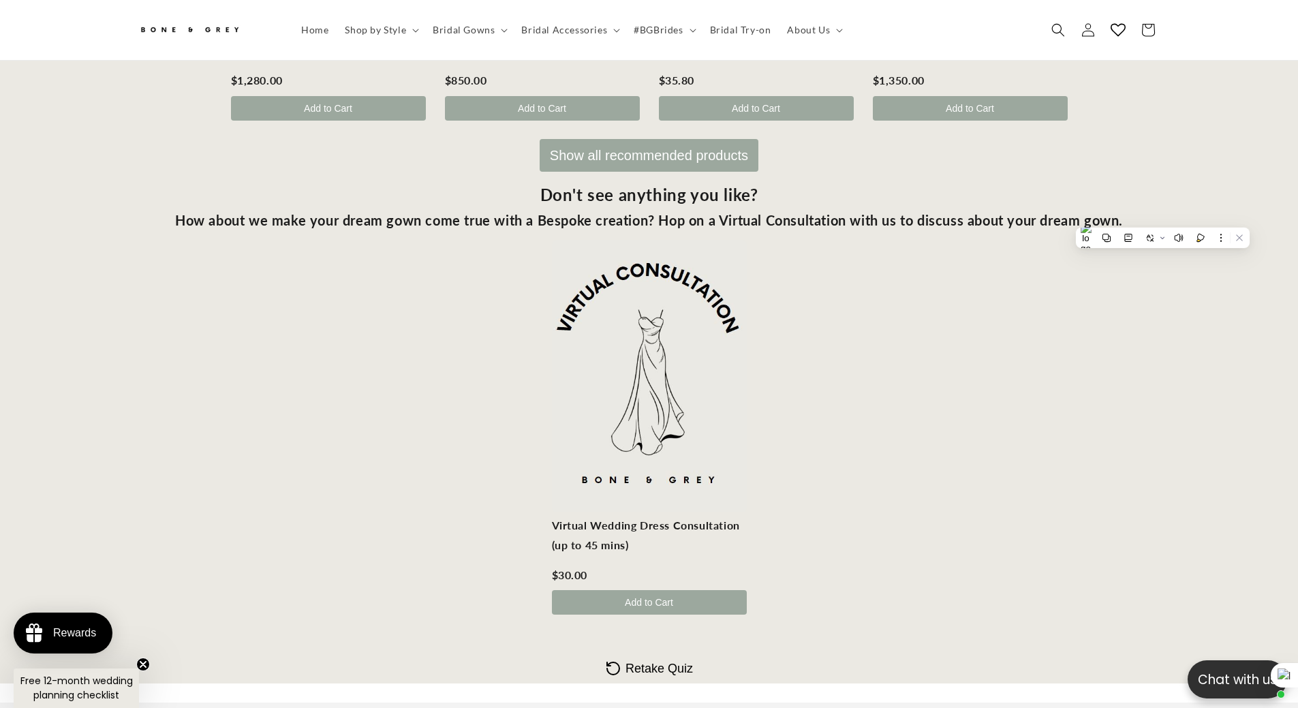
click at [421, 448] on div "Virtual Wedding Dress Consultation (up to 45 mins) $30.00 Add to Cart" at bounding box center [649, 430] width 1298 height 391
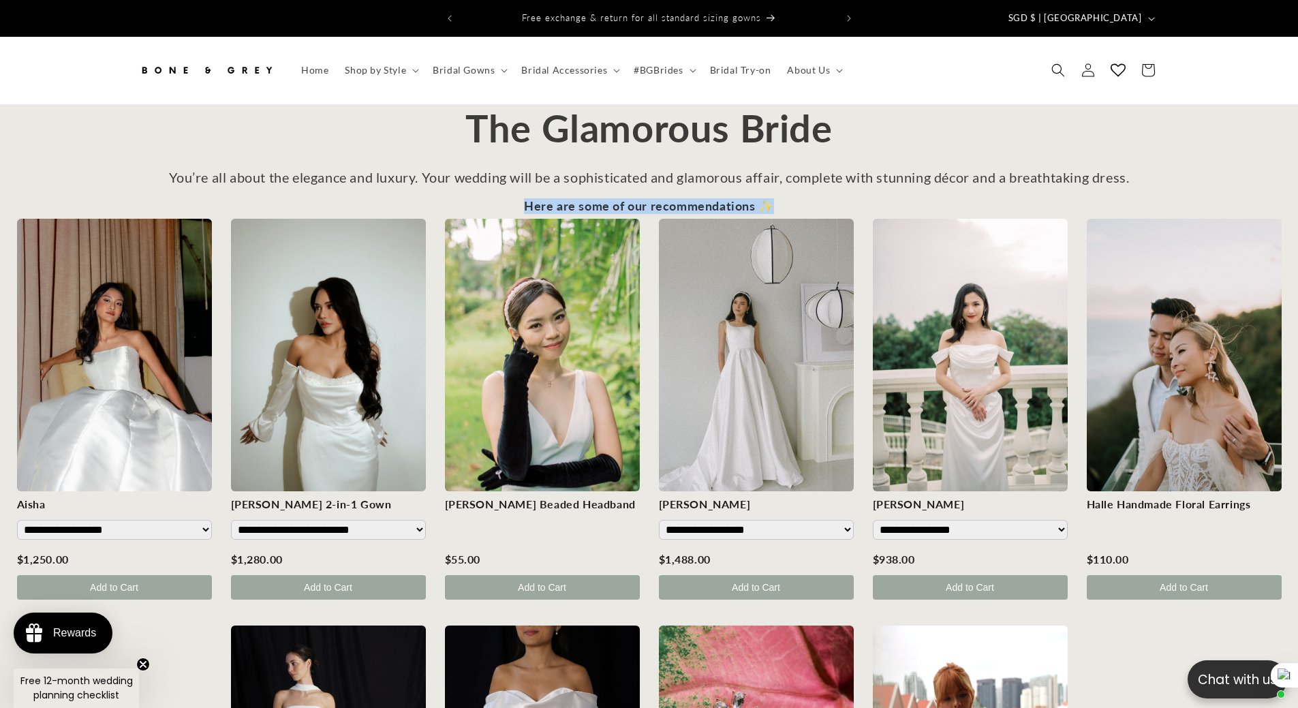
drag, startPoint x: 516, startPoint y: 191, endPoint x: 784, endPoint y: 189, distance: 267.7
click at [784, 199] on div "**********" at bounding box center [649, 608] width 1298 height 818
copy div "Here are some of our recommendations ✨"
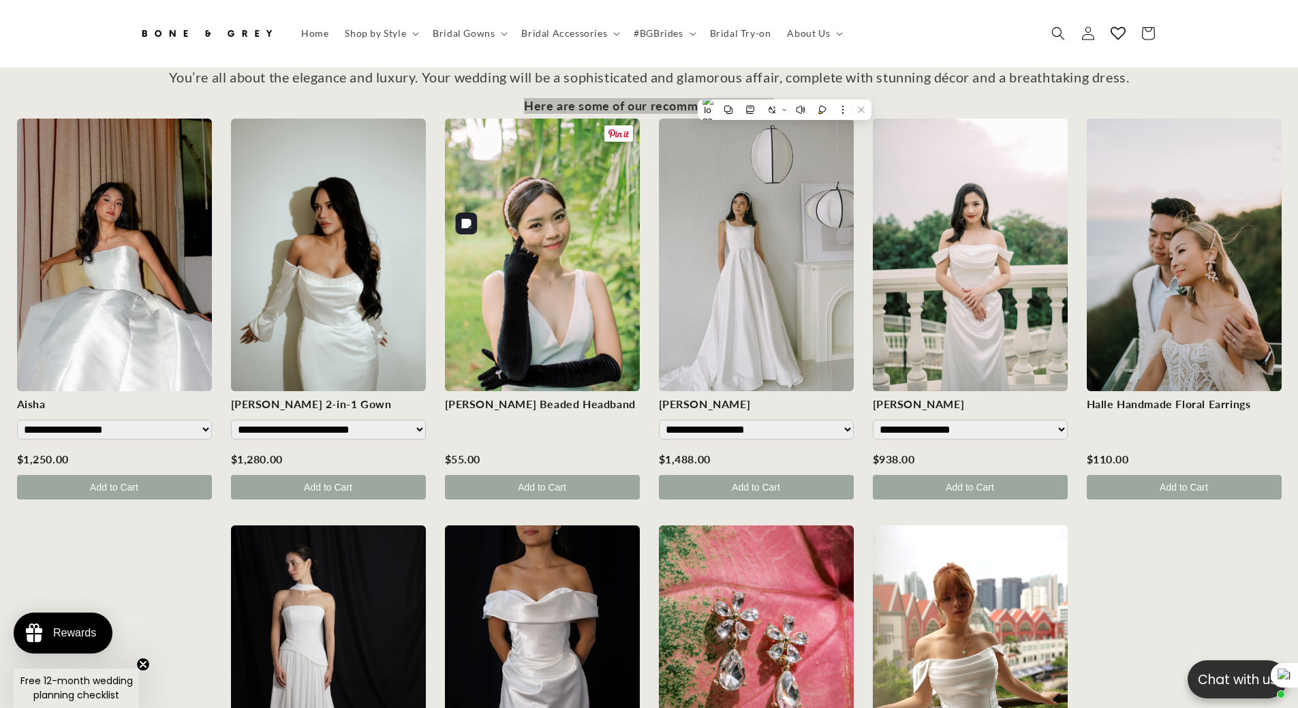
scroll to position [0, 0]
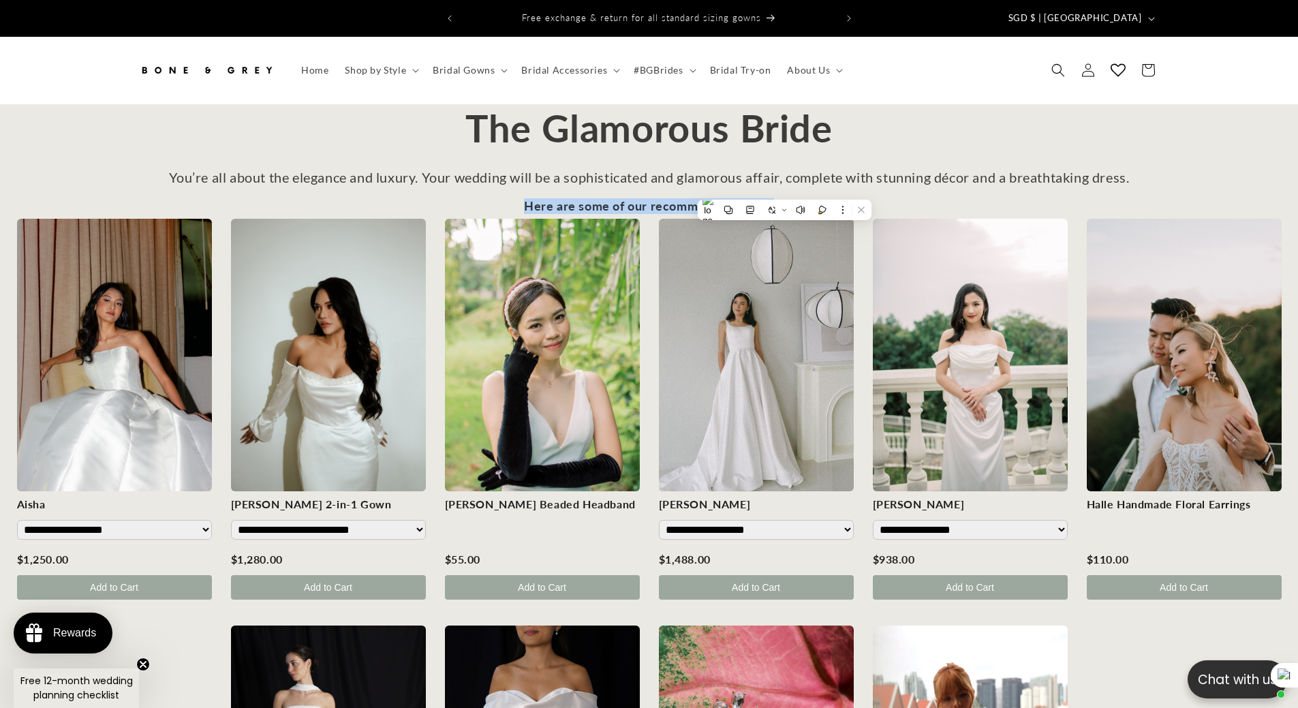
drag, startPoint x: 535, startPoint y: 185, endPoint x: 528, endPoint y: 192, distance: 10.1
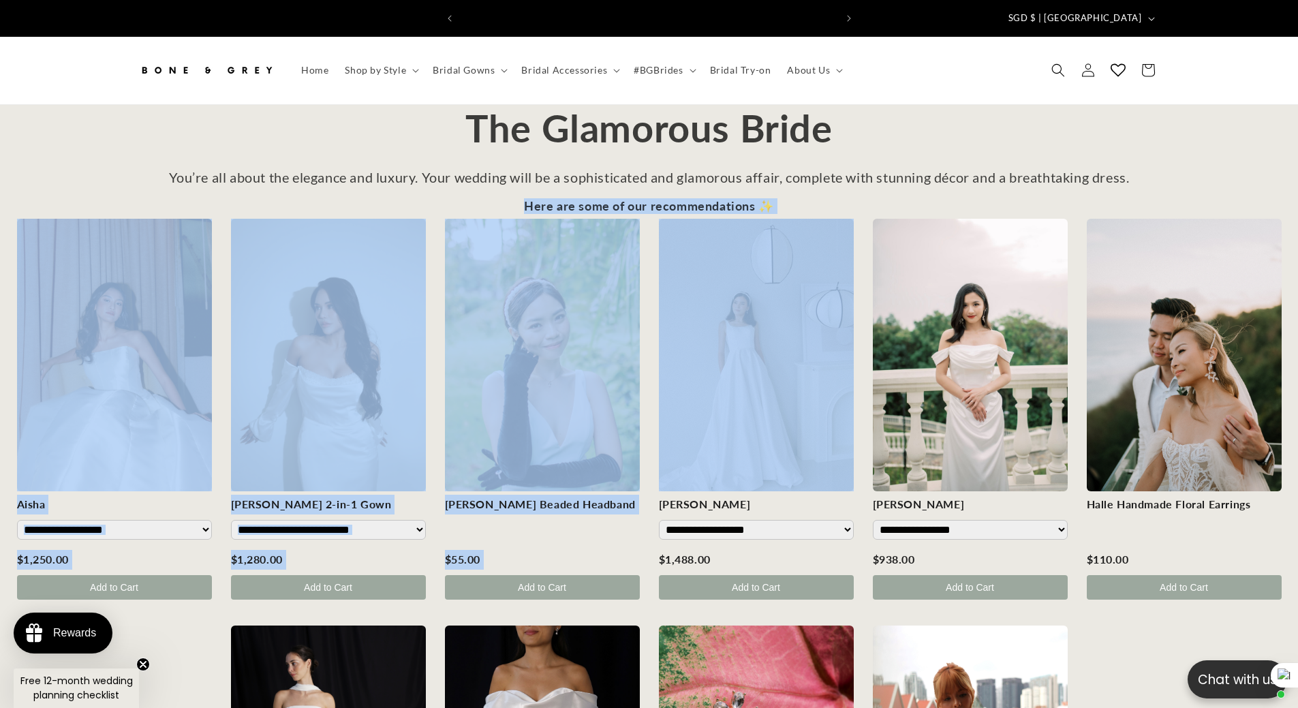
drag, startPoint x: 522, startPoint y: 194, endPoint x: 798, endPoint y: 191, distance: 275.9
click at [798, 199] on div "**********" at bounding box center [649, 608] width 1298 height 818
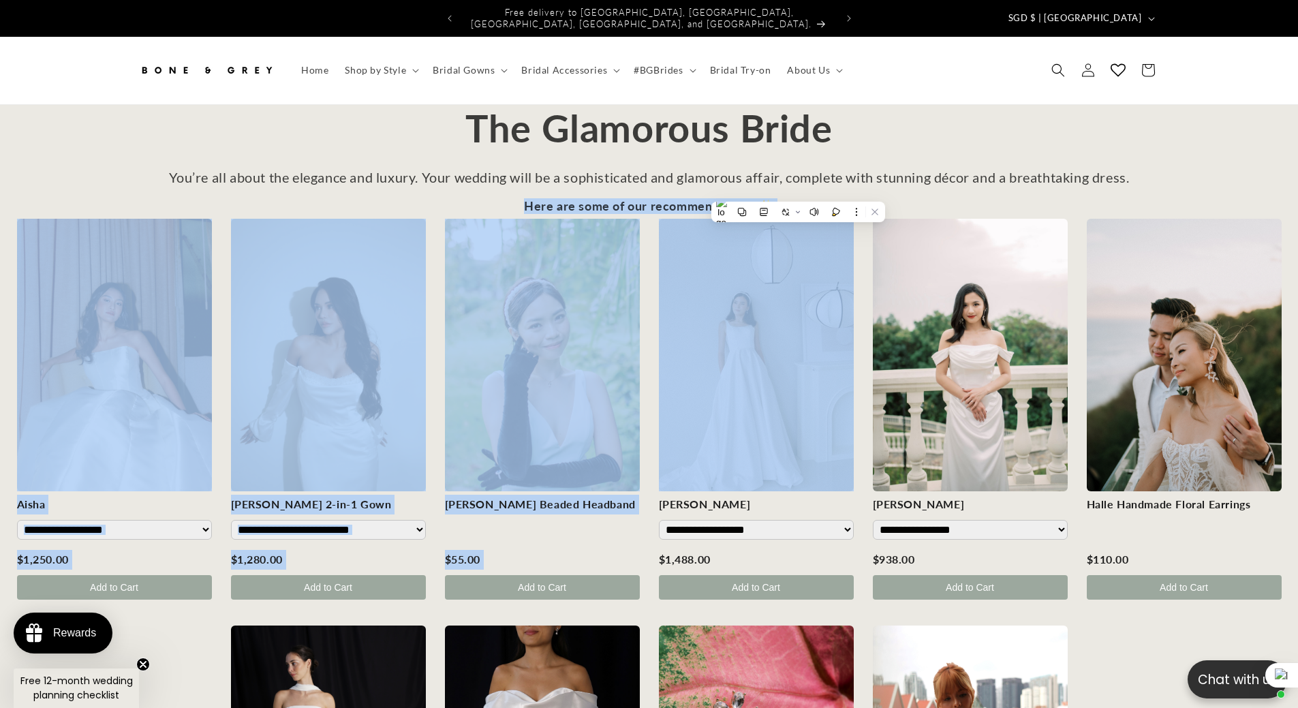
click at [512, 199] on div "**********" at bounding box center [649, 608] width 1298 height 818
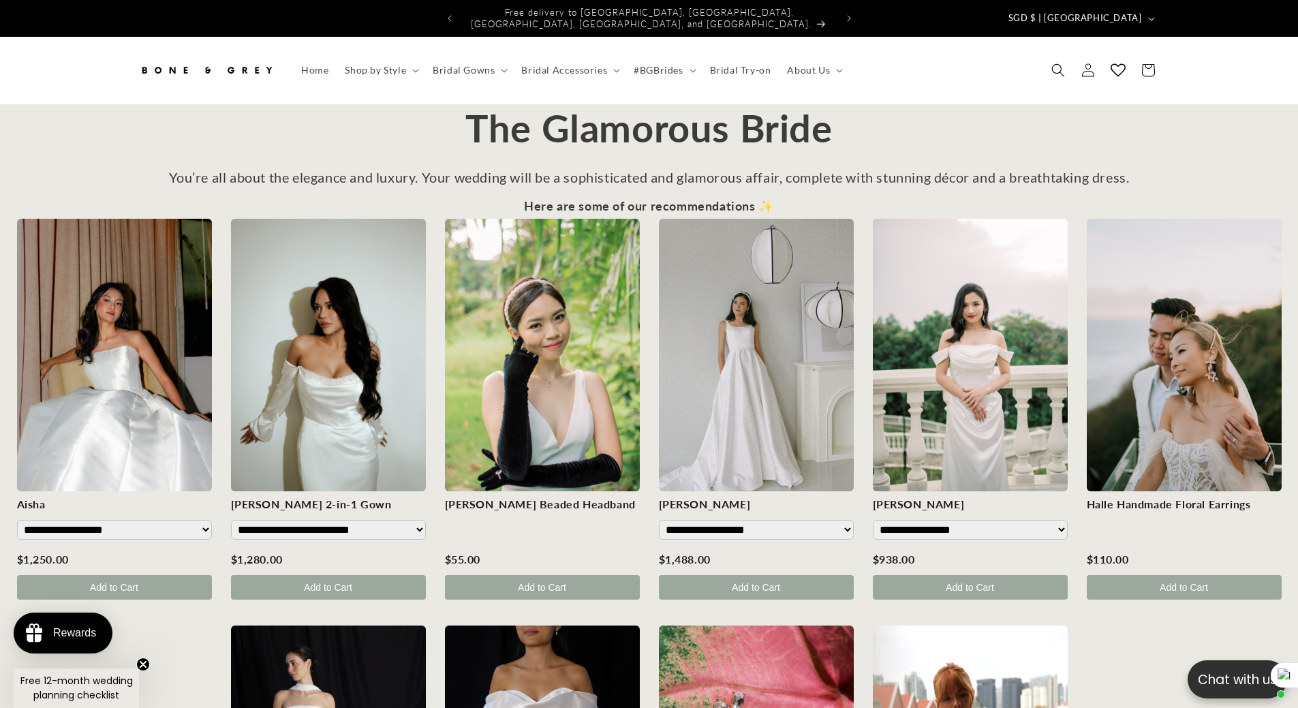
click at [520, 199] on div "**********" at bounding box center [649, 608] width 1298 height 818
drag, startPoint x: 526, startPoint y: 193, endPoint x: 772, endPoint y: 195, distance: 245.9
click at [772, 199] on div "Here are some of our recommendations ✨" at bounding box center [649, 206] width 250 height 15
copy div "Here are some of our recommendations ✨"
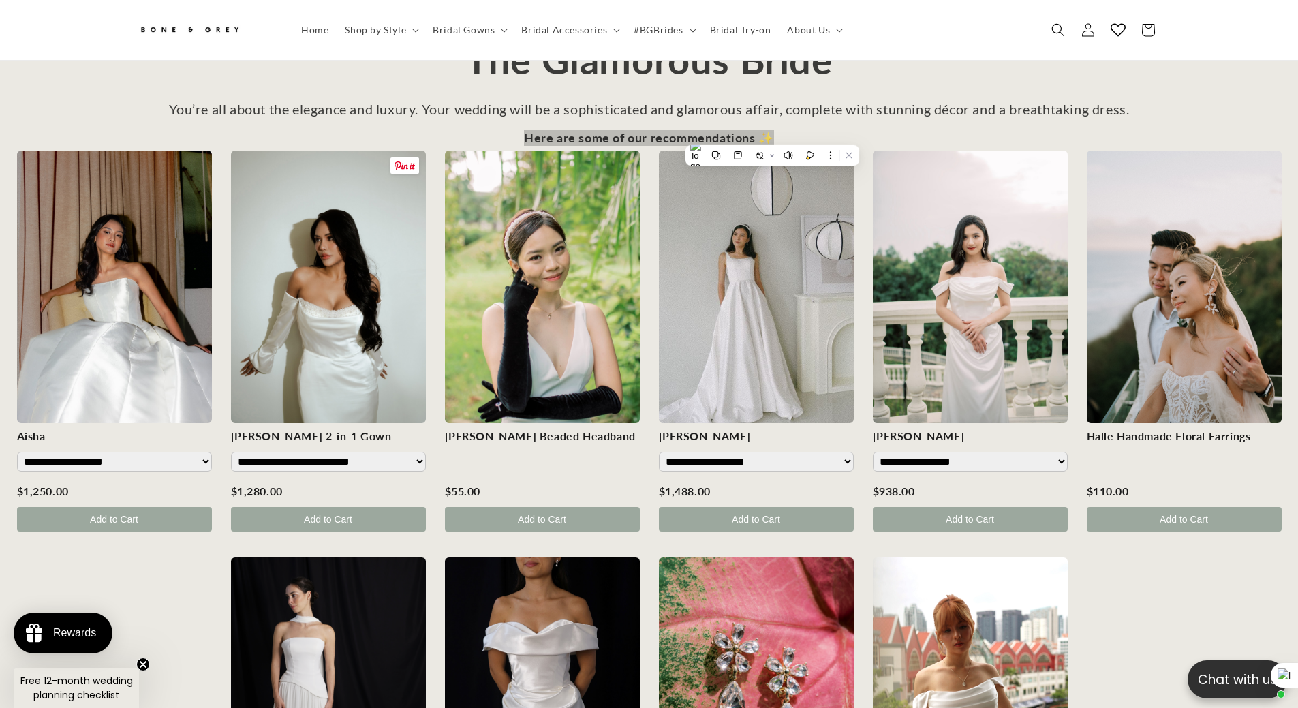
scroll to position [0, 0]
click at [533, 131] on div "Here are some of our recommendations ✨" at bounding box center [649, 138] width 250 height 15
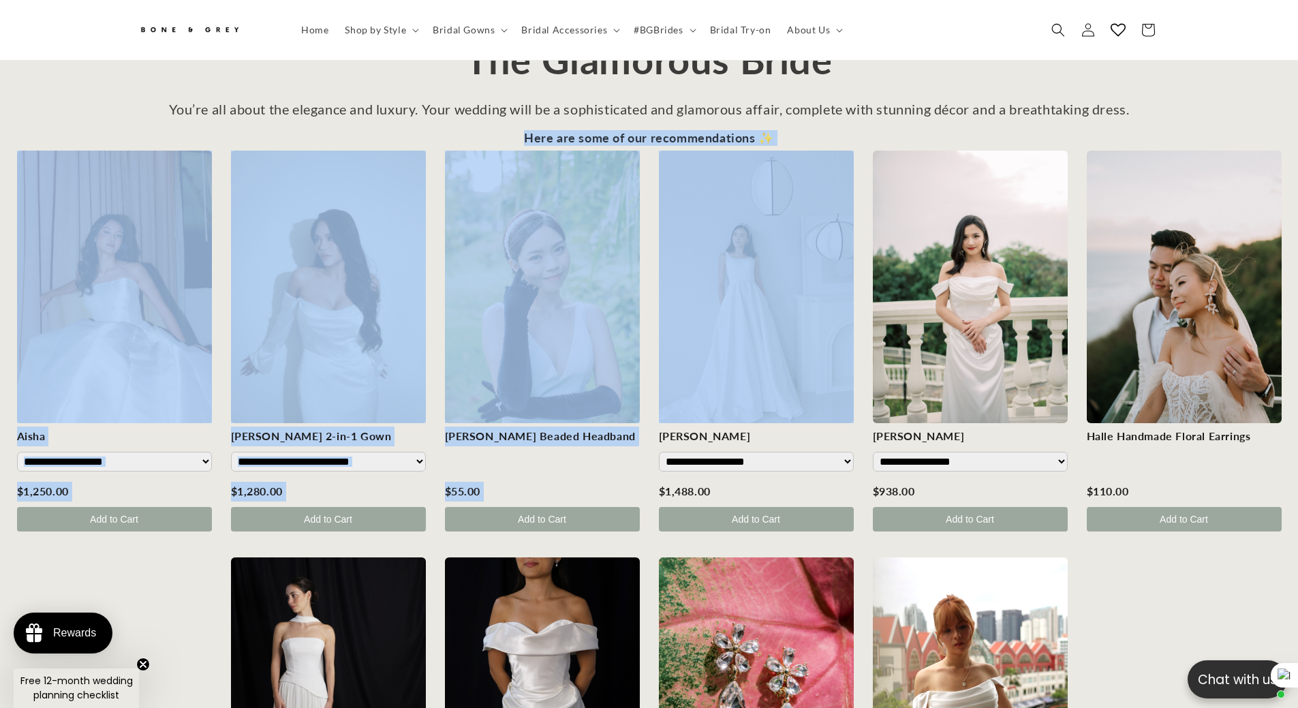
drag, startPoint x: 527, startPoint y: 127, endPoint x: 834, endPoint y: 129, distance: 307.9
click at [834, 131] on div "**********" at bounding box center [649, 540] width 1298 height 818
click at [532, 131] on div "Here are some of our recommendations ✨" at bounding box center [649, 138] width 250 height 15
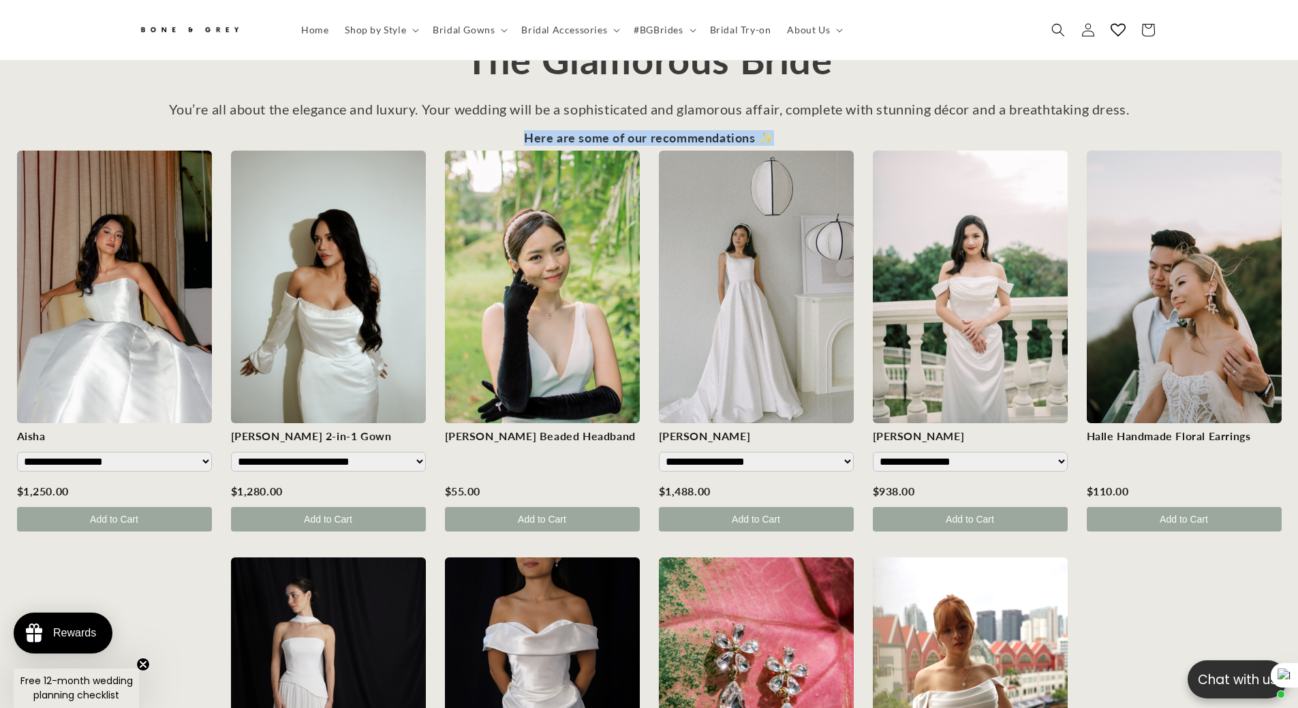
drag, startPoint x: 525, startPoint y: 124, endPoint x: 769, endPoint y: 126, distance: 243.9
click at [769, 131] on div "Here are some of our recommendations ✨" at bounding box center [649, 138] width 250 height 15
copy div "Here are some of our recommendations ✨"
click at [390, 28] on span "Shop by Style" at bounding box center [375, 30] width 61 height 12
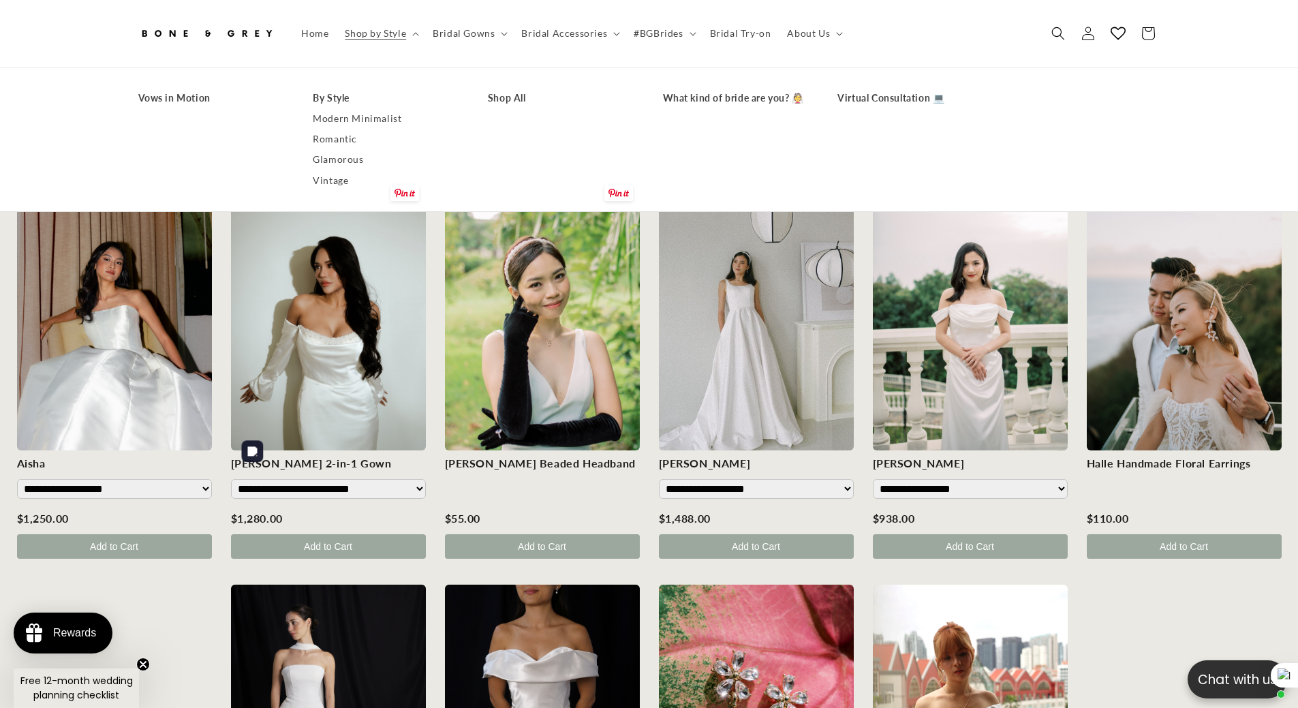
scroll to position [0, 0]
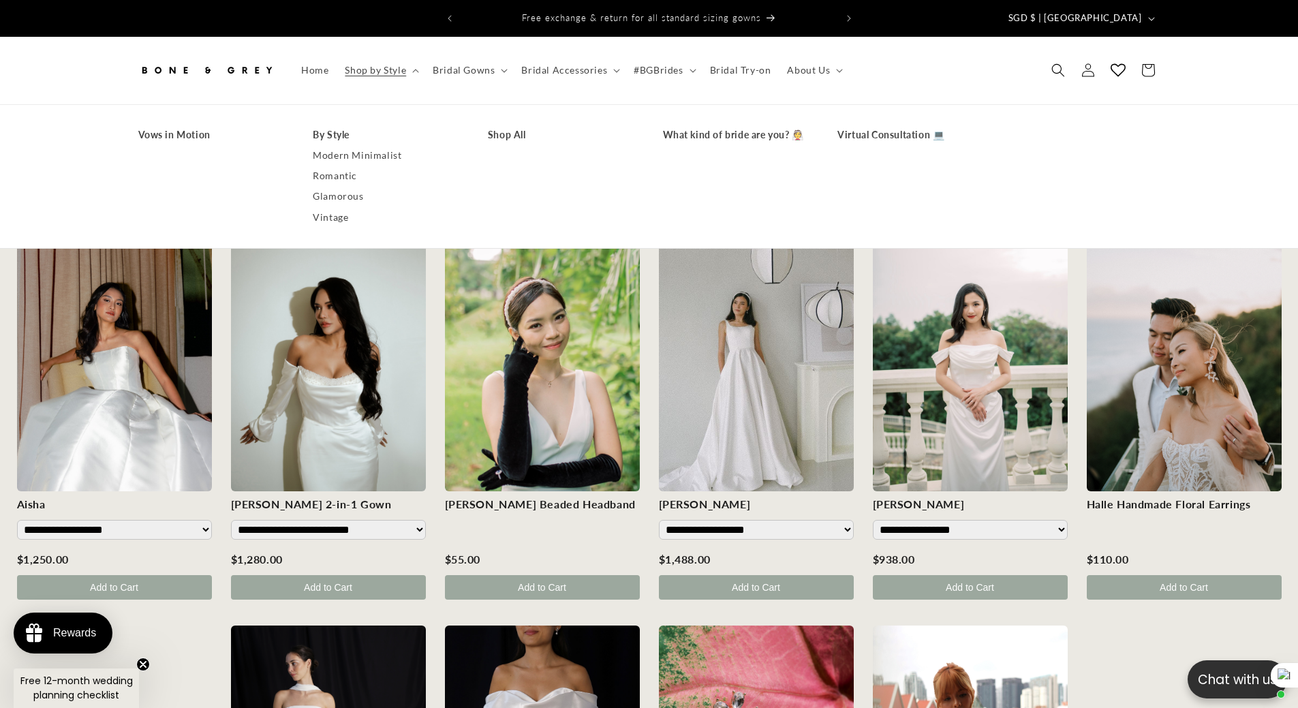
click at [638, 499] on div "[PERSON_NAME] Beaded Headband" at bounding box center [542, 505] width 195 height 20
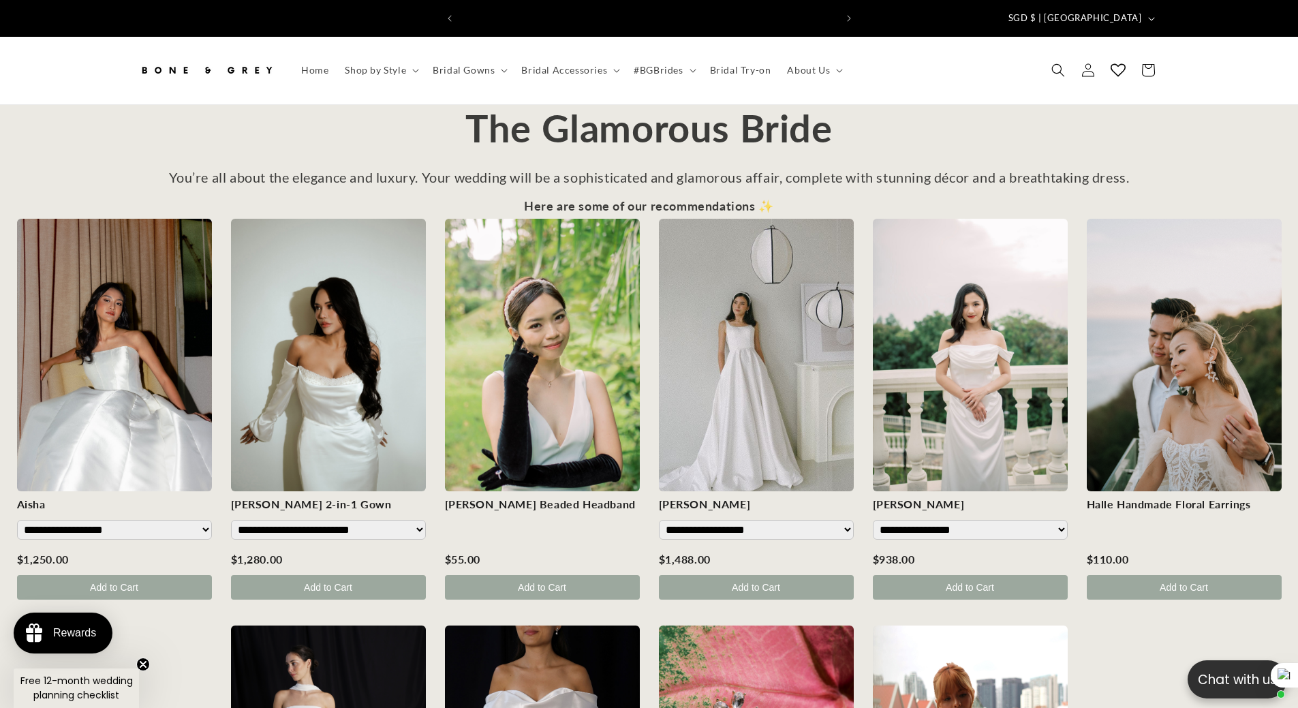
scroll to position [0, 749]
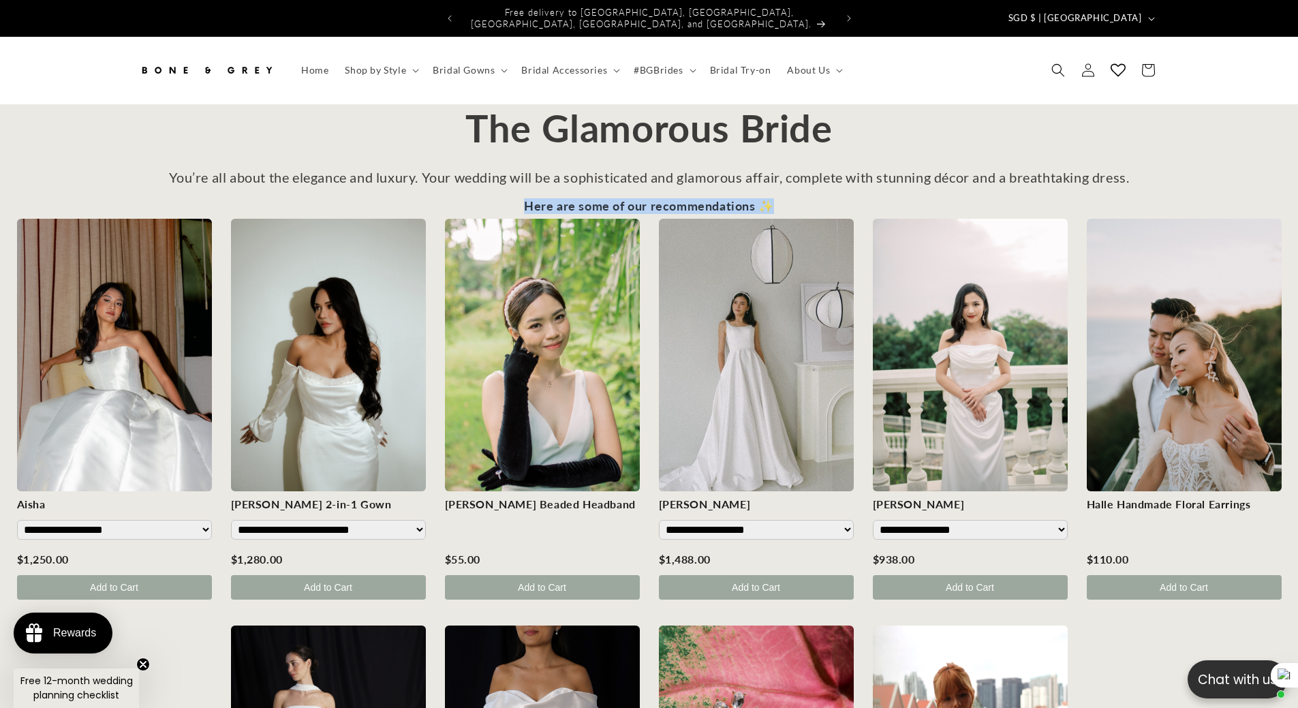
drag, startPoint x: 526, startPoint y: 195, endPoint x: 775, endPoint y: 191, distance: 249.3
click at [775, 199] on div "**********" at bounding box center [649, 608] width 1298 height 818
copy div "Here are some of our recommendations ✨"
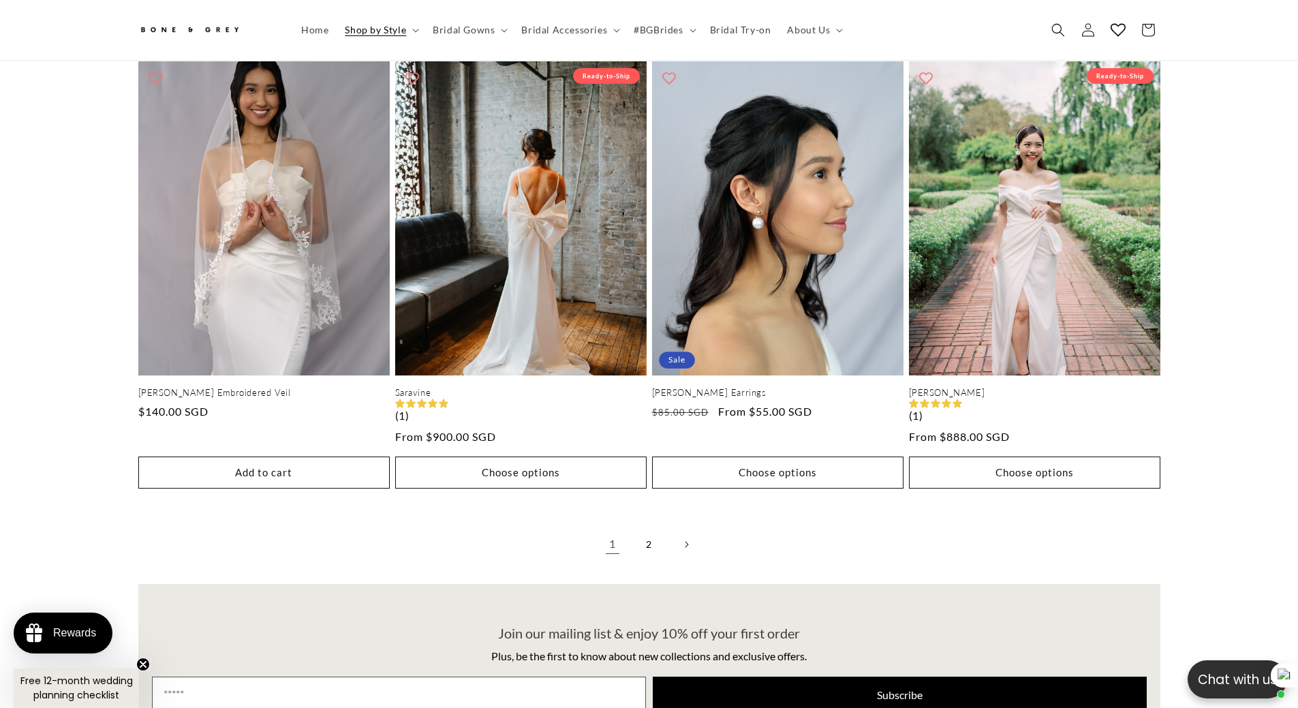
scroll to position [2922, 0]
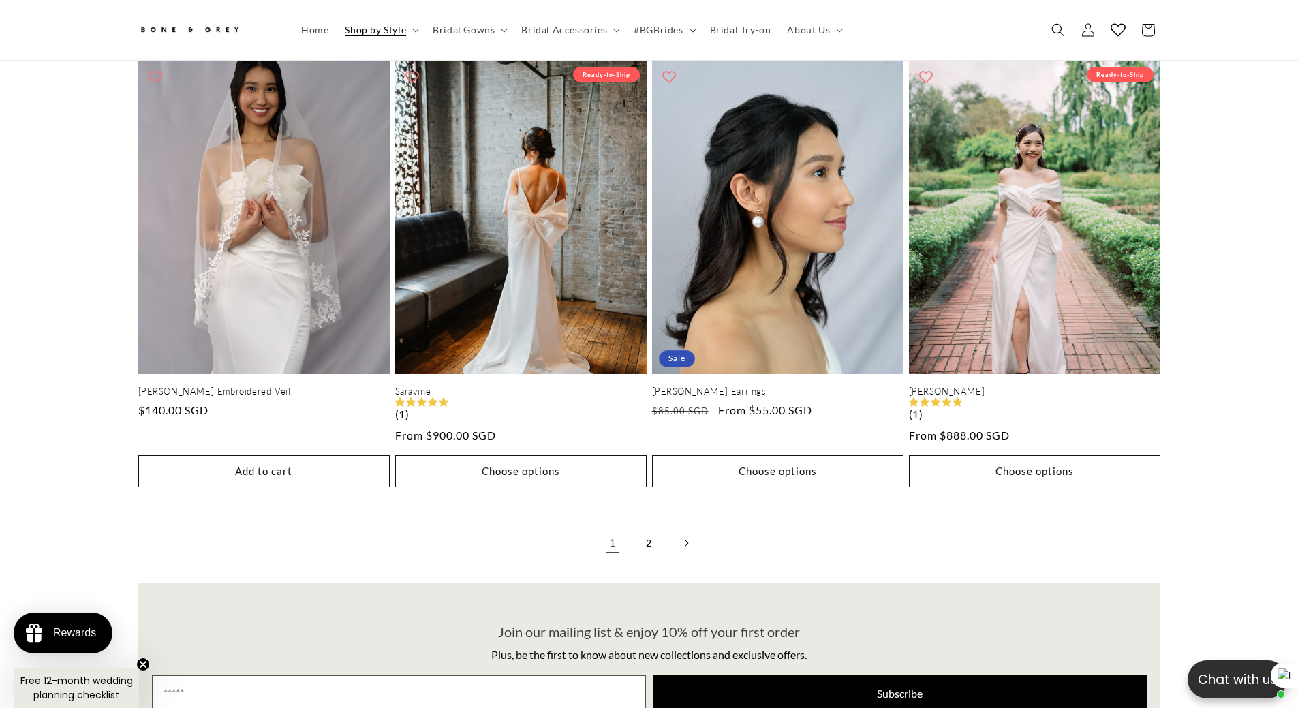
drag, startPoint x: 644, startPoint y: 529, endPoint x: 633, endPoint y: 531, distance: 11.0
click at [644, 529] on link "2" at bounding box center [649, 543] width 30 height 30
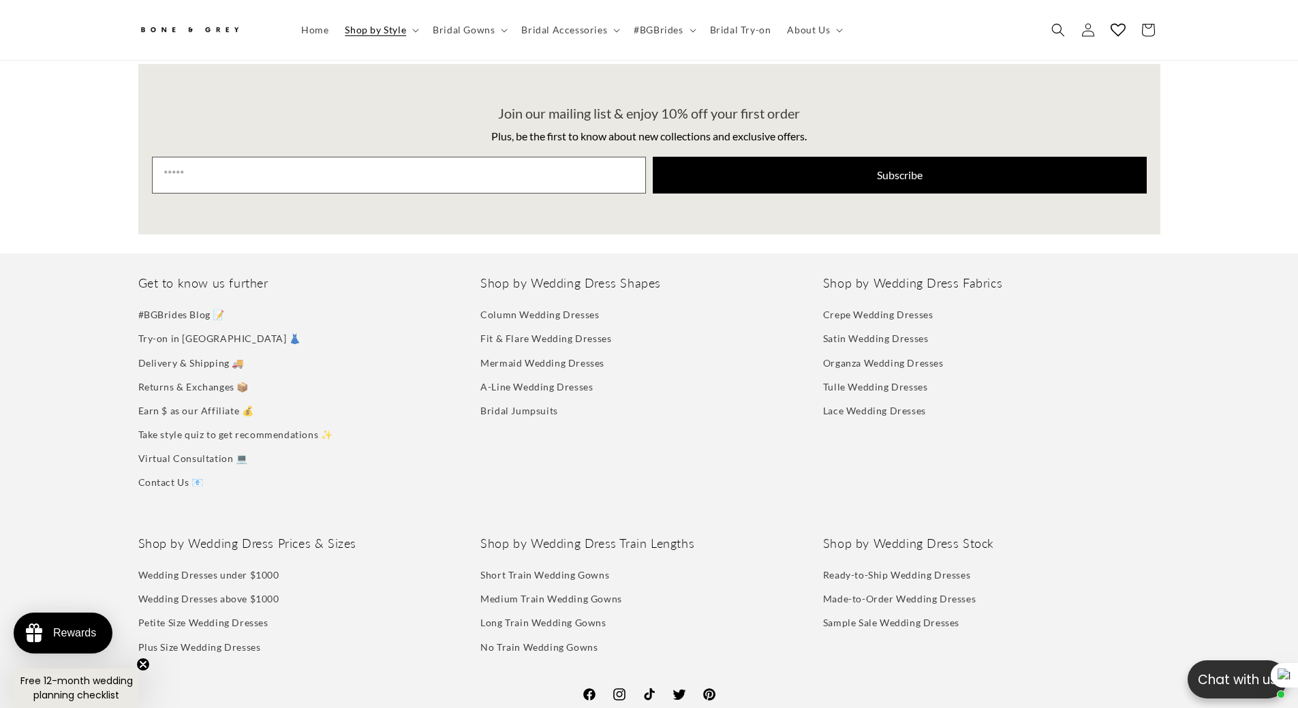
scroll to position [3319, 0]
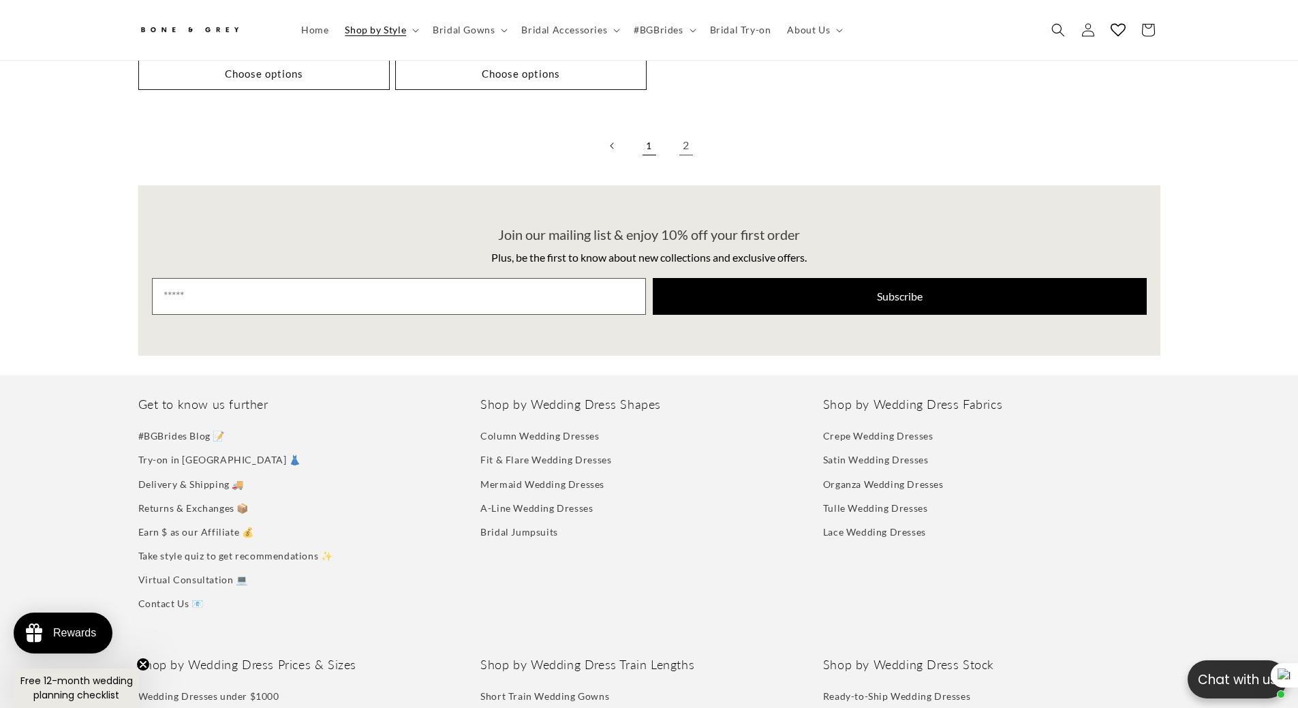
click at [640, 138] on link "1" at bounding box center [649, 146] width 30 height 30
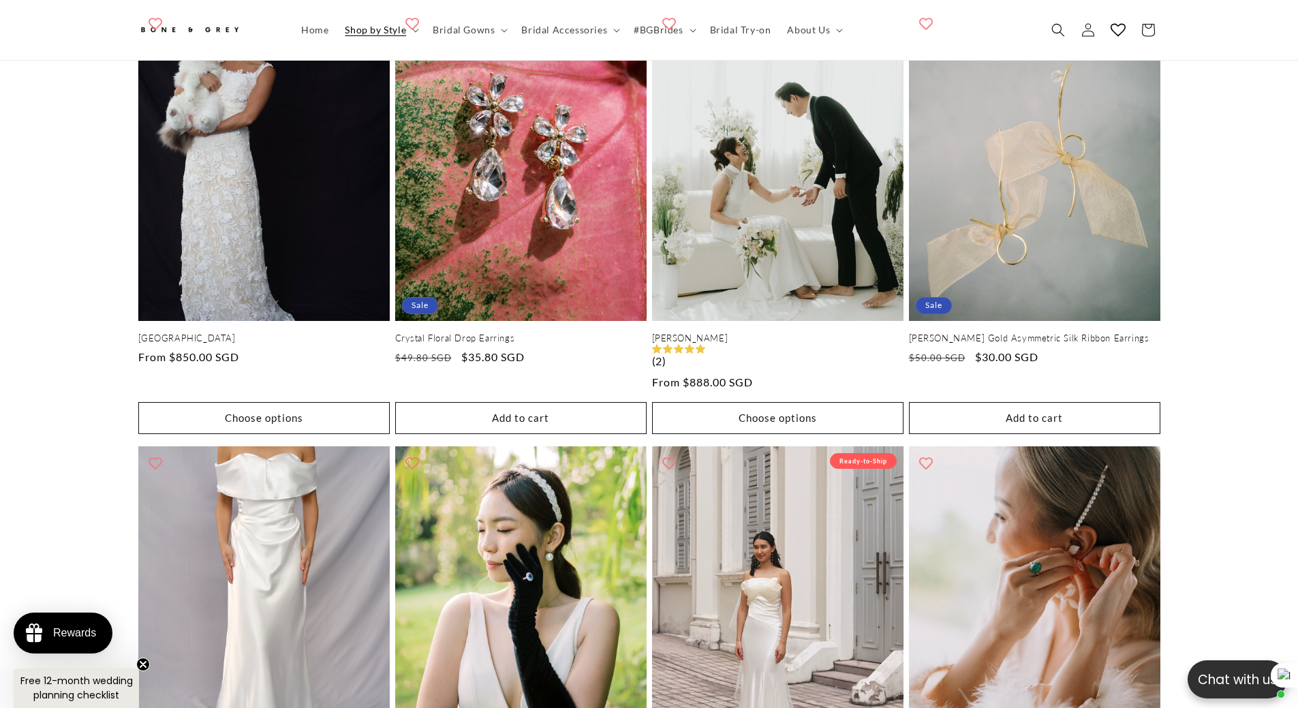
scroll to position [0, 375]
click at [395, 24] on span "Shop by Style" at bounding box center [375, 30] width 61 height 12
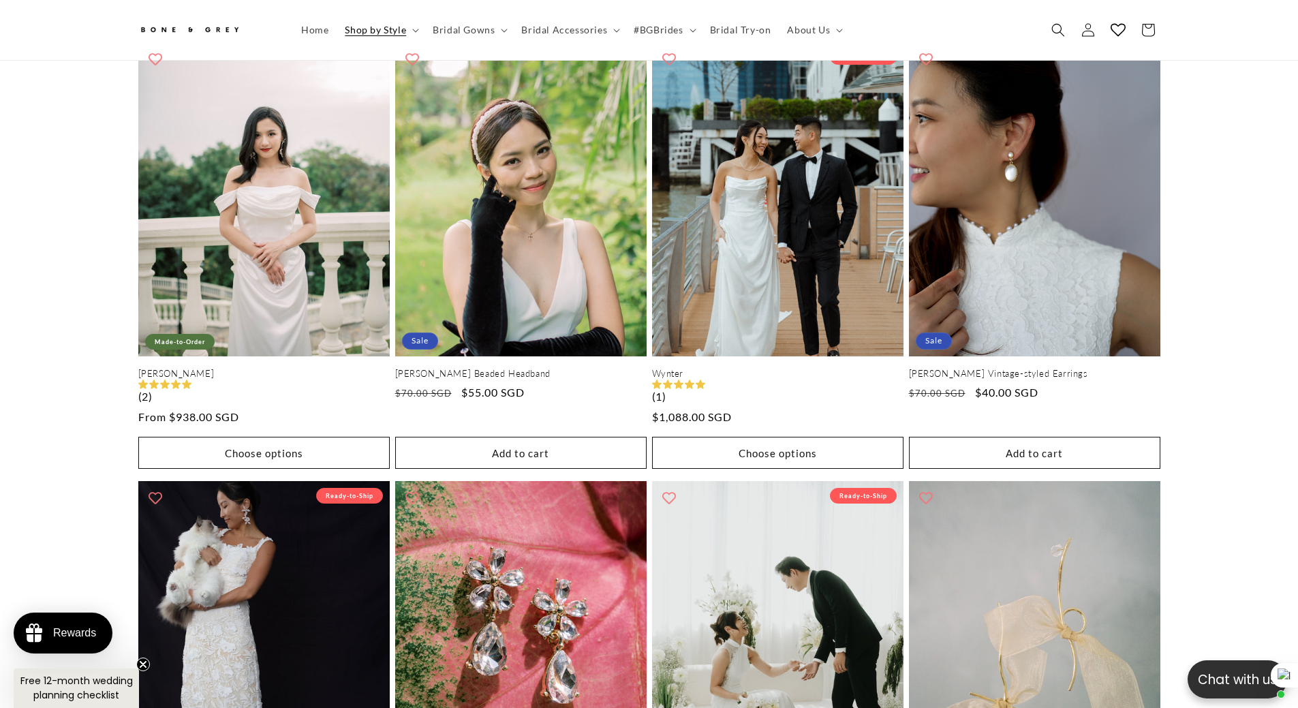
scroll to position [0, 0]
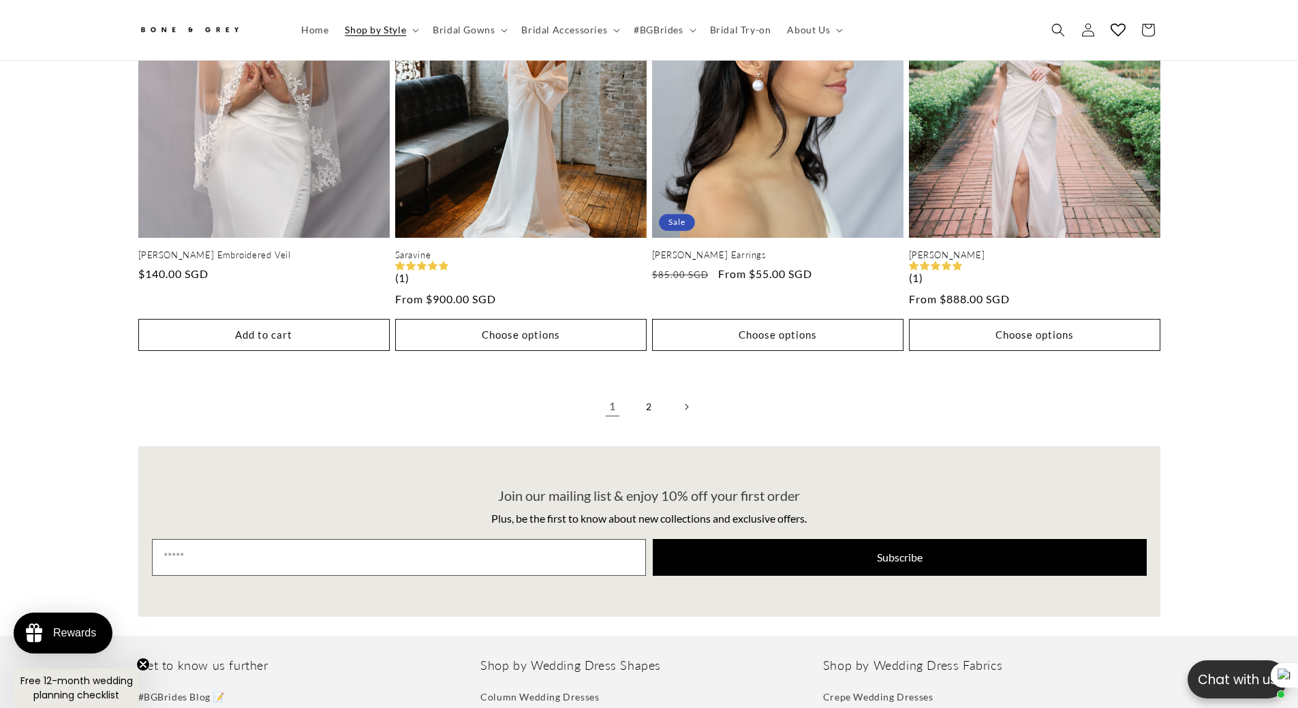
scroll to position [0, 375]
click at [646, 403] on link "2" at bounding box center [649, 407] width 30 height 30
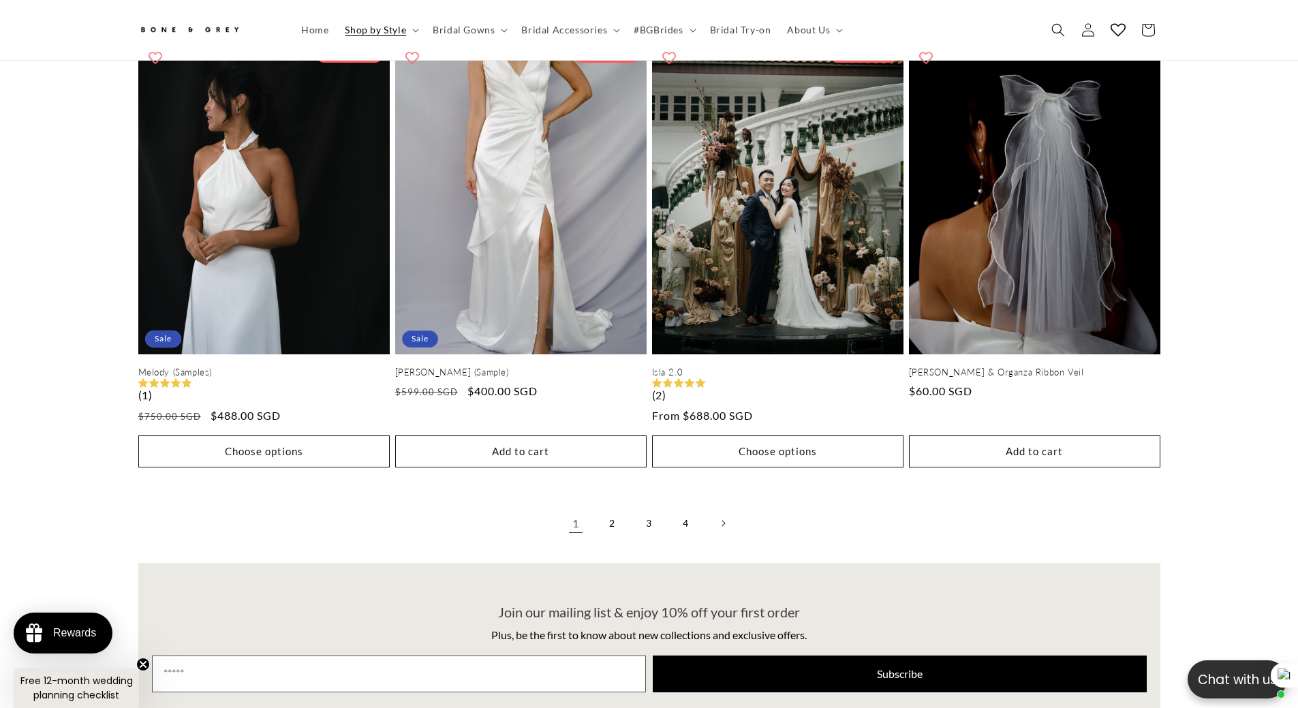
scroll to position [0, 375]
drag, startPoint x: 618, startPoint y: 530, endPoint x: 592, endPoint y: 542, distance: 29.3
click at [618, 530] on link "2" at bounding box center [612, 523] width 30 height 30
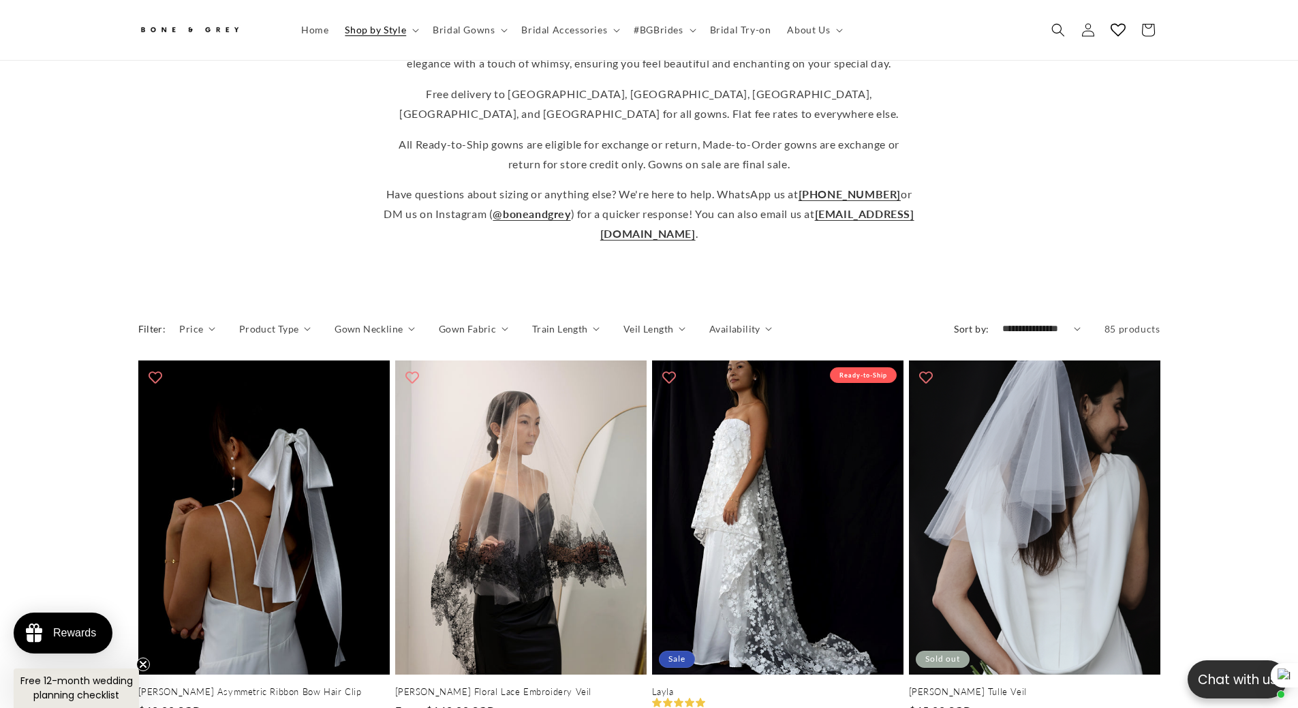
scroll to position [401, 0]
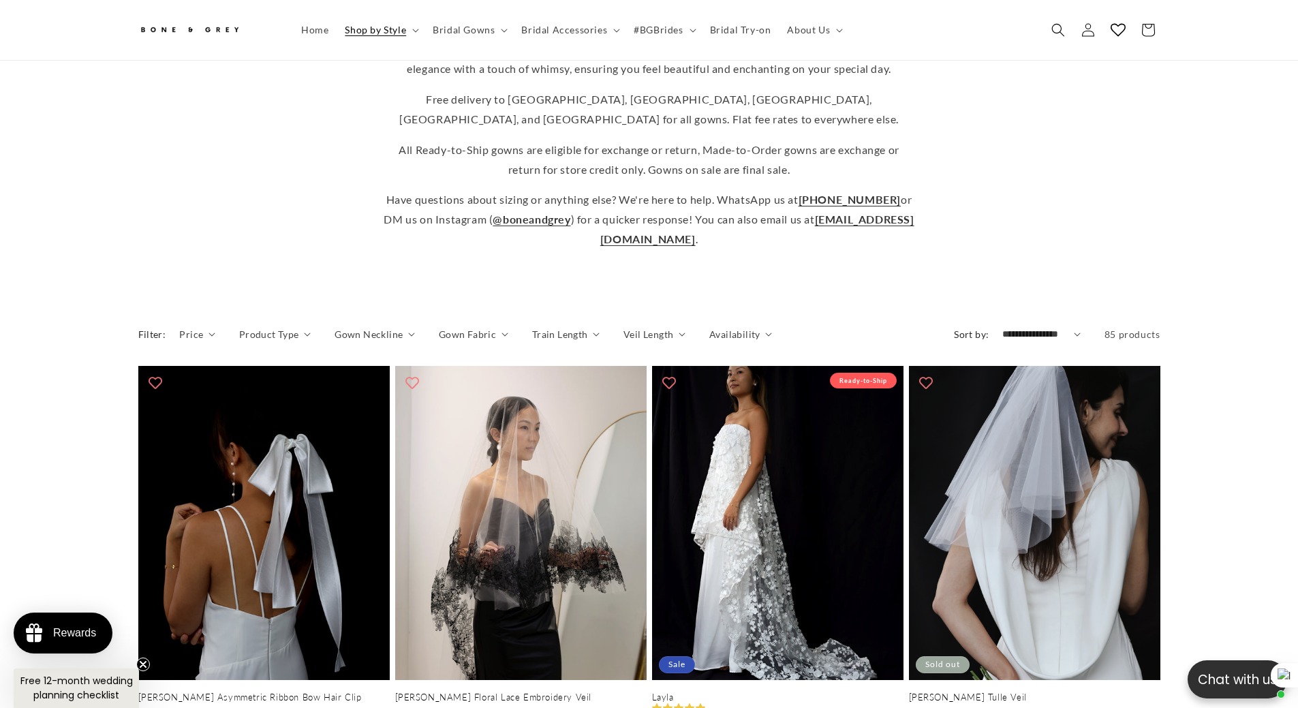
click at [265, 350] on details "Product Type 0 selected Reset Product Type A-Line (9) A-Line (9 products) Earri…" at bounding box center [275, 339] width 72 height 25
click at [259, 336] on span "Product Type" at bounding box center [269, 334] width 60 height 14
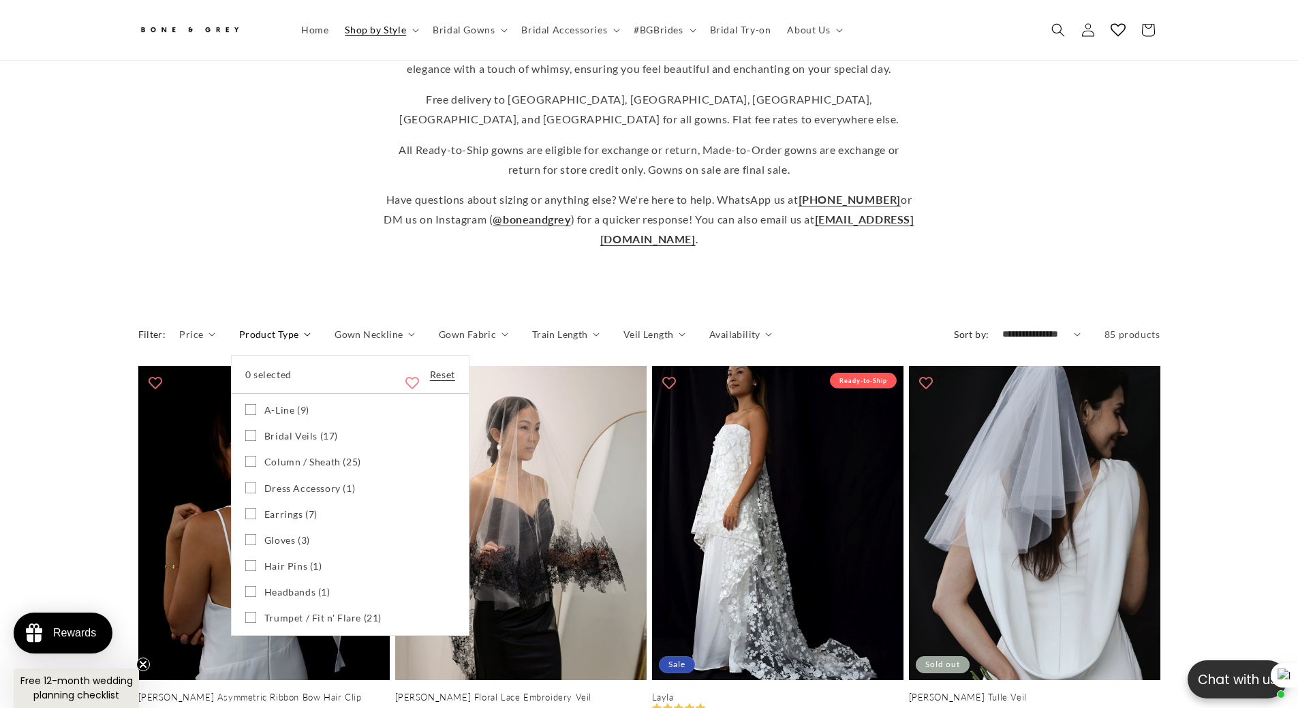
click at [275, 520] on span "Earrings (7)" at bounding box center [290, 514] width 53 height 12
click at [239, 341] on summary "Product Type" at bounding box center [275, 334] width 72 height 14
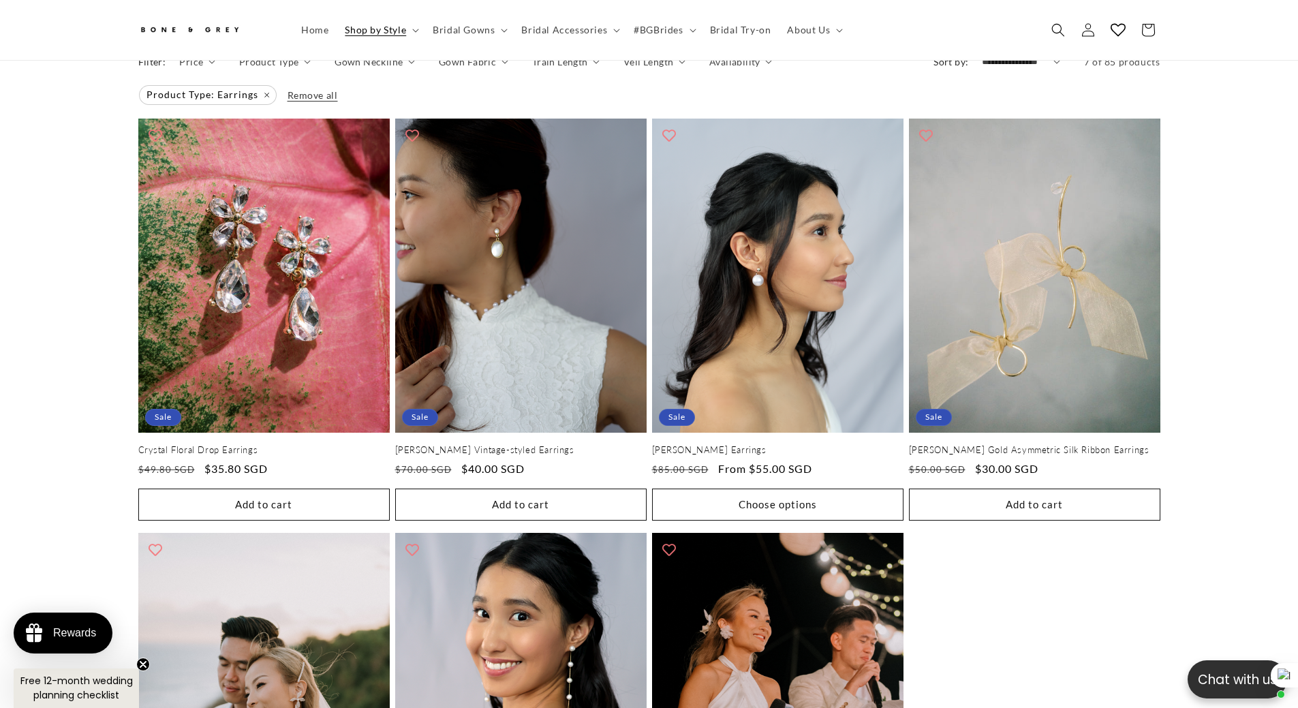
click at [279, 78] on details "Product Type 1 selected Reset Product Type A-Line (9) A-Line (9 products) Earri…" at bounding box center [275, 66] width 72 height 25
click at [261, 104] on span "Product Type: Earrings Remove filter" at bounding box center [208, 95] width 136 height 18
click at [281, 69] on span "Product Type" at bounding box center [269, 61] width 60 height 14
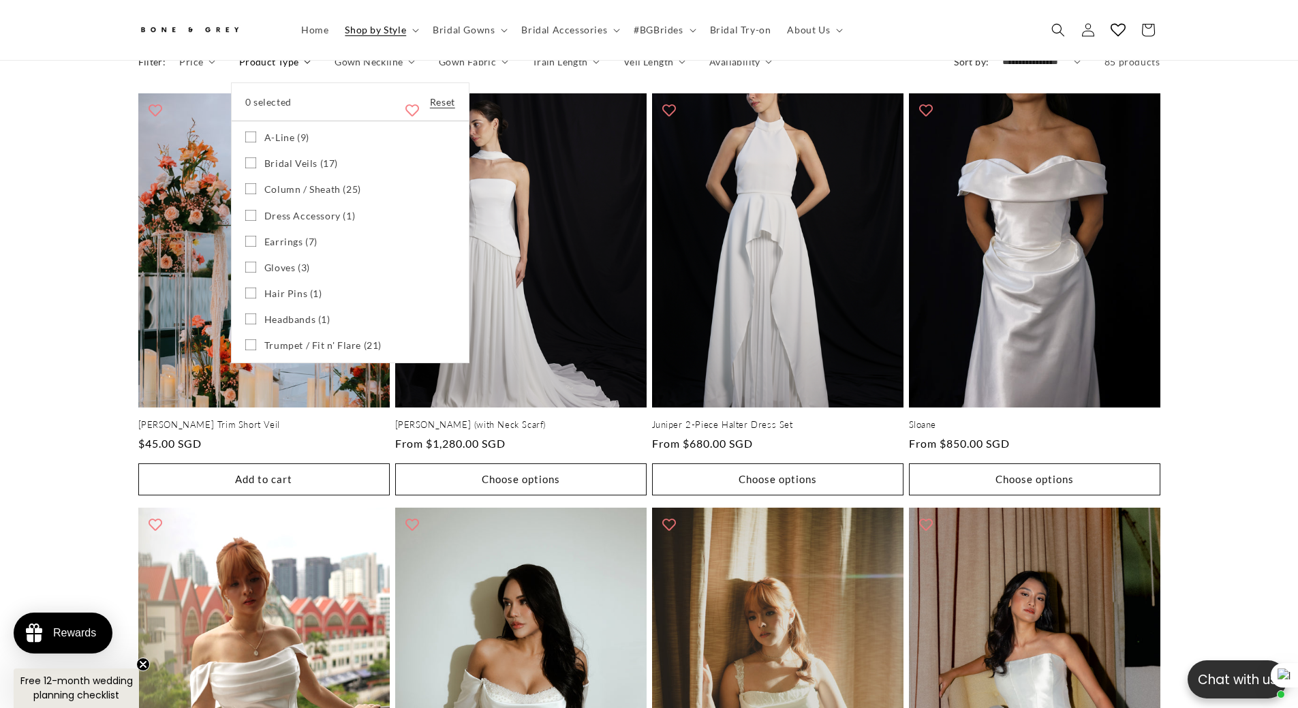
click at [286, 170] on span "Bridal Veils (17)" at bounding box center [301, 163] width 74 height 12
click at [239, 69] on summary "Product Type" at bounding box center [275, 61] width 72 height 14
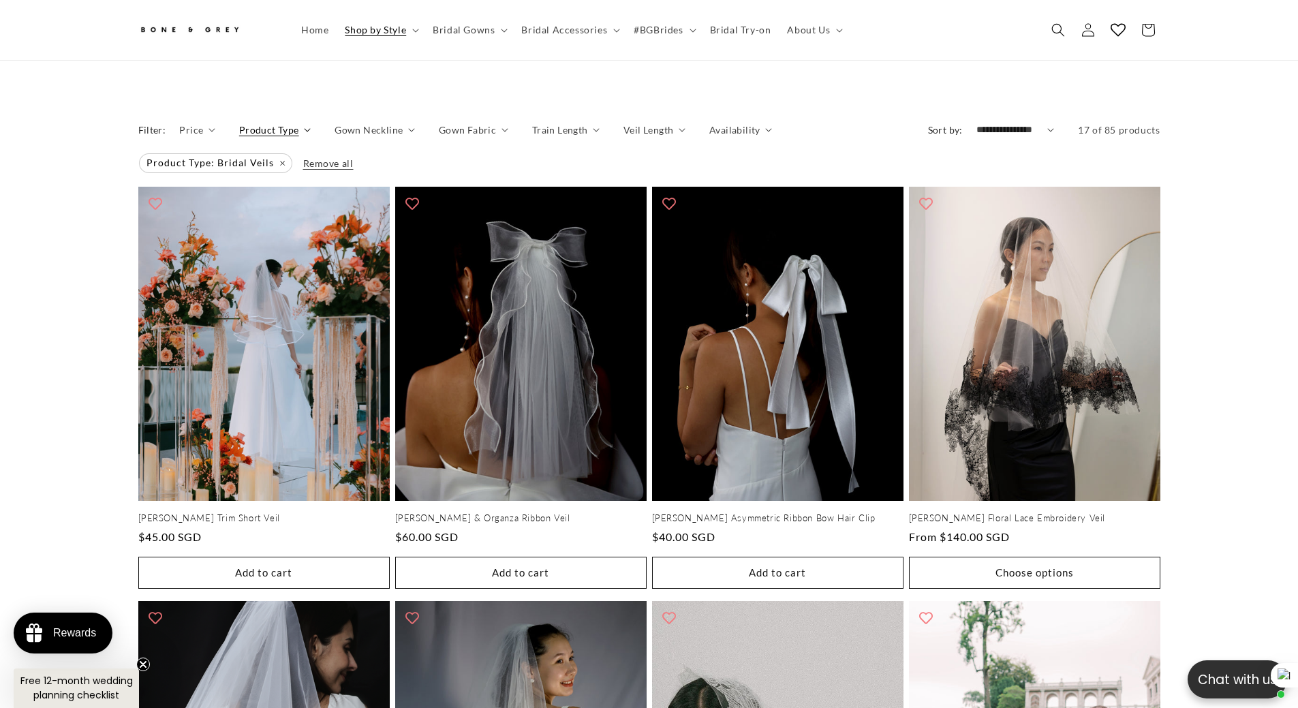
drag, startPoint x: 285, startPoint y: 135, endPoint x: 276, endPoint y: 154, distance: 21.0
click at [285, 134] on span "Product Type" at bounding box center [269, 130] width 60 height 14
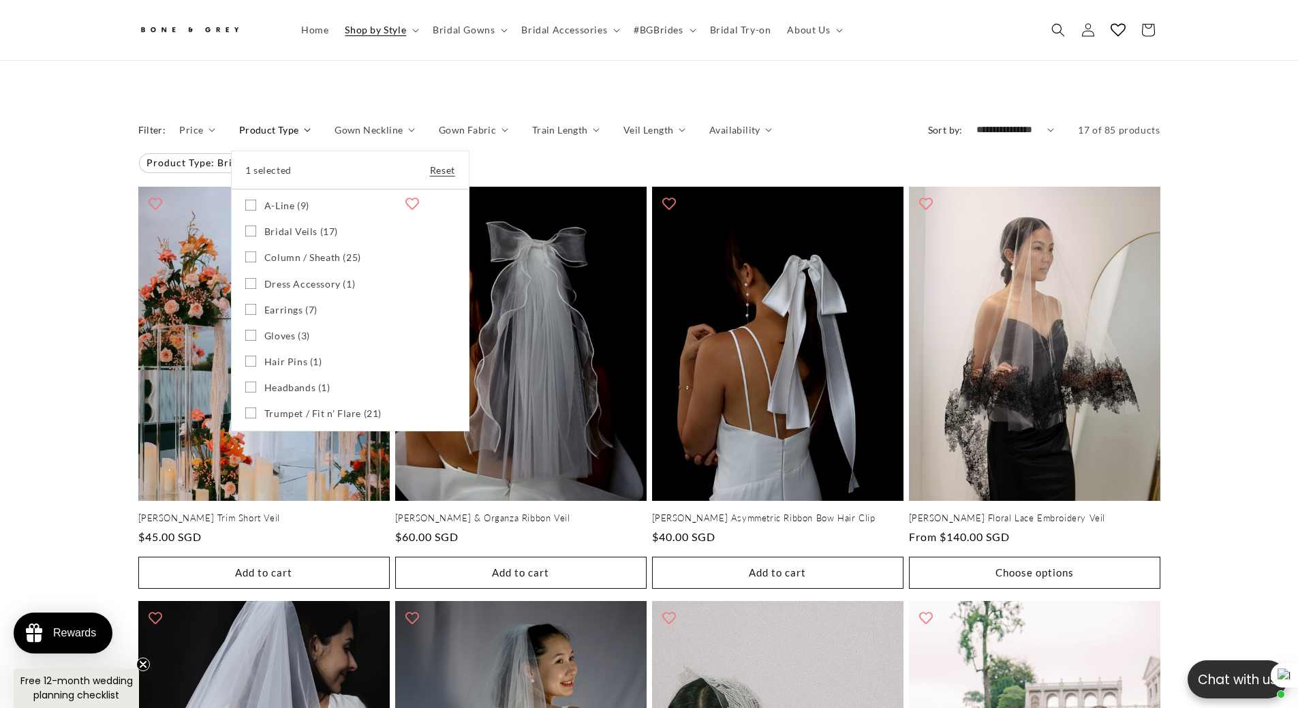
scroll to position [0, 375]
click at [274, 238] on span "Bridal Veils (17)" at bounding box center [301, 231] width 74 height 12
click at [252, 210] on icon at bounding box center [250, 205] width 11 height 11
click at [252, 207] on icon at bounding box center [250, 204] width 7 height 5
click at [249, 260] on rect at bounding box center [250, 256] width 11 height 11
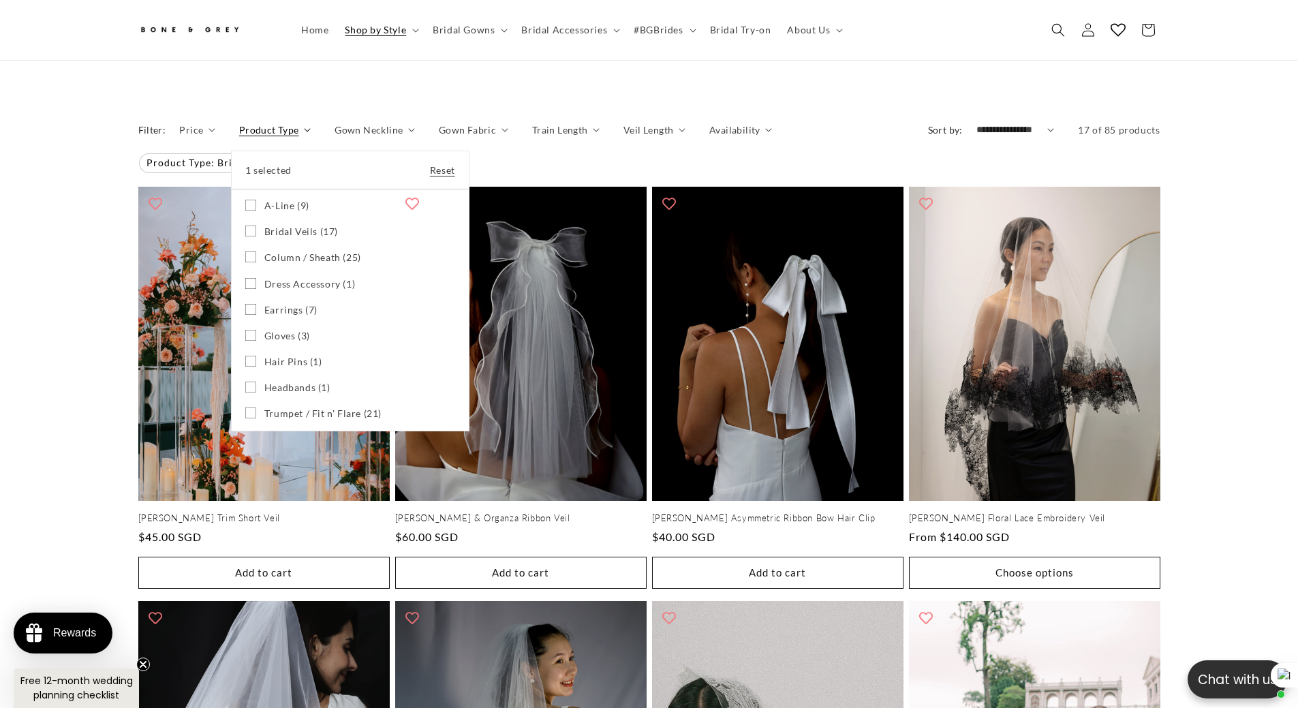
click at [239, 137] on summary "Product Type" at bounding box center [275, 130] width 72 height 14
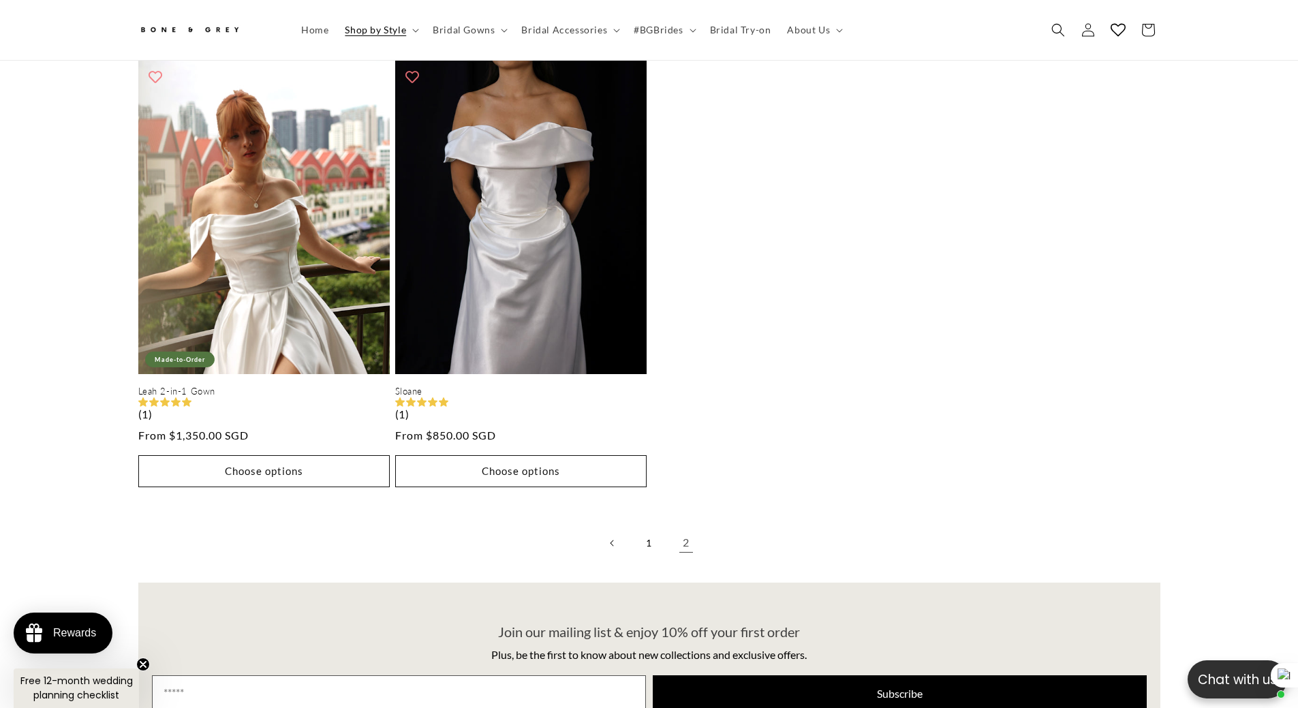
scroll to position [0, 375]
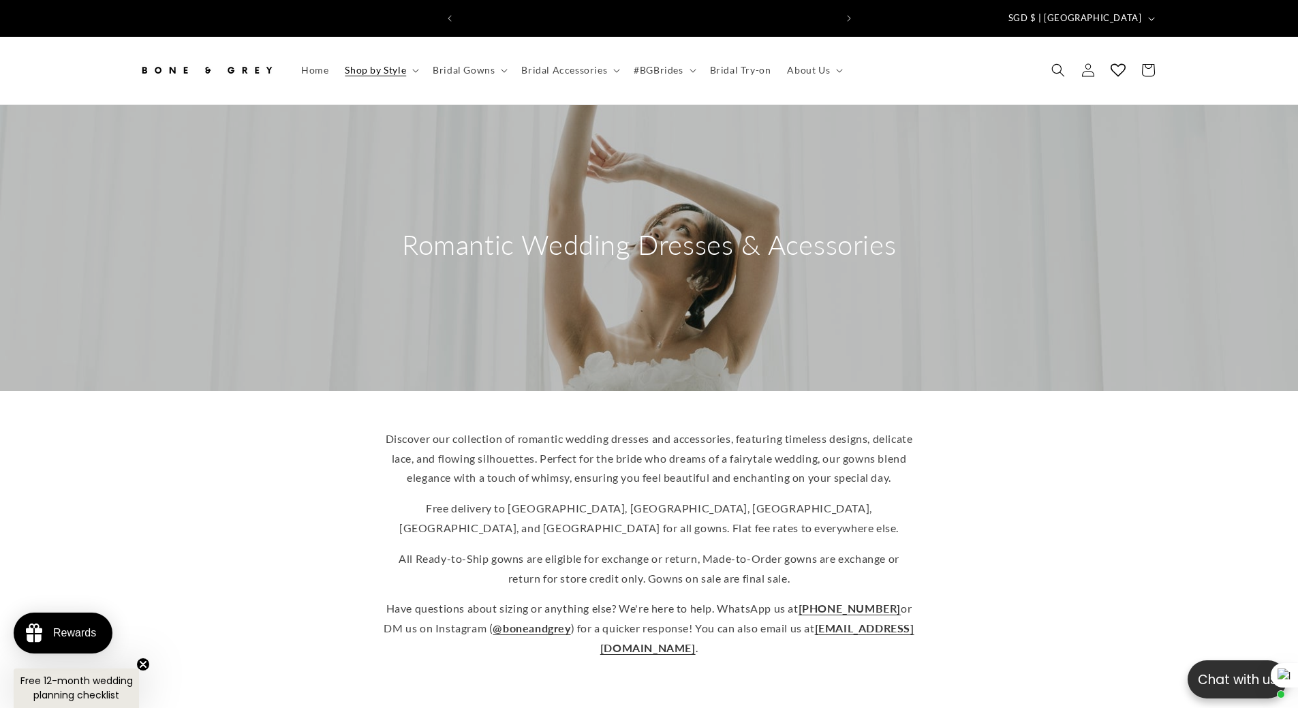
scroll to position [0, 749]
